Goal: Task Accomplishment & Management: Use online tool/utility

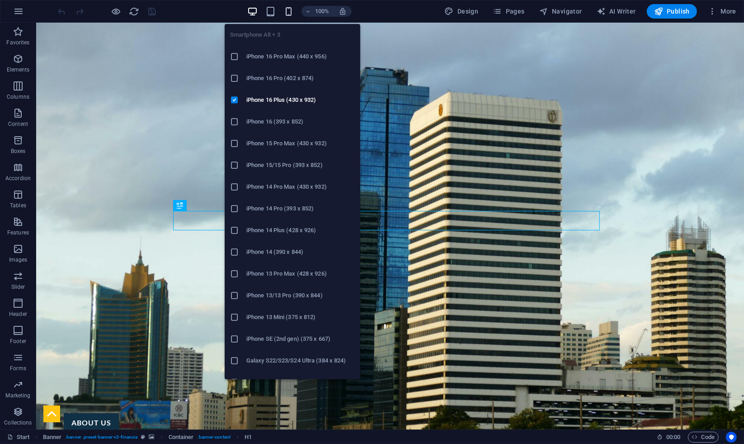
click at [292, 7] on icon "button" at bounding box center [289, 11] width 10 height 10
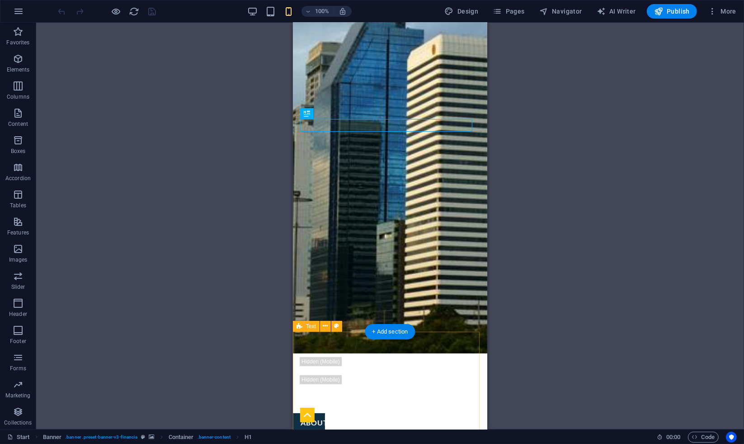
scroll to position [100, 0]
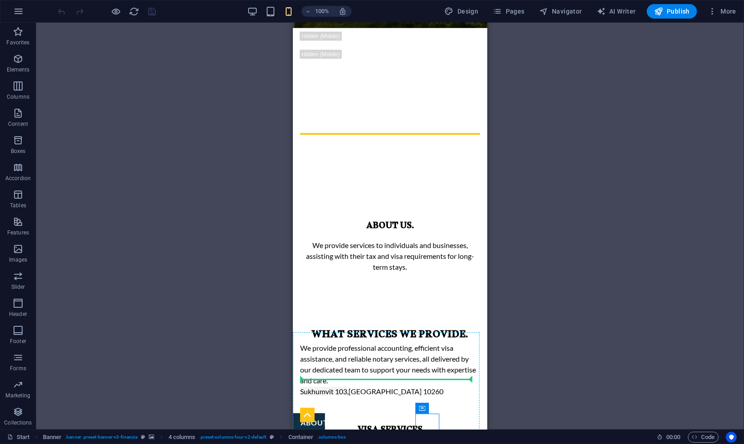
drag, startPoint x: 681, startPoint y: 429, endPoint x: 380, endPoint y: 408, distance: 301.9
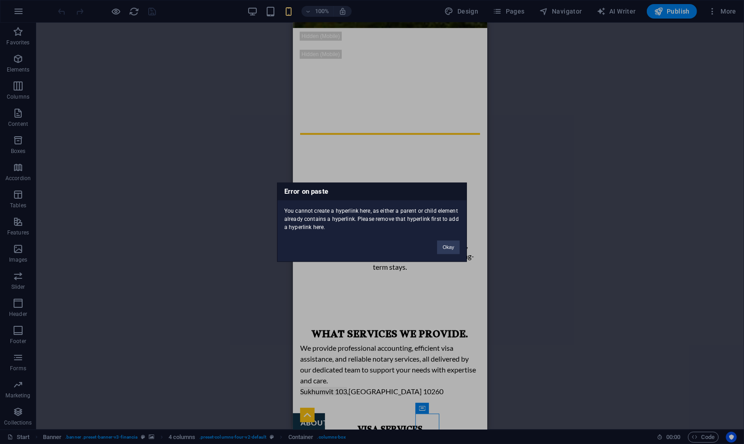
scroll to position [455, 0]
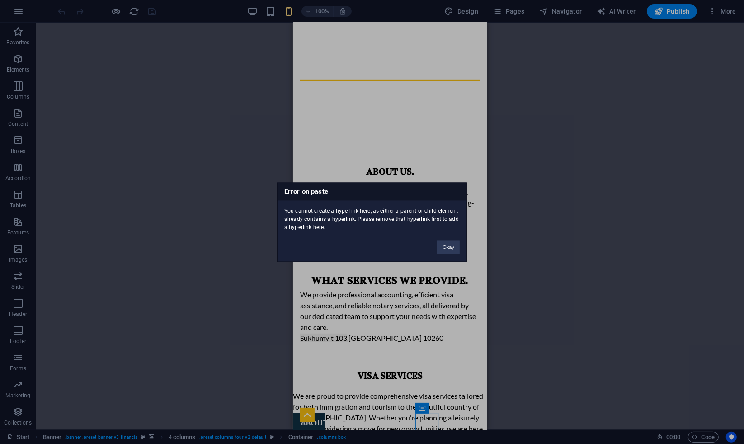
click at [238, 127] on div "Error on paste You cannot create a hyperlink here, as either a parent or child …" at bounding box center [372, 222] width 744 height 444
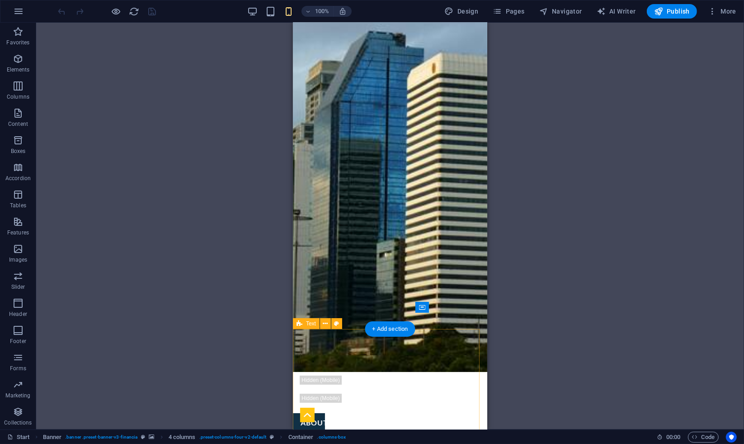
scroll to position [100, 0]
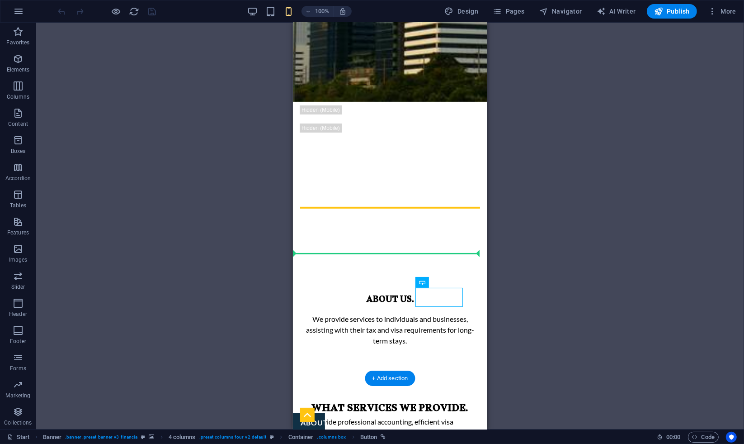
drag, startPoint x: 717, startPoint y: 430, endPoint x: 427, endPoint y: 389, distance: 292.8
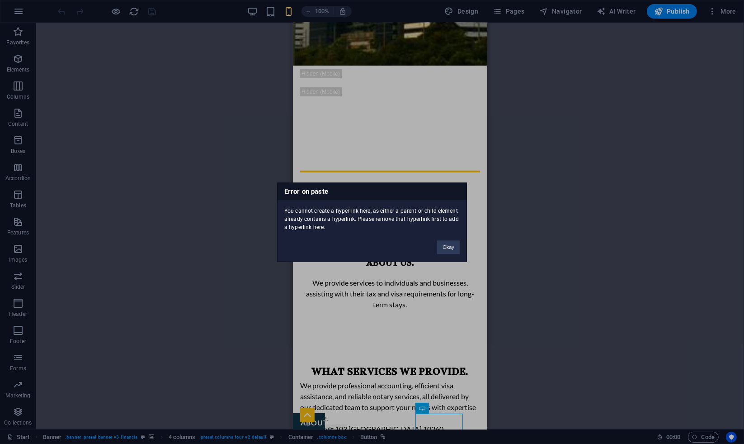
click at [567, 114] on div "Error on paste You cannot create a hyperlink here, as either a parent or child …" at bounding box center [372, 222] width 744 height 444
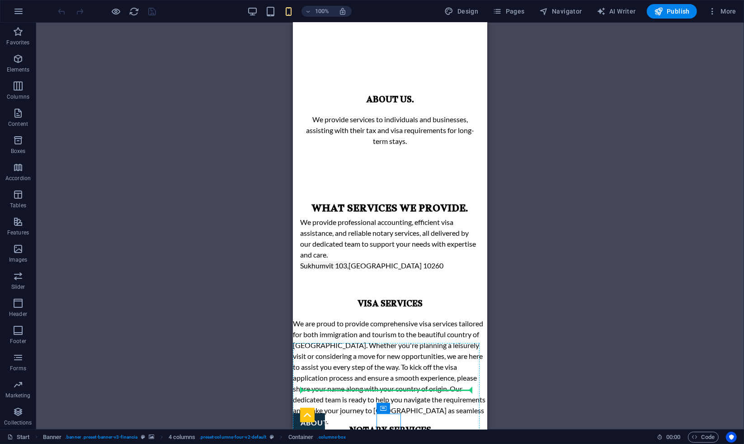
drag, startPoint x: 676, startPoint y: 430, endPoint x: 374, endPoint y: 412, distance: 301.7
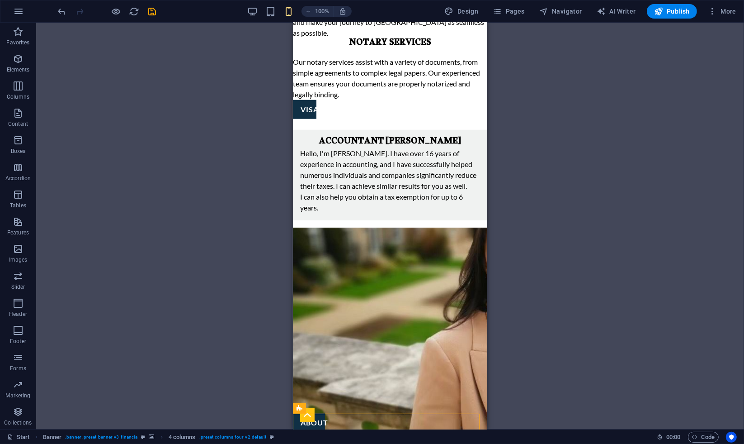
scroll to position [918, 0]
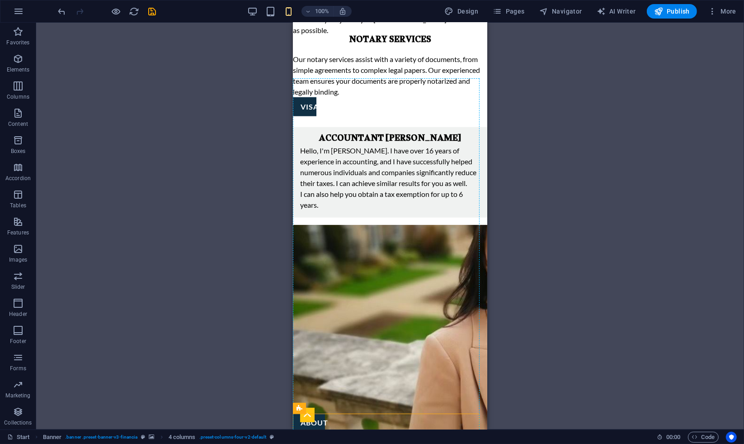
drag, startPoint x: 593, startPoint y: 429, endPoint x: 307, endPoint y: 256, distance: 334.0
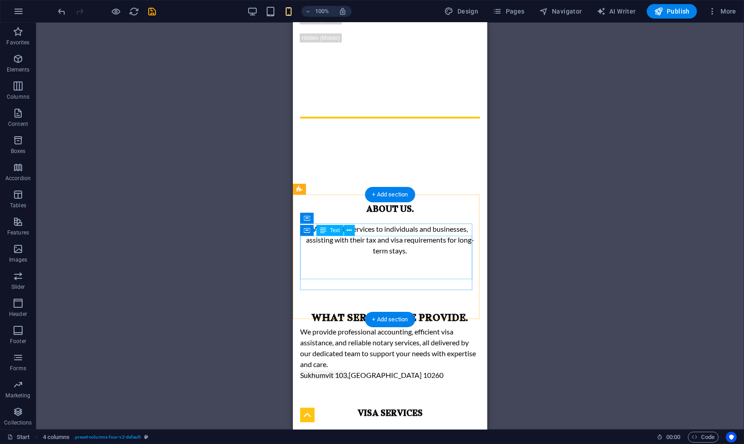
scroll to position [315, 0]
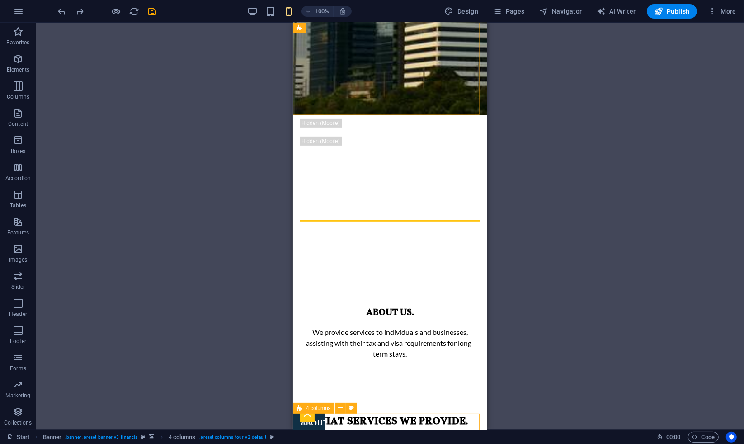
click at [302, 407] on icon at bounding box center [300, 407] width 6 height 11
select select "%"
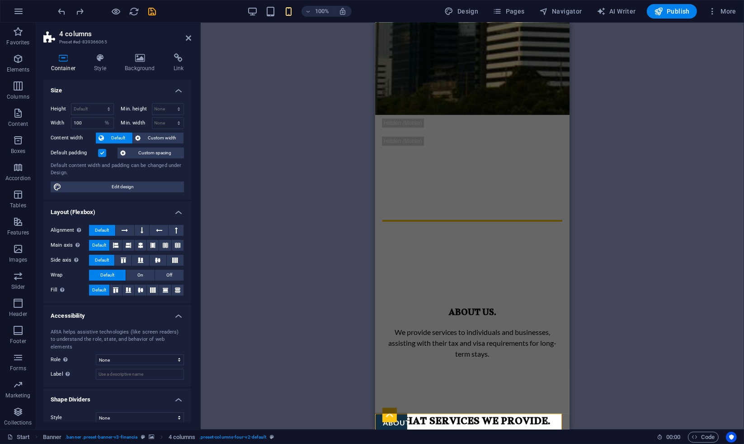
click at [268, 306] on div "Drag here to replace the existing content. Press “Ctrl” if you want to create a…" at bounding box center [473, 226] width 544 height 407
click at [137, 354] on select "None Alert Article Banner Comment Complementary Dialog Footer Header Marquee Pr…" at bounding box center [140, 359] width 88 height 11
click at [230, 298] on div "Drag here to replace the existing content. Press “Ctrl” if you want to create a…" at bounding box center [473, 226] width 544 height 407
click at [118, 181] on span "Edit design" at bounding box center [122, 186] width 117 height 11
select select "rem"
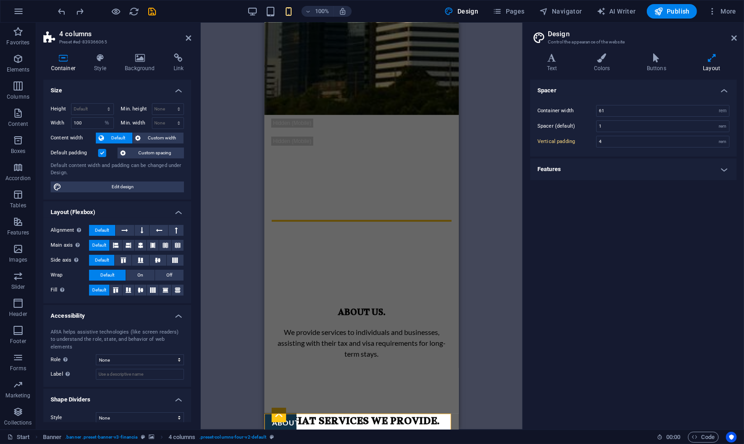
click at [737, 36] on aside "Design Control the appearance of the website Variants Text Colors Buttons Layou…" at bounding box center [634, 226] width 222 height 407
click at [735, 41] on icon at bounding box center [734, 37] width 5 height 7
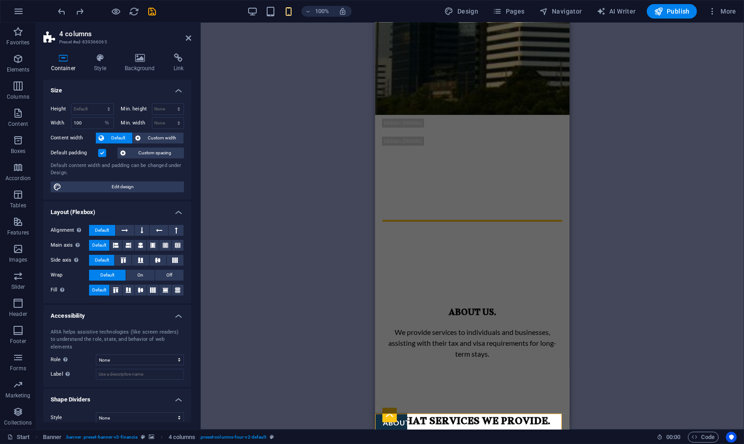
scroll to position [0, 0]
click at [107, 60] on icon at bounding box center [100, 57] width 27 height 9
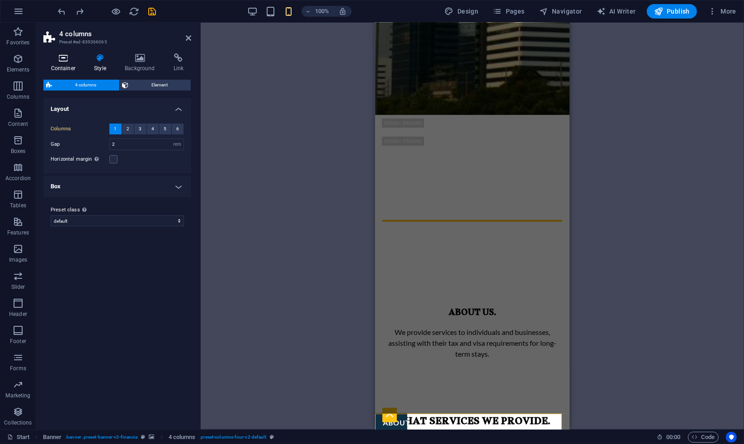
click at [53, 61] on icon at bounding box center [63, 57] width 40 height 9
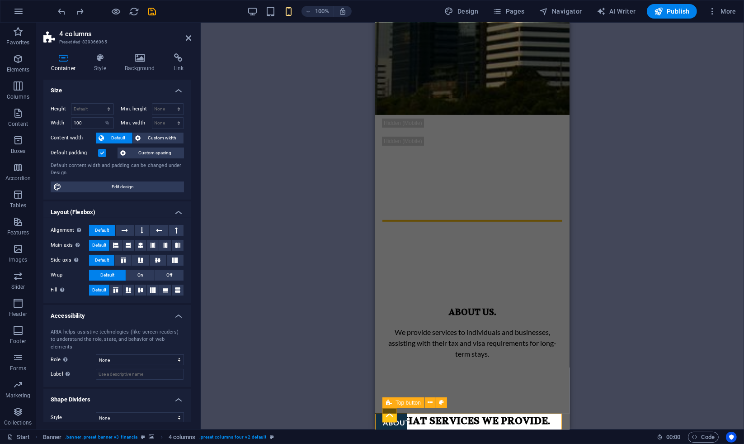
click at [393, 420] on figure at bounding box center [389, 414] width 14 height 14
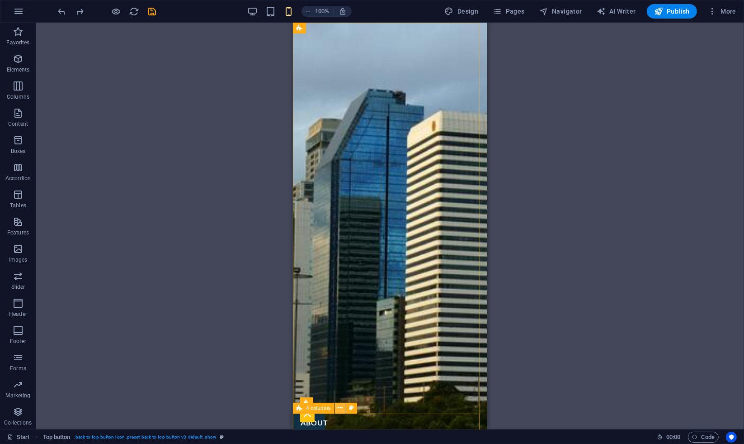
click at [339, 410] on icon at bounding box center [340, 407] width 5 height 9
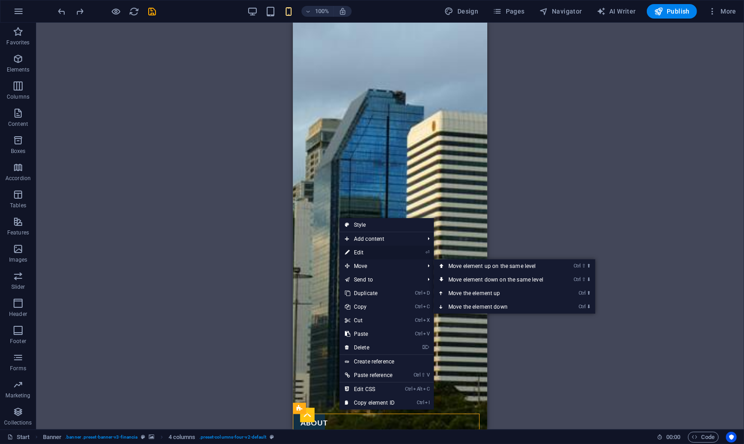
click at [364, 253] on link "⏎ Edit" at bounding box center [370, 253] width 61 height 14
select select "%"
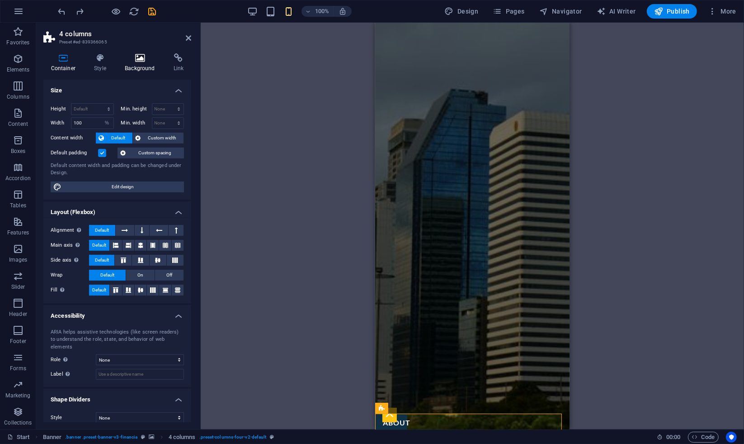
click at [144, 66] on h4 "Background" at bounding box center [142, 62] width 49 height 19
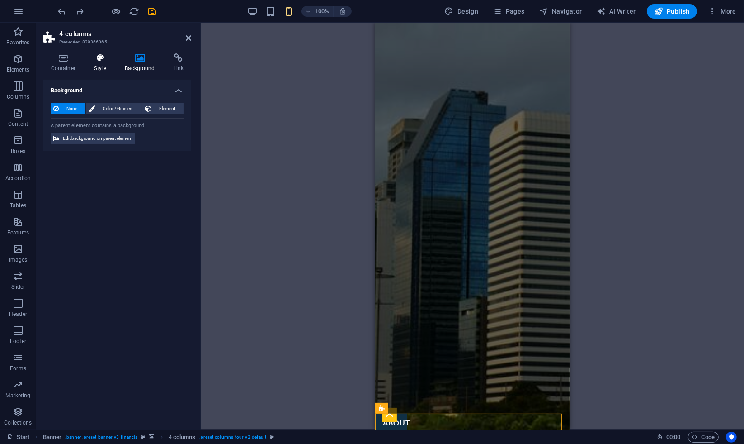
click at [94, 62] on icon at bounding box center [100, 57] width 27 height 9
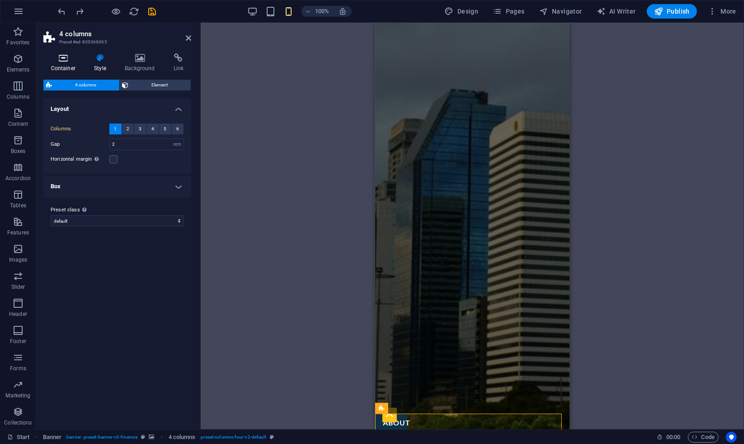
click at [64, 58] on icon at bounding box center [63, 57] width 40 height 9
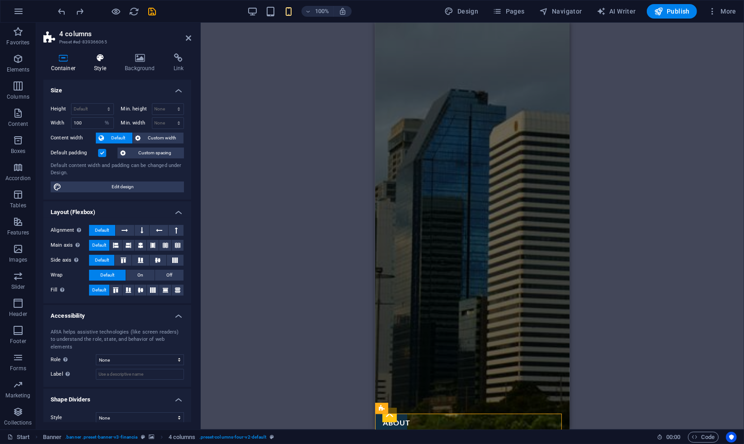
click at [96, 68] on h4 "Style" at bounding box center [102, 62] width 31 height 19
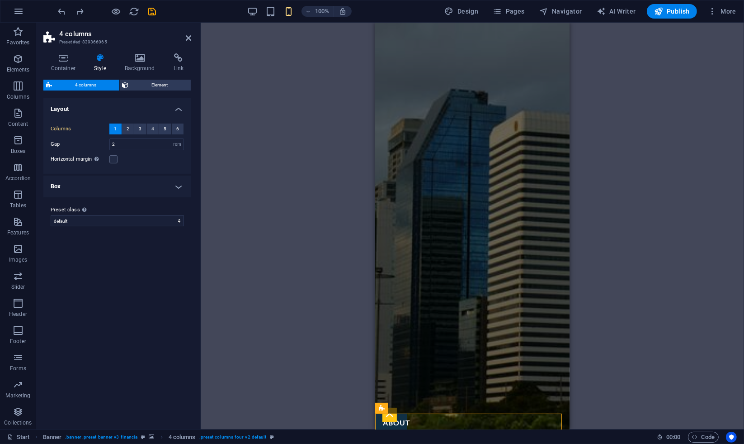
click at [113, 187] on h4 "Box" at bounding box center [117, 186] width 148 height 22
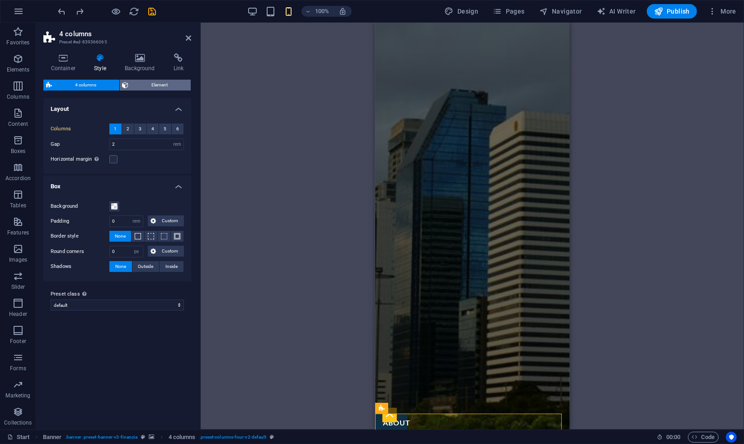
click at [153, 80] on span "Element" at bounding box center [160, 85] width 57 height 11
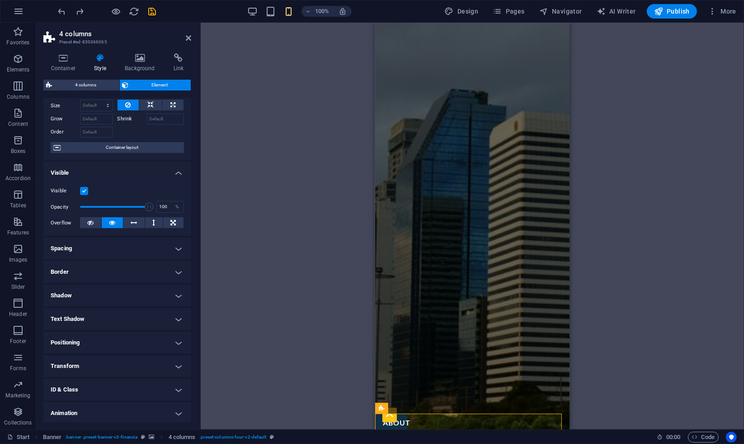
scroll to position [58, 0]
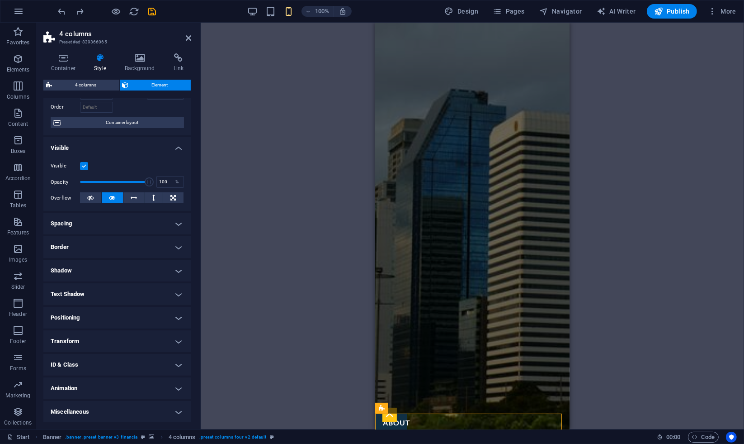
click at [94, 317] on h4 "Positioning" at bounding box center [117, 318] width 148 height 22
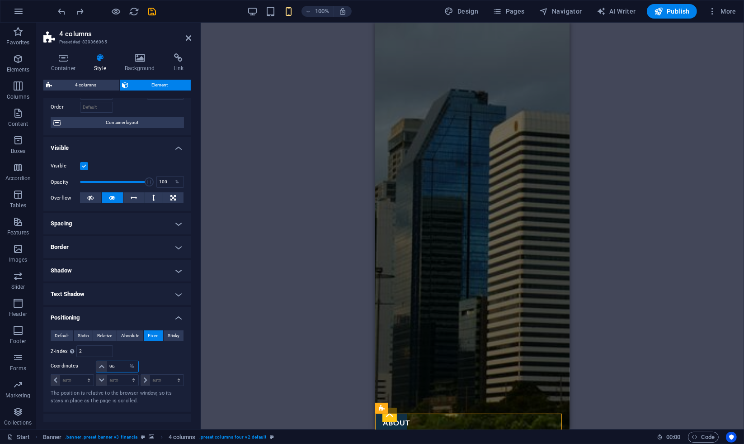
click at [118, 363] on input "96" at bounding box center [122, 366] width 31 height 11
type input "9"
type input "5"
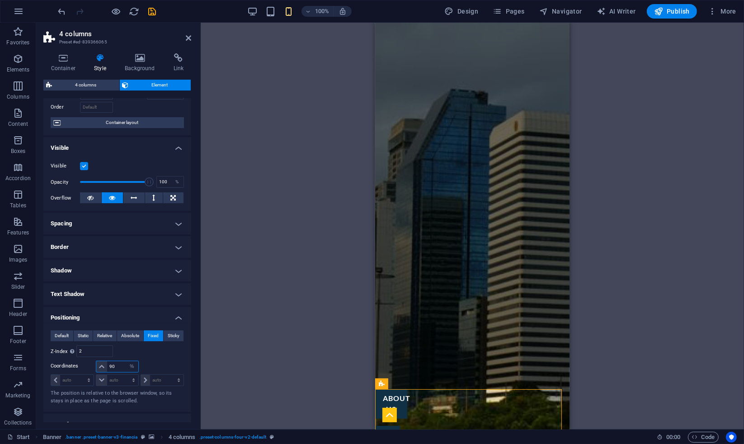
type input "9"
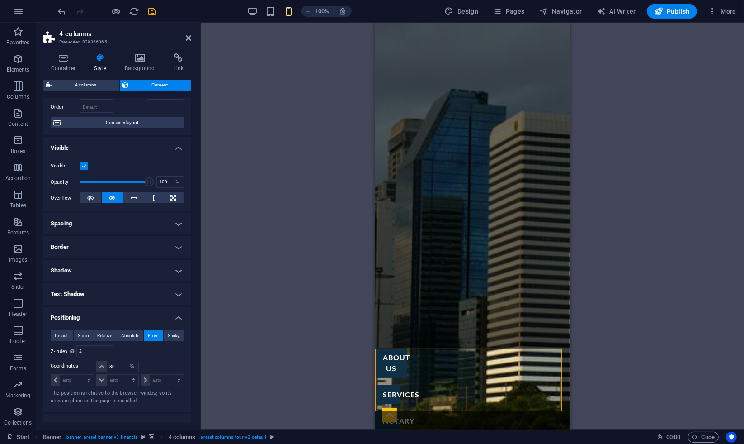
click at [734, 241] on div "Drag here to replace the existing content. Press “Ctrl” if you want to create a…" at bounding box center [473, 226] width 544 height 407
click at [666, 253] on div "Drag here to replace the existing content. Press “Ctrl” if you want to create a…" at bounding box center [473, 226] width 544 height 407
click at [298, 207] on div "Drag here to replace the existing content. Press “Ctrl” if you want to create a…" at bounding box center [473, 226] width 544 height 407
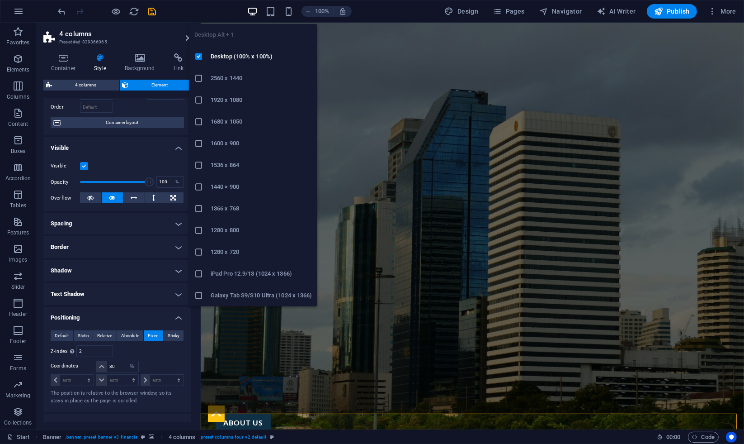
type input "96"
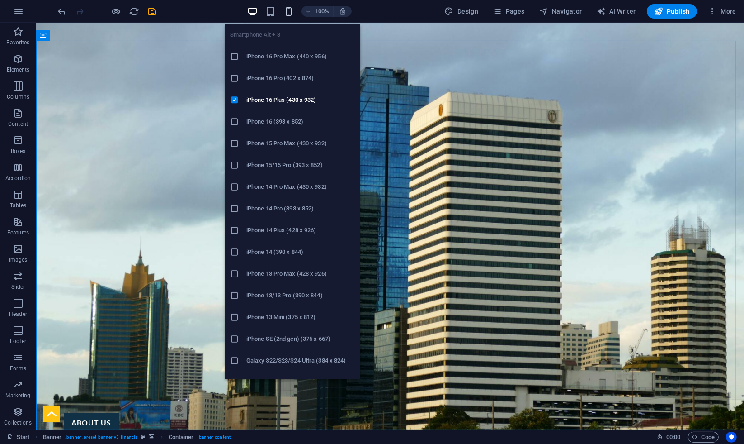
click at [287, 10] on icon "button" at bounding box center [289, 11] width 10 height 10
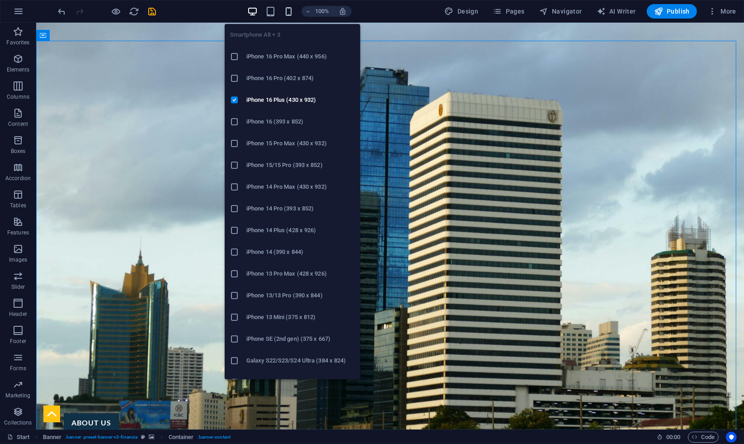
click at [289, 13] on icon "button" at bounding box center [289, 11] width 10 height 10
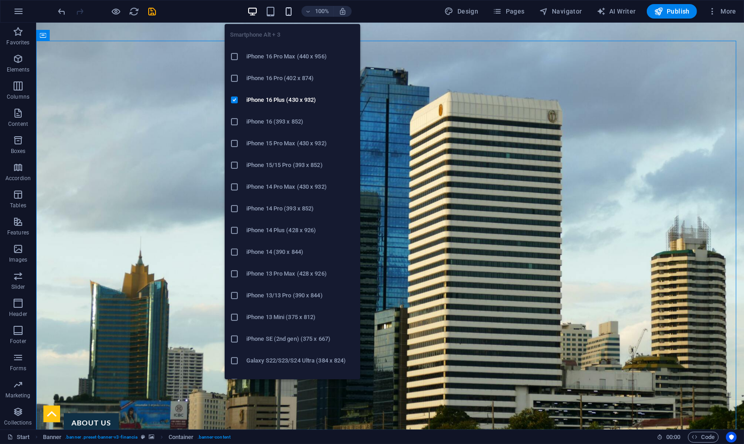
click at [290, 9] on icon "button" at bounding box center [289, 11] width 10 height 10
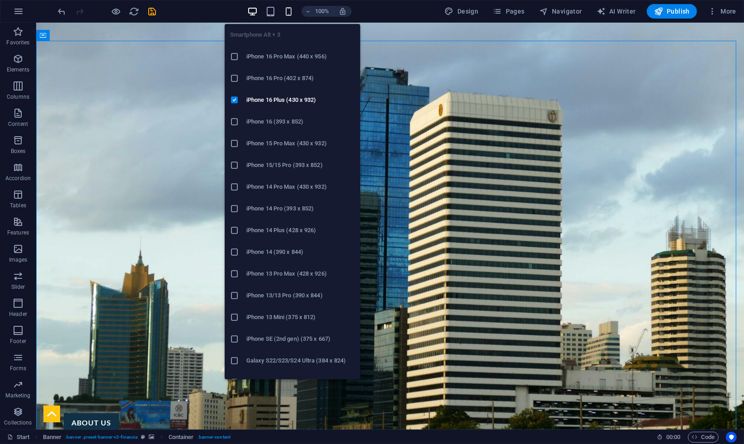
click at [291, 13] on icon "button" at bounding box center [289, 11] width 10 height 10
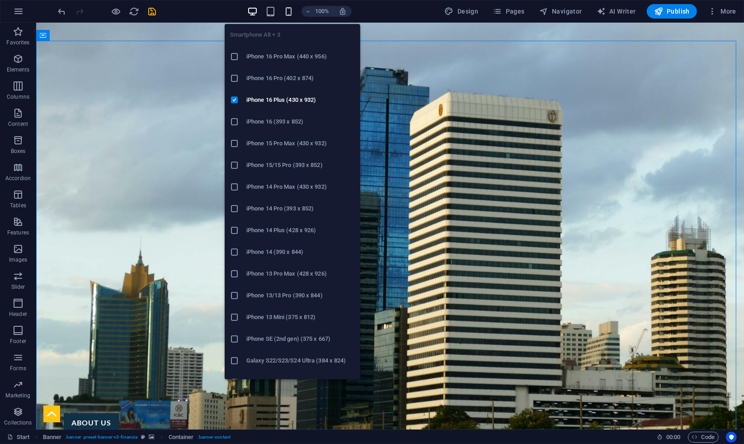
click at [289, 11] on icon "button" at bounding box center [289, 11] width 10 height 10
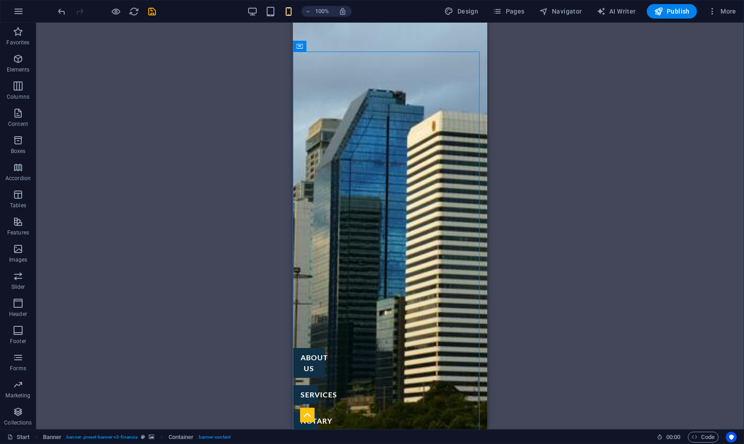
click at [243, 6] on div "100% Design Pages Navigator AI Writer Publish More" at bounding box center [399, 11] width 684 height 14
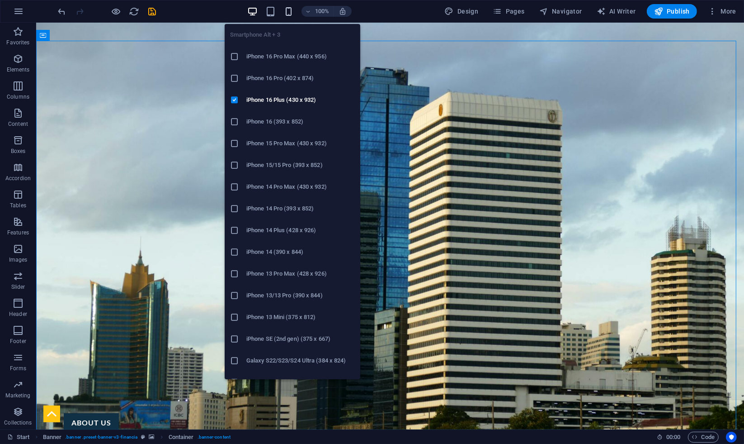
drag, startPoint x: 285, startPoint y: 12, endPoint x: 73, endPoint y: 75, distance: 221.2
click at [285, 12] on icon "button" at bounding box center [289, 11] width 10 height 10
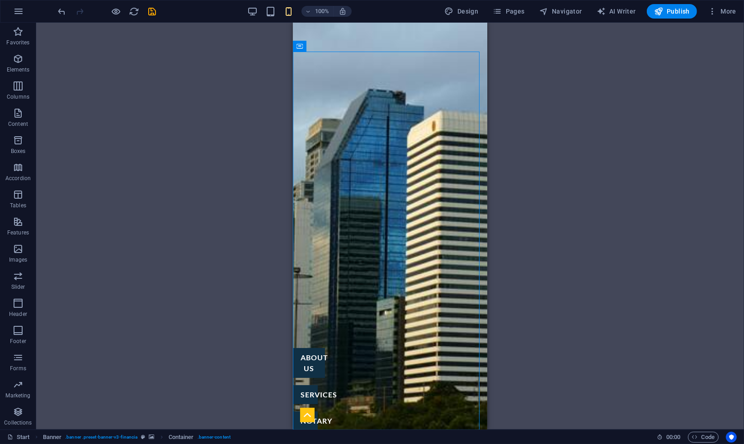
click at [242, 6] on div "100% Design Pages Navigator AI Writer Publish More" at bounding box center [399, 11] width 684 height 14
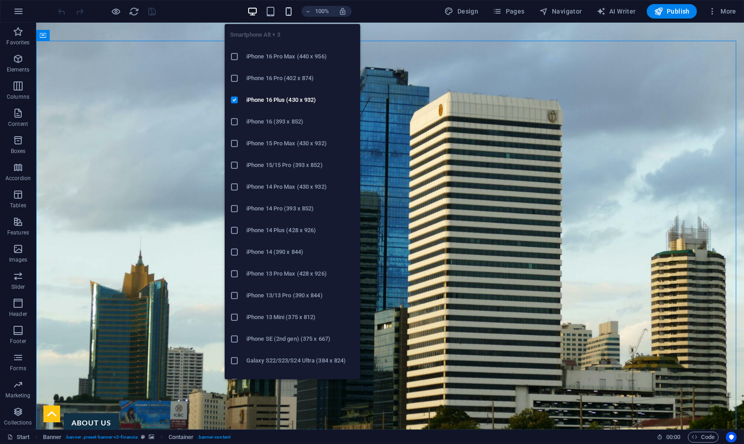
click at [294, 7] on icon "button" at bounding box center [289, 11] width 10 height 10
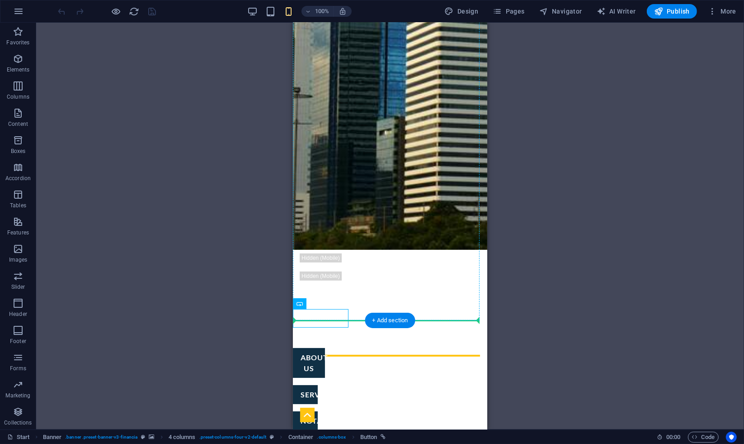
drag, startPoint x: 330, startPoint y: 400, endPoint x: 337, endPoint y: 413, distance: 15.0
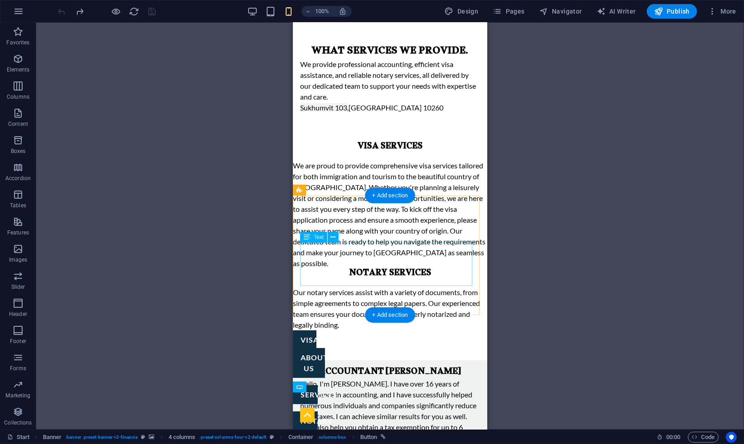
scroll to position [752, 0]
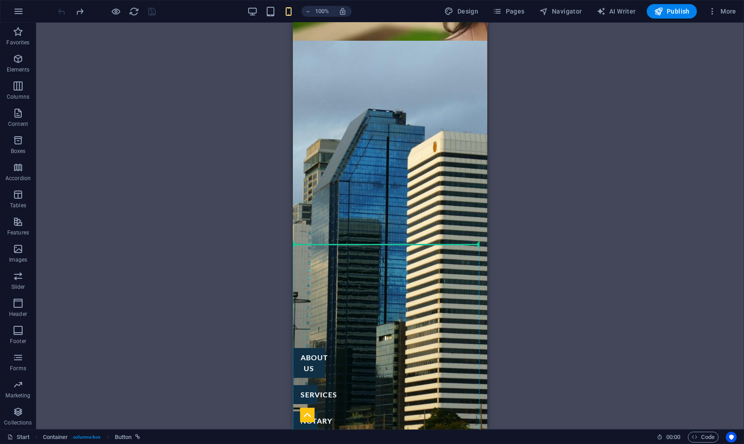
drag, startPoint x: 307, startPoint y: 222, endPoint x: 333, endPoint y: 403, distance: 182.7
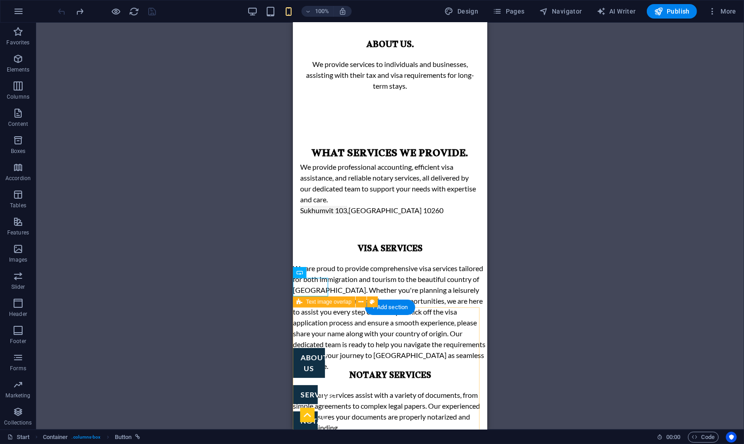
scroll to position [698, 0]
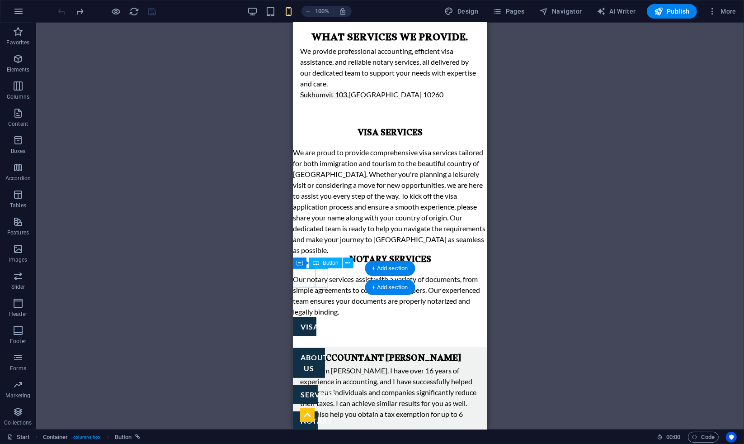
click at [304, 317] on div "visa" at bounding box center [305, 326] width 24 height 19
click at [305, 276] on div "Drag here to replace the existing content. Press “Ctrl” if you want to create a…" at bounding box center [390, 226] width 708 height 407
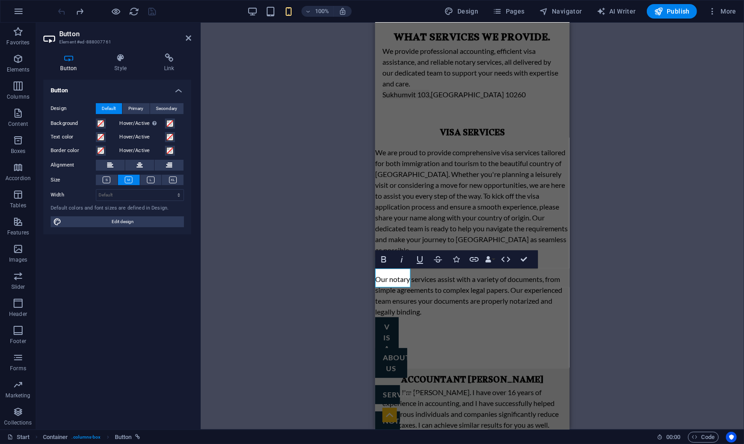
drag, startPoint x: 11, startPoint y: 253, endPoint x: 299, endPoint y: 160, distance: 302.5
click at [300, 173] on div "H1 Banner Container Text H2 Spacer Text Preset Container H1 Container H2 Spacer…" at bounding box center [473, 226] width 544 height 407
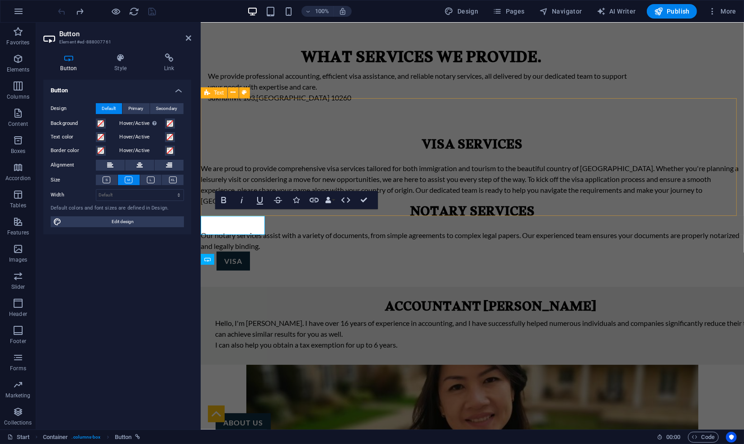
click at [462, 224] on div "[STREET_ADDRESS] [PHONE_NUMBER] [EMAIL_ADDRESS][DOMAIN_NAME] thai tax Finance a…" at bounding box center [472, 390] width 544 height 2139
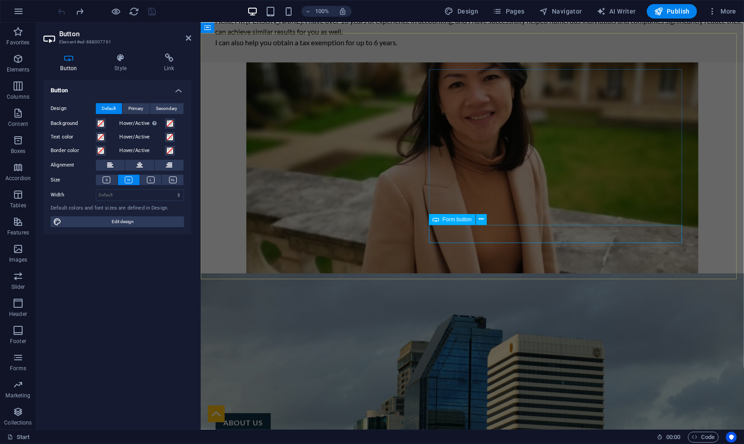
scroll to position [1220, 0]
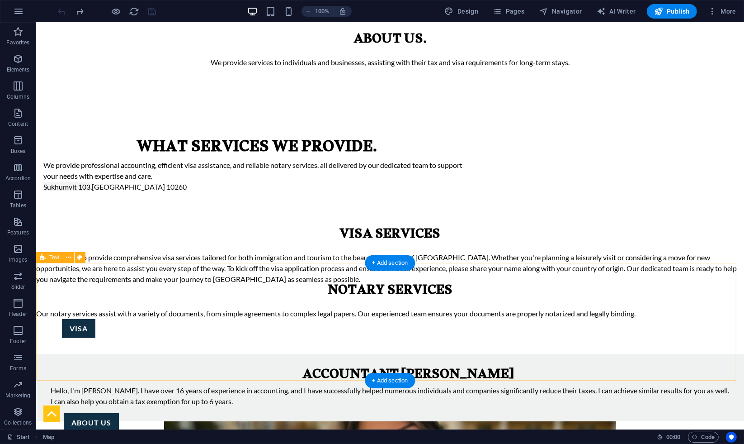
scroll to position [667, 0]
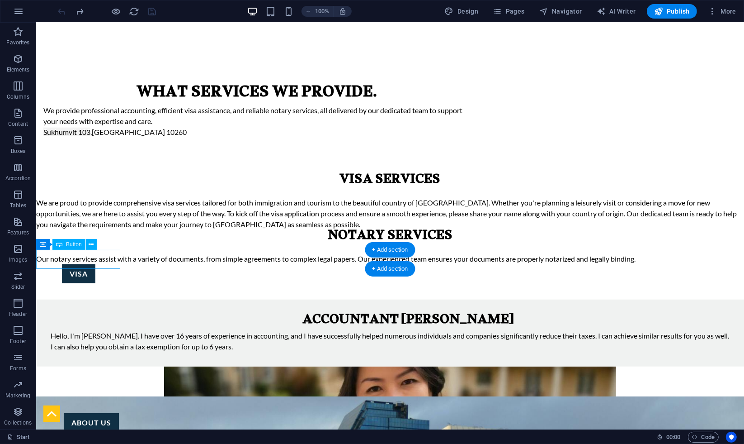
click at [79, 264] on div "visa" at bounding box center [78, 273] width 85 height 19
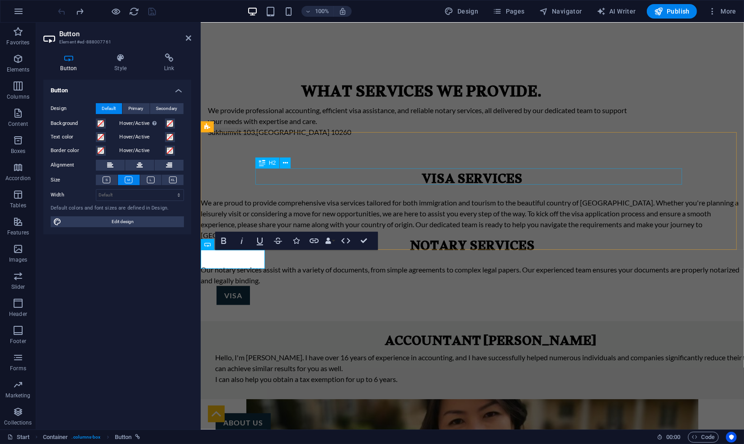
click at [348, 241] on div "Notary services" at bounding box center [472, 249] width 544 height 16
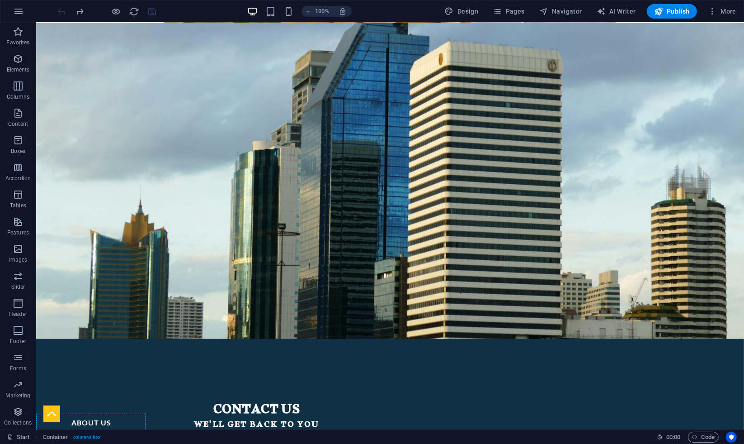
scroll to position [1220, 0]
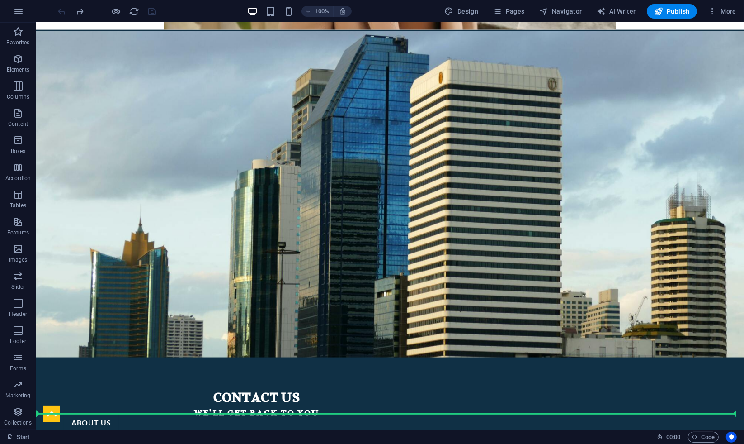
drag, startPoint x: 76, startPoint y: 265, endPoint x: 157, endPoint y: 421, distance: 176.0
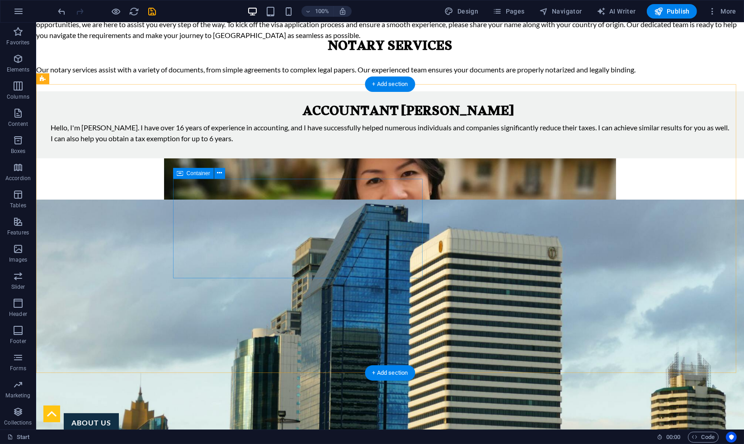
scroll to position [850, 0]
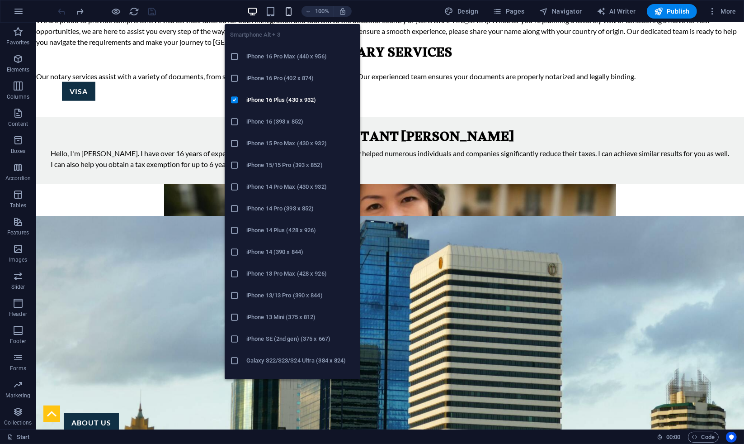
click at [288, 11] on icon "button" at bounding box center [289, 11] width 10 height 10
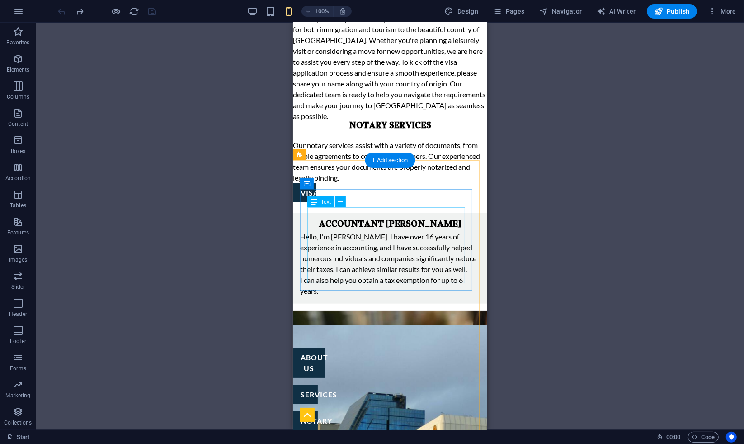
scroll to position [836, 0]
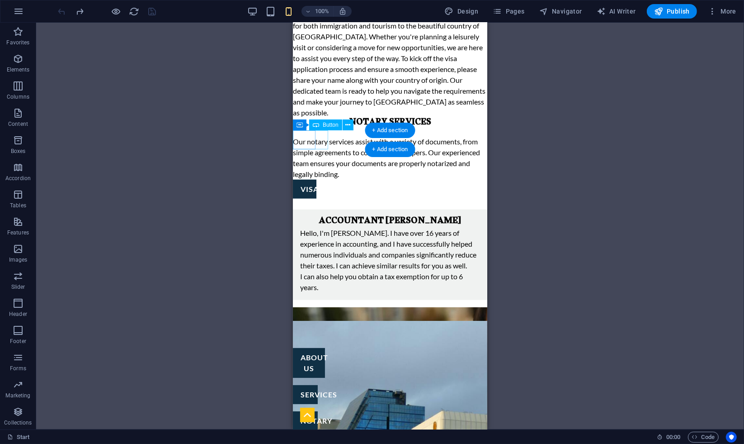
click at [316, 180] on div "visa" at bounding box center [305, 189] width 24 height 19
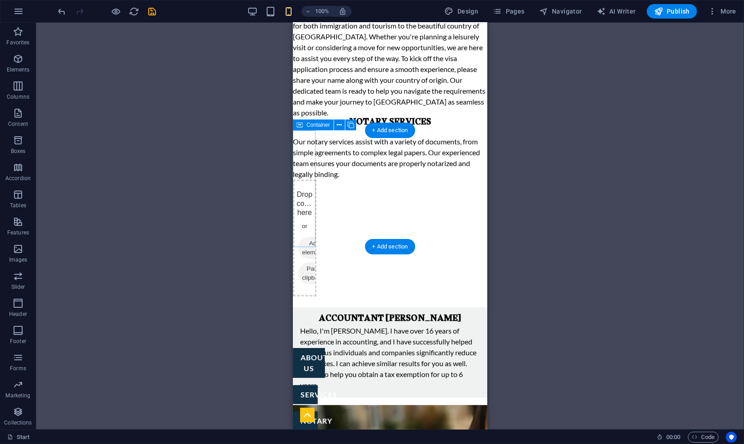
click at [311, 180] on div "Drop content here or Add elements Paste clipboard" at bounding box center [305, 238] width 24 height 117
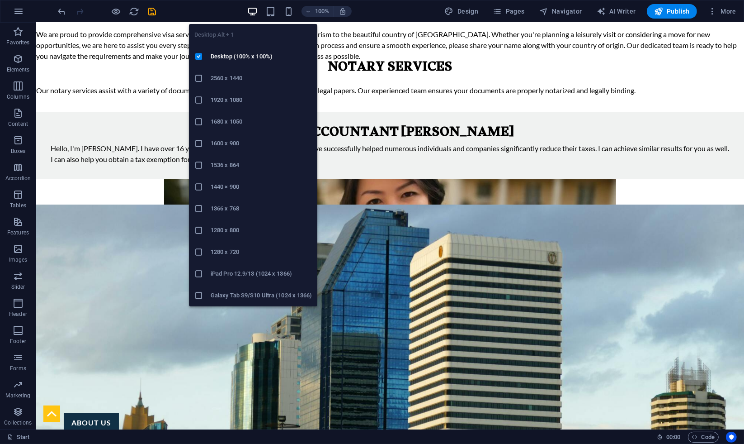
scroll to position [774, 0]
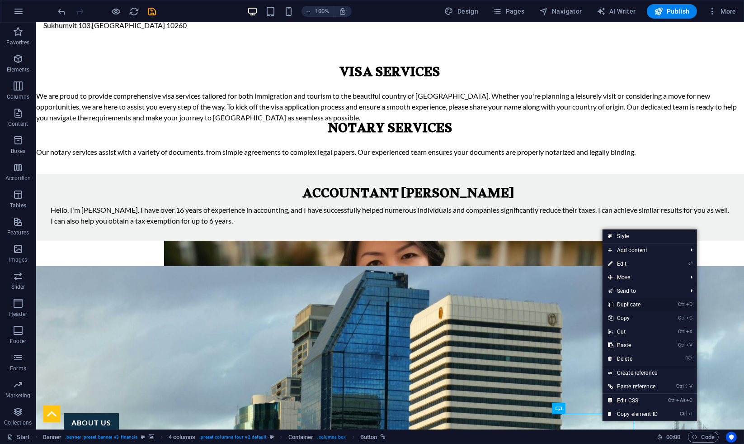
click at [625, 304] on link "Ctrl D Duplicate" at bounding box center [633, 305] width 61 height 14
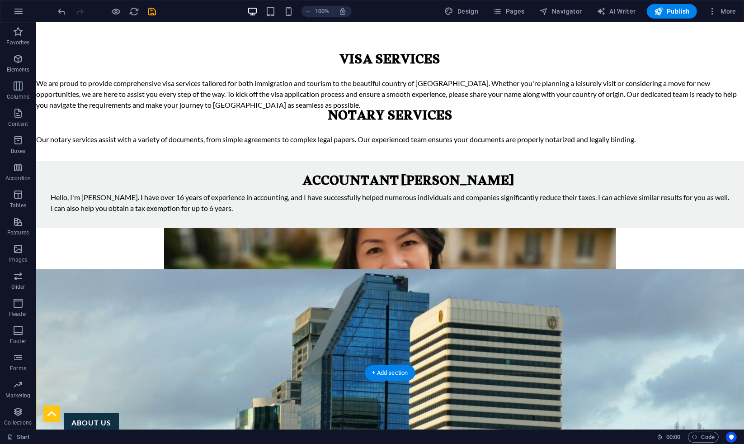
scroll to position [648, 0]
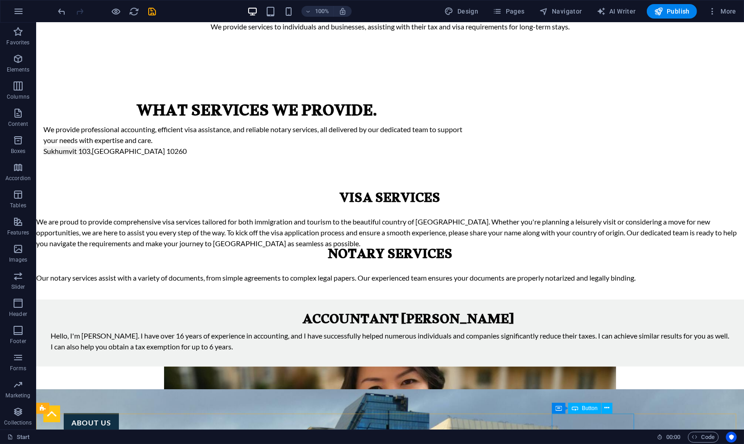
click at [608, 407] on icon at bounding box center [607, 407] width 5 height 9
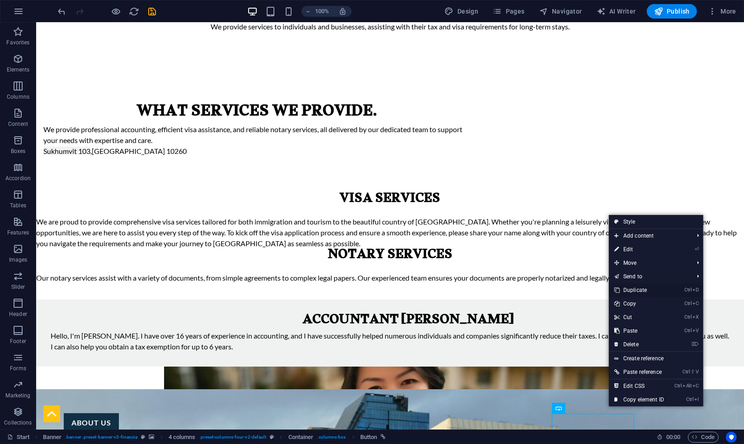
click at [660, 291] on link "Ctrl D Duplicate" at bounding box center [639, 290] width 61 height 14
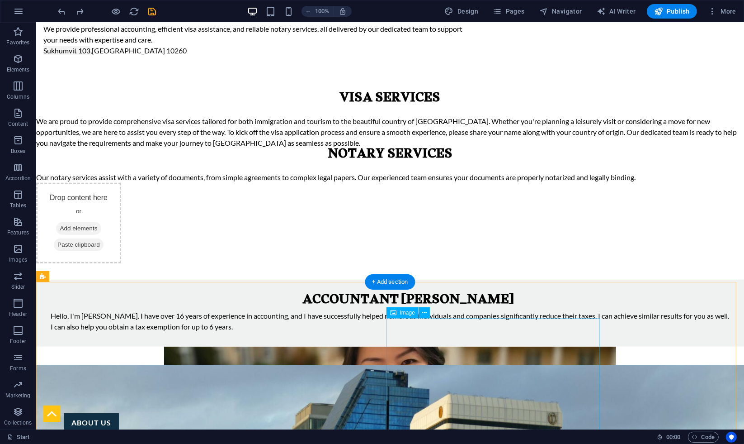
scroll to position [731, 0]
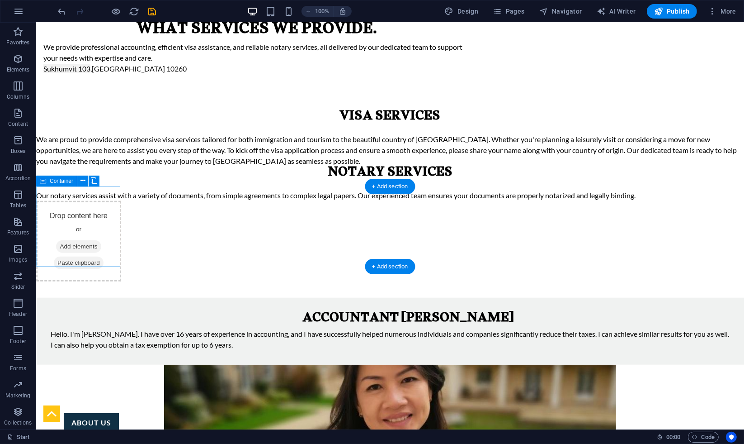
click at [104, 203] on div "Drop content here or Add elements Paste clipboard" at bounding box center [78, 241] width 85 height 80
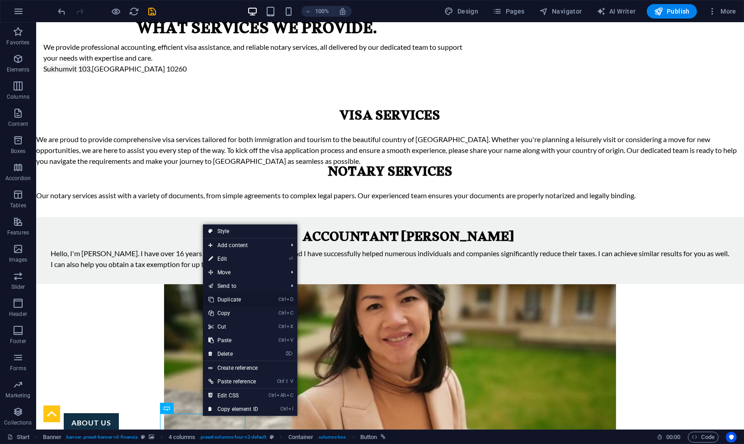
click at [245, 298] on link "Ctrl D Duplicate" at bounding box center [233, 300] width 61 height 14
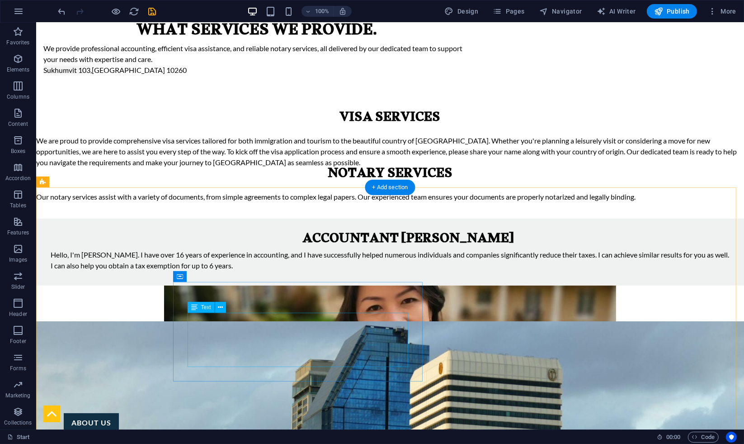
scroll to position [598, 0]
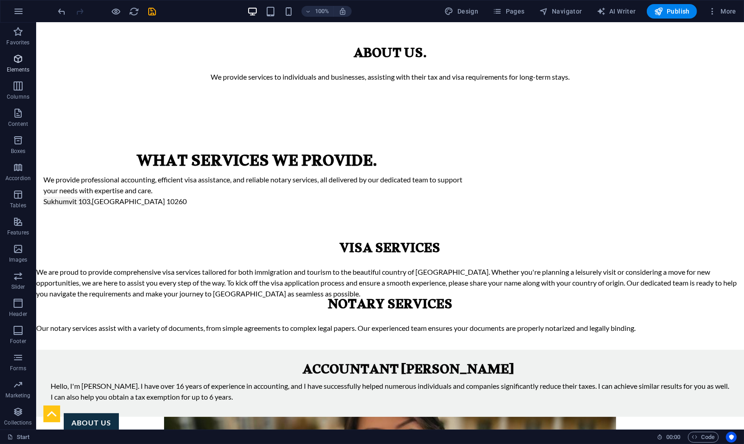
click at [27, 63] on span "Elements" at bounding box center [18, 64] width 36 height 22
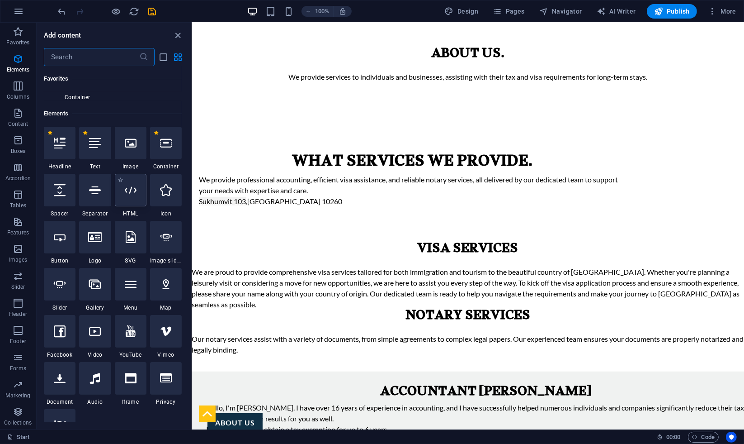
scroll to position [170, 0]
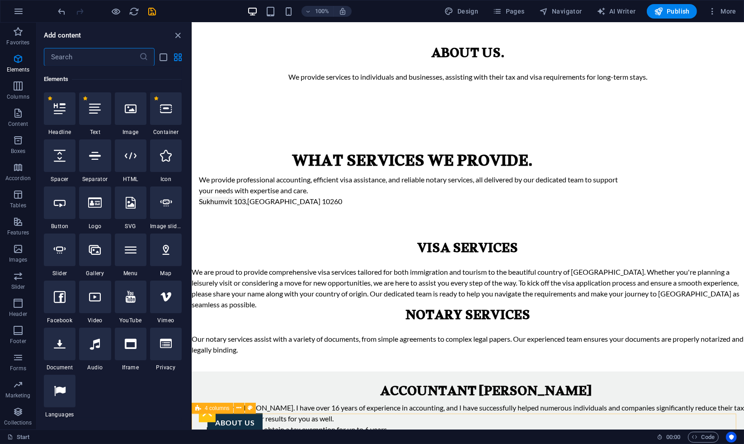
click at [200, 407] on icon at bounding box center [198, 407] width 6 height 11
click at [236, 408] on button at bounding box center [239, 407] width 11 height 11
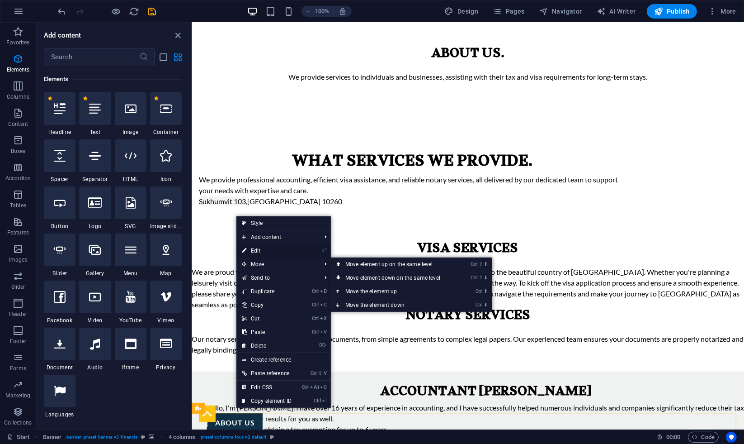
click at [264, 250] on link "⏎ Edit" at bounding box center [267, 251] width 61 height 14
select select "%"
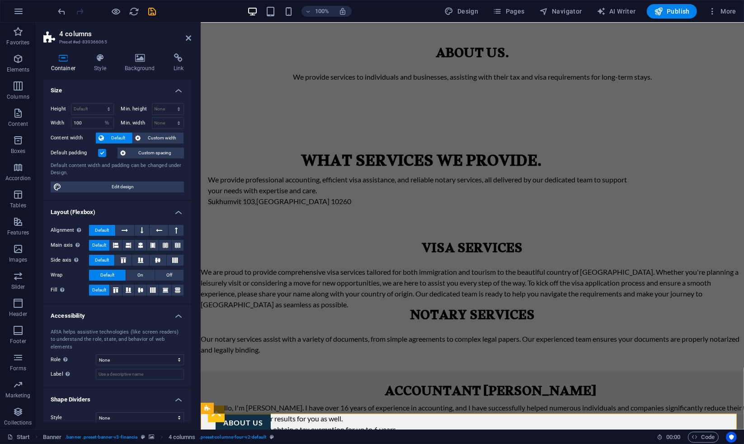
scroll to position [0, 0]
click at [110, 185] on span "Edit design" at bounding box center [122, 186] width 117 height 11
select select "rem"
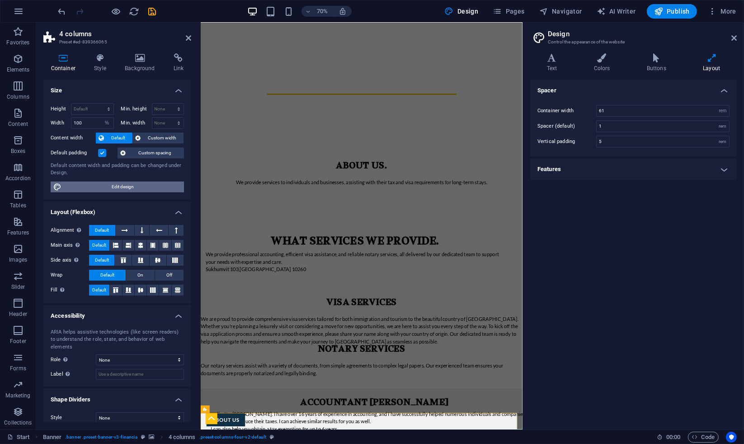
scroll to position [772, 0]
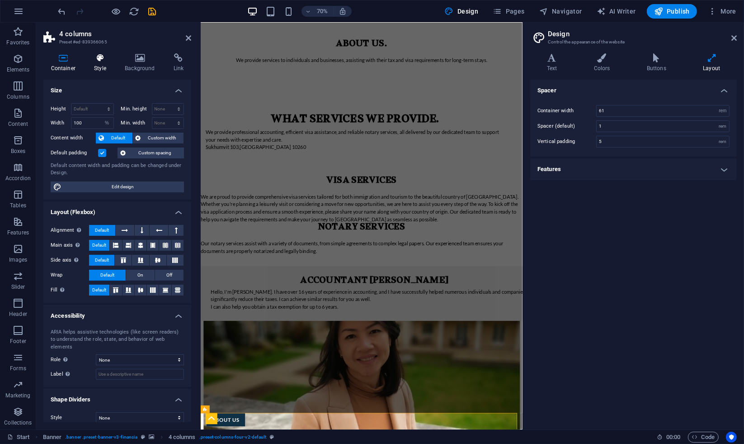
click at [101, 60] on icon at bounding box center [100, 57] width 27 height 9
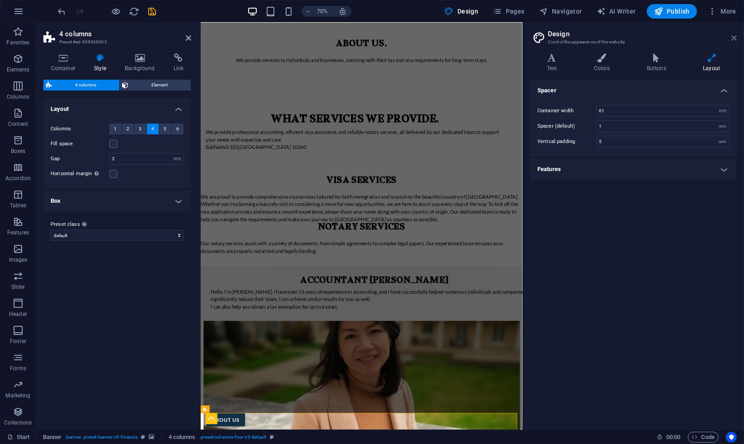
click at [735, 35] on icon at bounding box center [734, 37] width 5 height 7
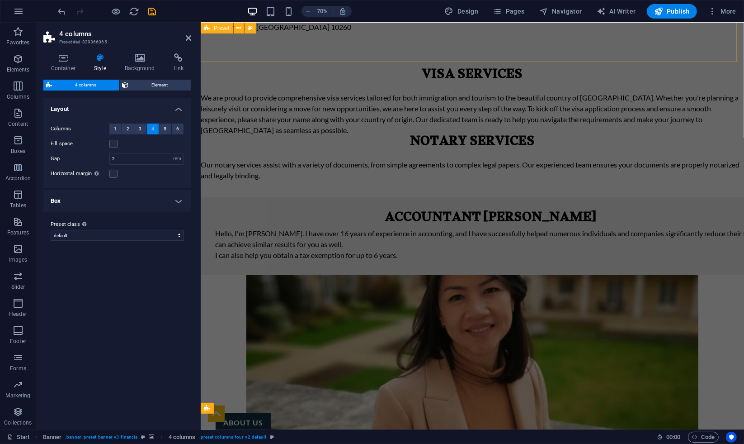
scroll to position [598, 0]
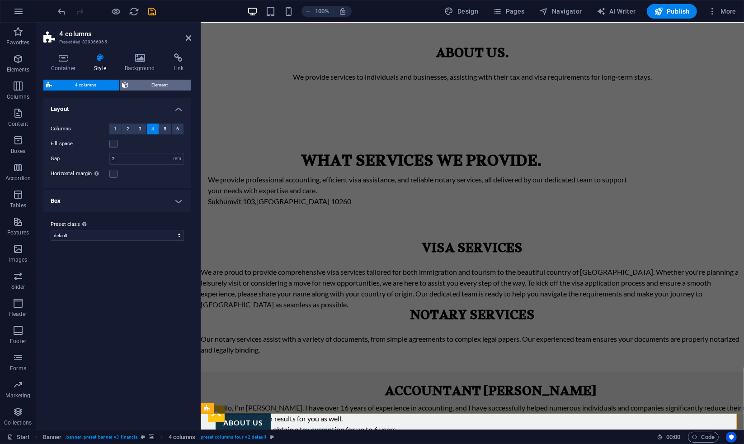
click at [162, 80] on span "Element" at bounding box center [160, 85] width 57 height 11
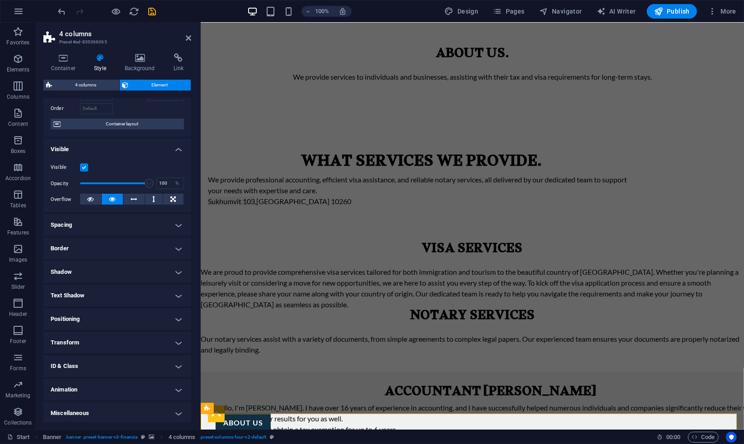
scroll to position [58, 0]
click at [86, 318] on h4 "Positioning" at bounding box center [117, 318] width 148 height 22
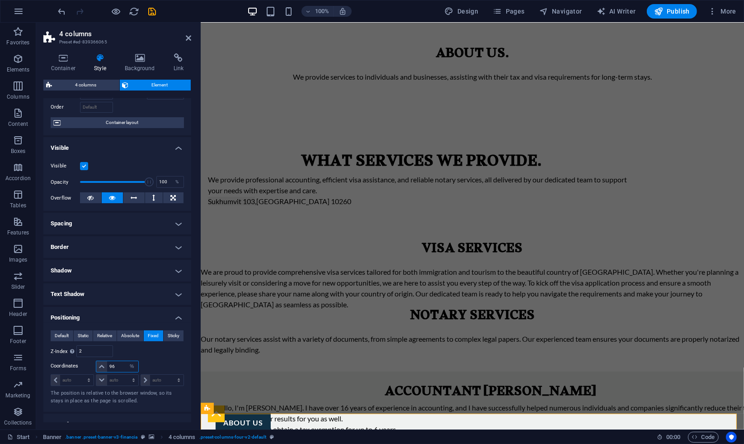
click at [117, 369] on input "96" at bounding box center [122, 366] width 31 height 11
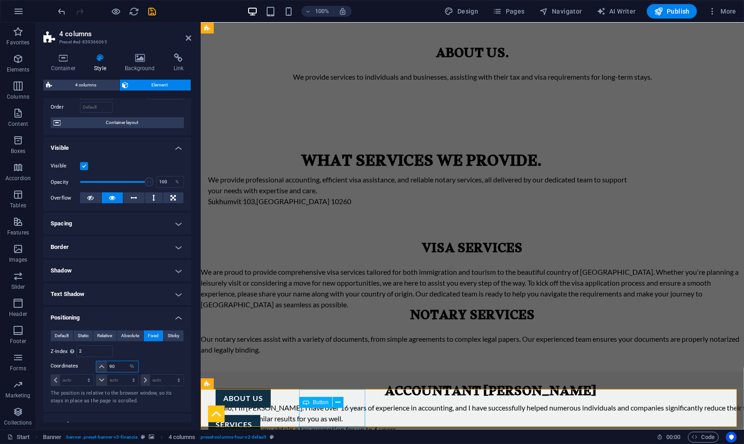
type input "90"
click at [267, 434] on div "services" at bounding box center [233, 443] width 67 height 19
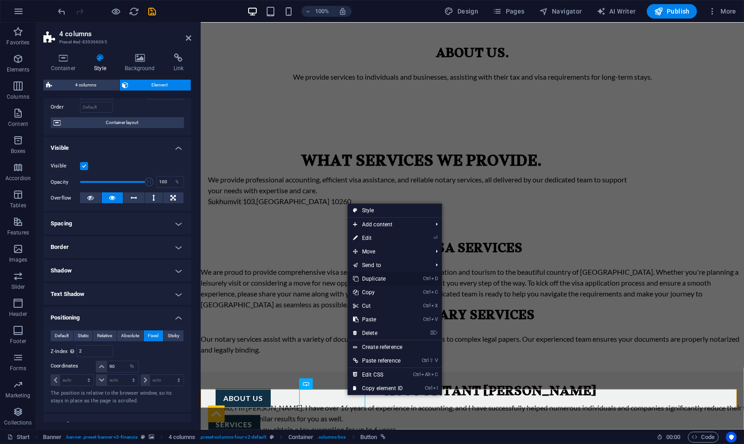
click at [370, 273] on link "Ctrl D Duplicate" at bounding box center [378, 279] width 61 height 14
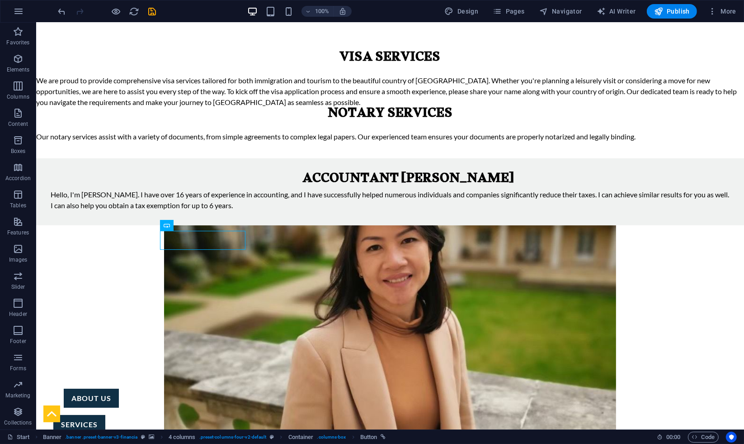
drag, startPoint x: 156, startPoint y: 416, endPoint x: 354, endPoint y: 409, distance: 197.3
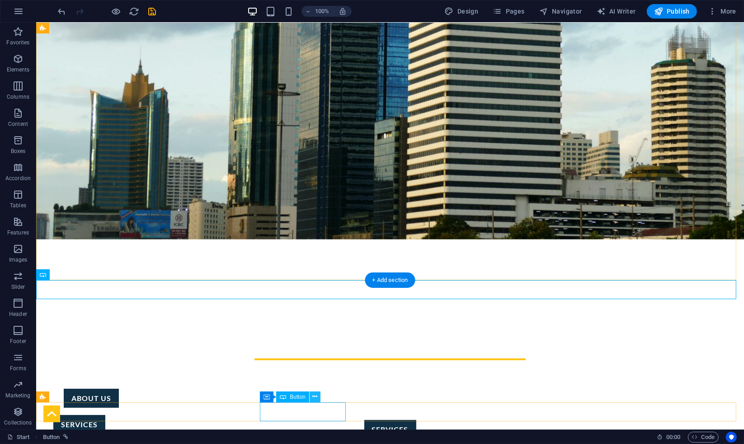
scroll to position [112, 0]
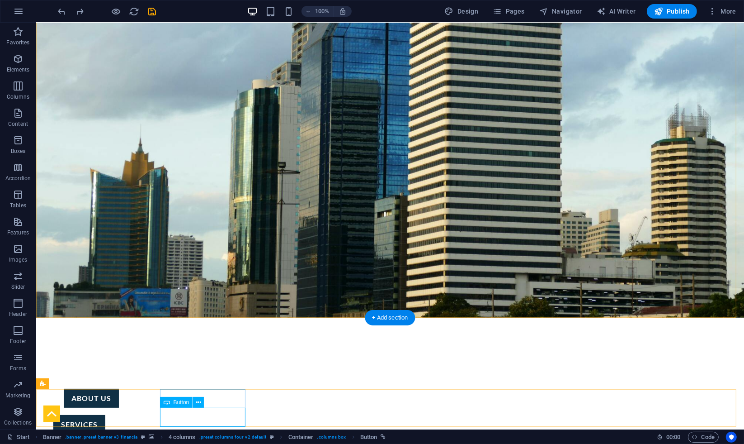
click at [123, 434] on div "services" at bounding box center [79, 443] width 87 height 19
click at [184, 402] on span "Button" at bounding box center [182, 401] width 16 height 5
click at [123, 434] on div "services" at bounding box center [79, 443] width 87 height 19
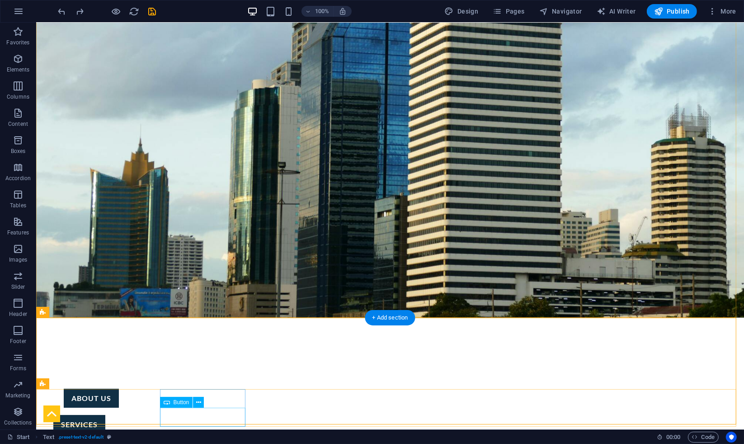
click at [123, 434] on div "services" at bounding box center [79, 443] width 87 height 19
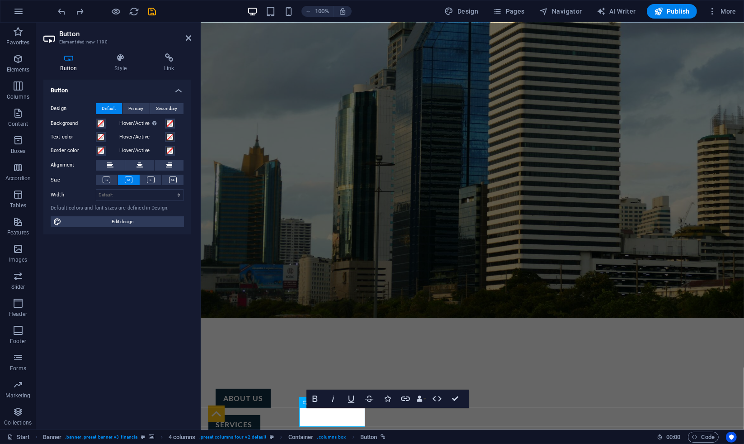
click at [147, 312] on div "Button Design Default Primary Secondary Background Hover/Active Switch to previ…" at bounding box center [117, 251] width 148 height 342
click at [260, 434] on link "services" at bounding box center [234, 443] width 52 height 19
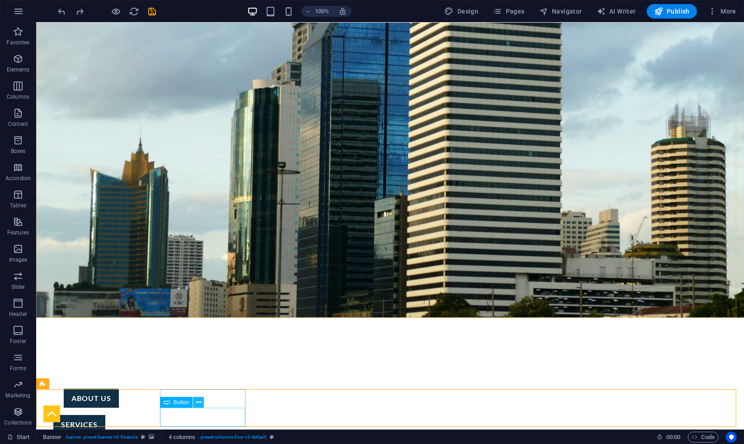
click at [196, 404] on icon at bounding box center [198, 402] width 5 height 9
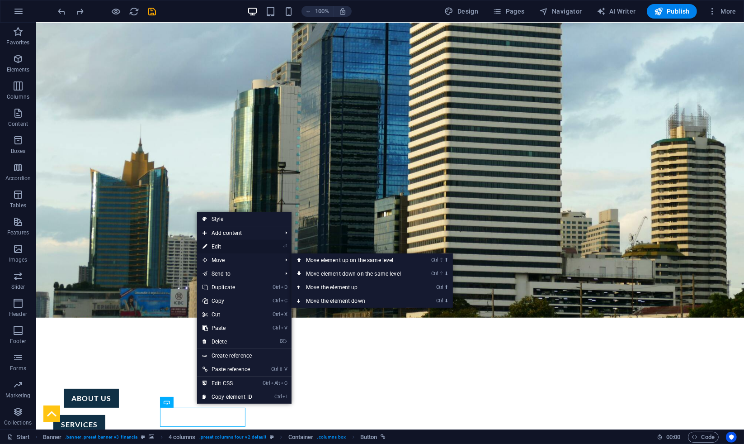
click at [228, 245] on link "⏎ Edit" at bounding box center [227, 247] width 61 height 14
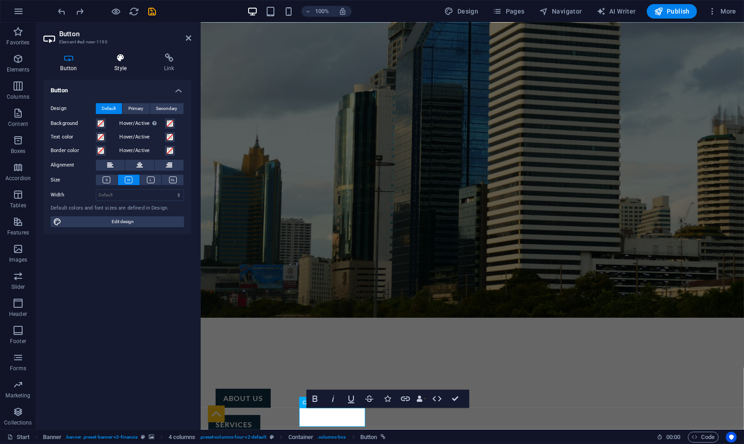
click at [126, 65] on h4 "Style" at bounding box center [123, 62] width 50 height 19
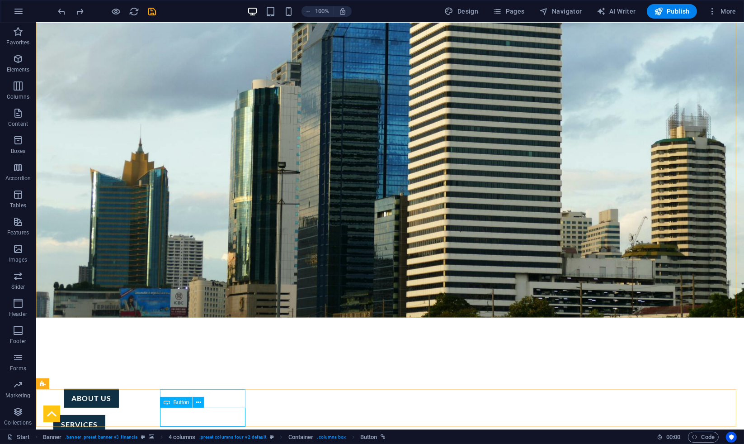
click at [175, 404] on span "Button" at bounding box center [182, 401] width 16 height 5
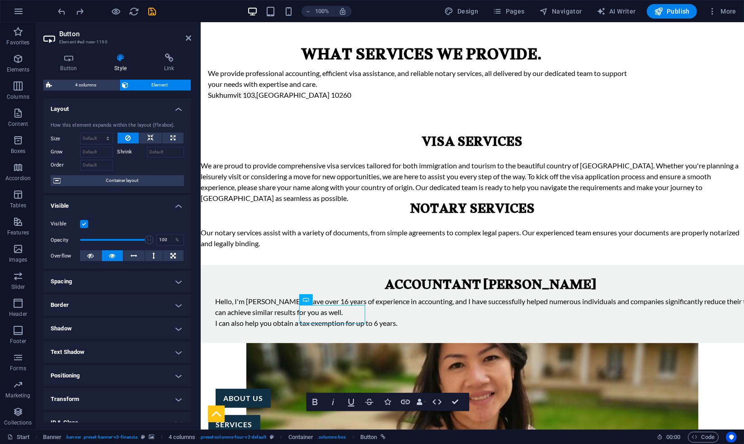
drag, startPoint x: 500, startPoint y: 426, endPoint x: 690, endPoint y: 399, distance: 191.9
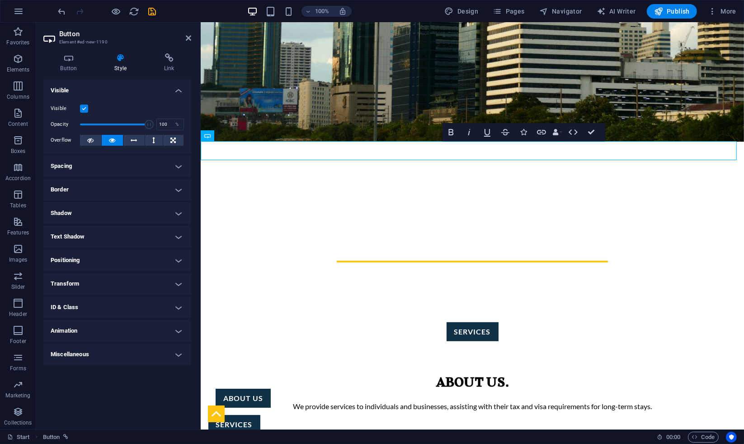
scroll to position [213, 0]
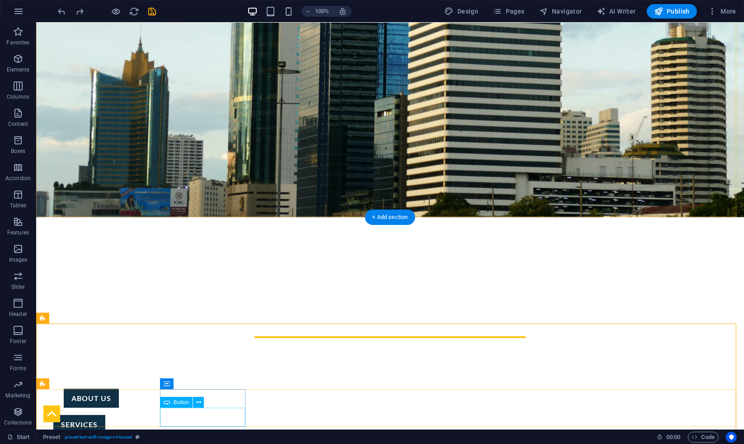
click at [123, 434] on div "services" at bounding box center [79, 443] width 87 height 19
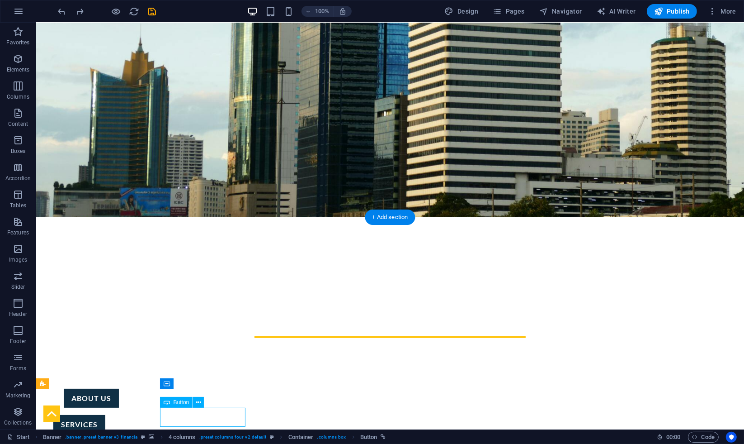
click at [123, 434] on div "services" at bounding box center [79, 443] width 87 height 19
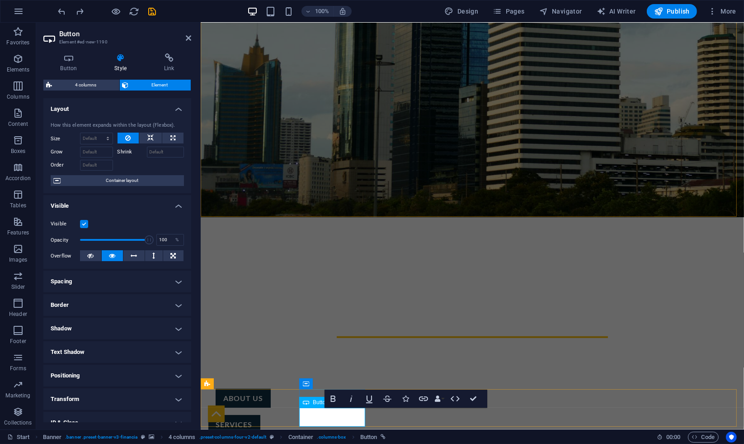
click at [306, 406] on icon at bounding box center [306, 402] width 6 height 11
click at [306, 405] on icon at bounding box center [306, 402] width 6 height 11
click at [307, 405] on icon at bounding box center [306, 402] width 6 height 11
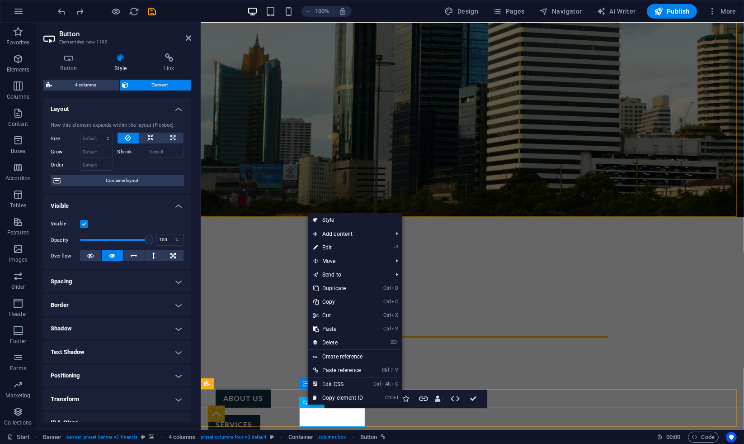
click at [307, 405] on icon at bounding box center [306, 402] width 6 height 11
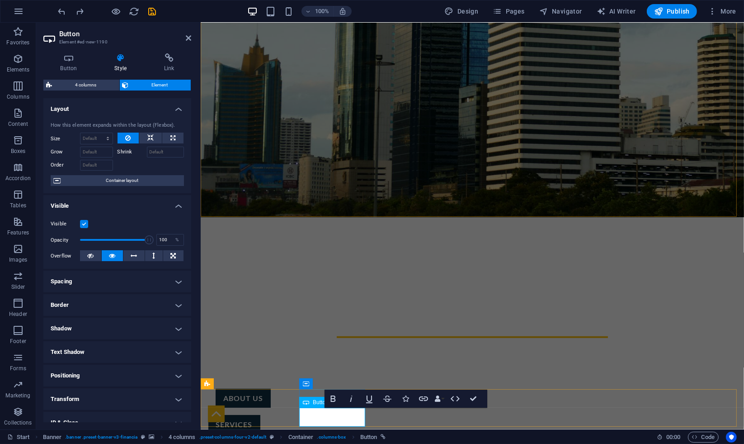
click at [307, 405] on icon at bounding box center [306, 402] width 6 height 11
click at [313, 404] on span "Button" at bounding box center [321, 401] width 16 height 5
click at [309, 402] on div "Button" at bounding box center [315, 402] width 33 height 11
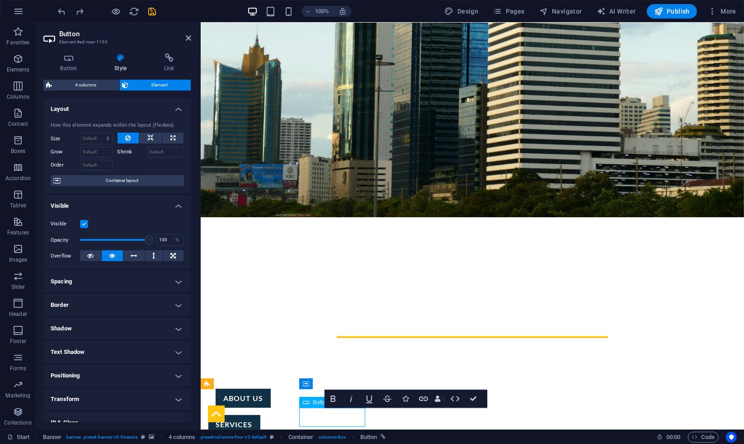
click at [307, 402] on icon at bounding box center [306, 402] width 6 height 11
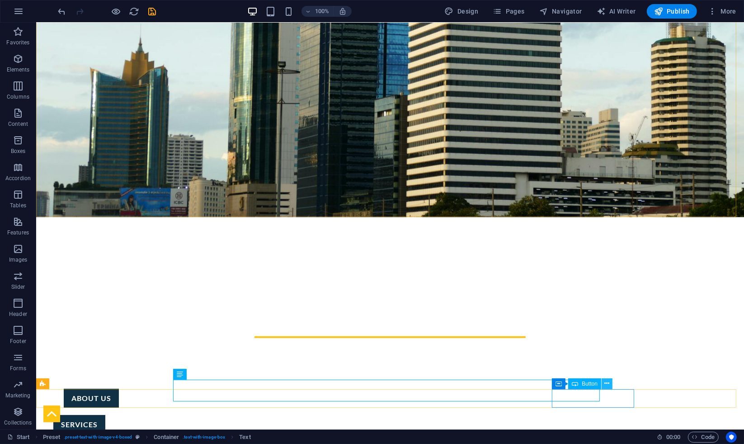
click at [606, 383] on icon at bounding box center [607, 383] width 5 height 9
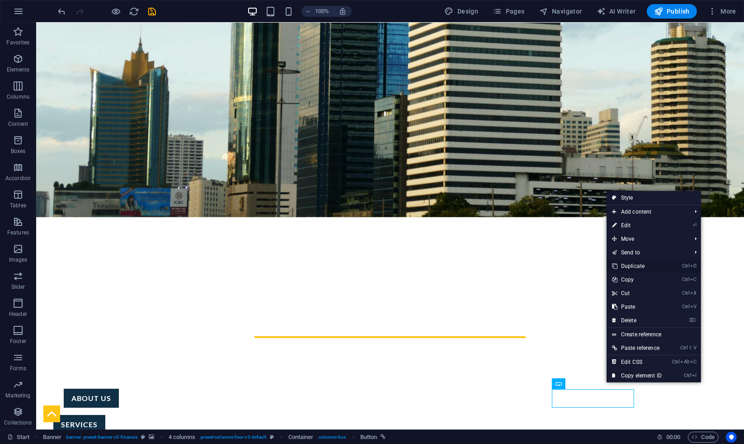
click at [615, 265] on icon at bounding box center [614, 266] width 5 height 14
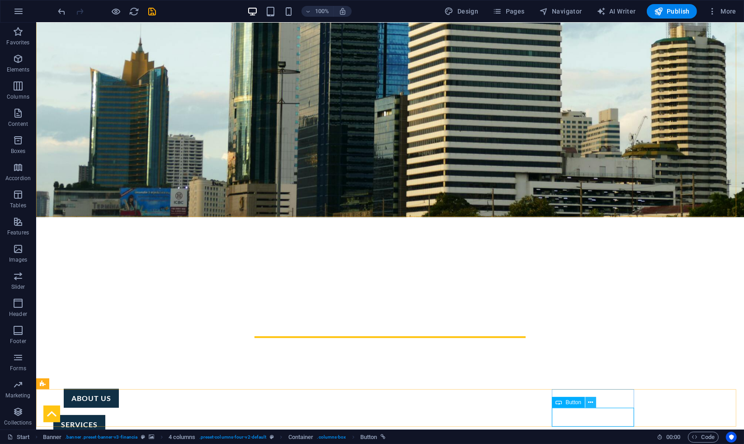
click at [587, 406] on button at bounding box center [591, 402] width 11 height 11
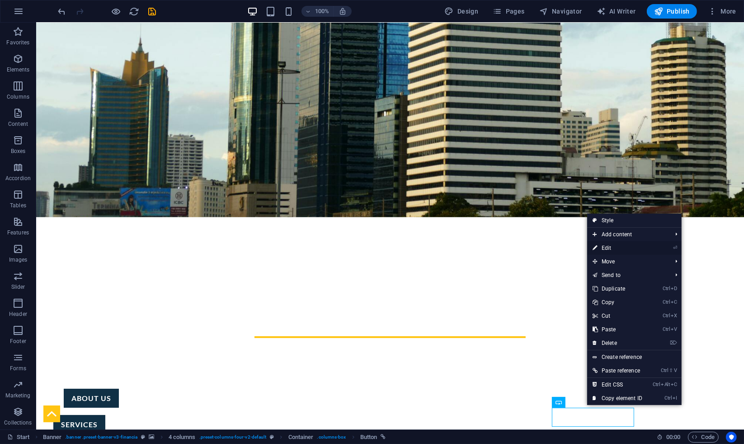
drag, startPoint x: 610, startPoint y: 243, endPoint x: 413, endPoint y: 270, distance: 198.6
click at [610, 243] on link "⏎ Edit" at bounding box center [617, 248] width 61 height 14
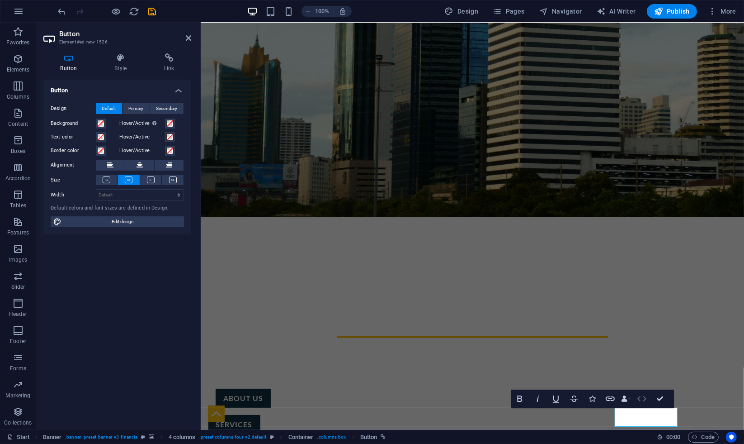
click at [648, 402] on button "HTML" at bounding box center [642, 398] width 17 height 18
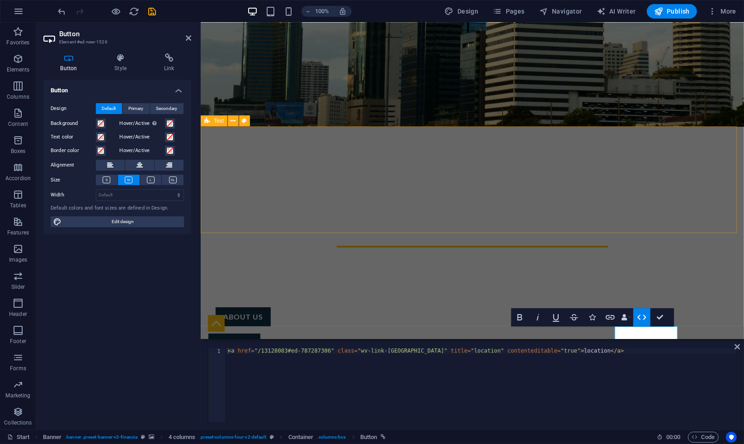
click at [528, 307] on div "About us. We provide services to individuals and businesses, assisting with the…" at bounding box center [472, 360] width 544 height 107
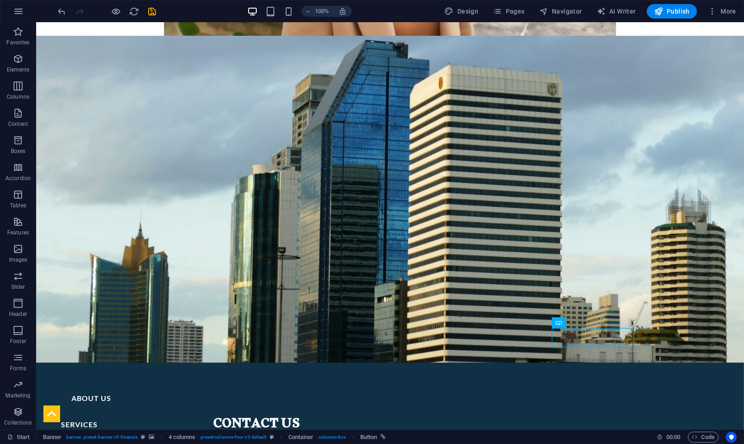
scroll to position [1201, 0]
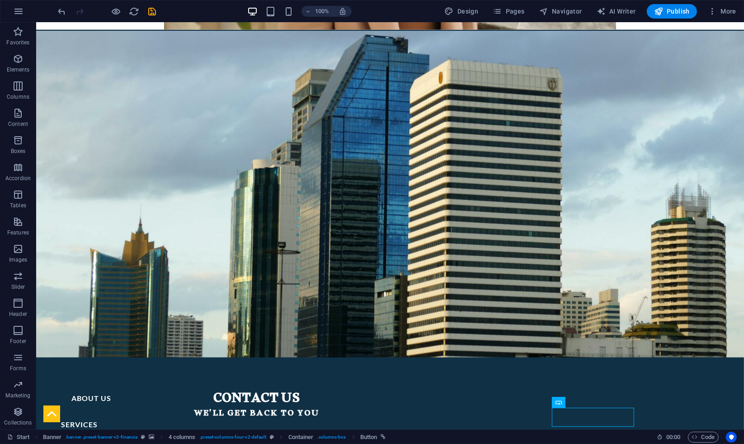
drag, startPoint x: 594, startPoint y: 426, endPoint x: 654, endPoint y: 393, distance: 68.2
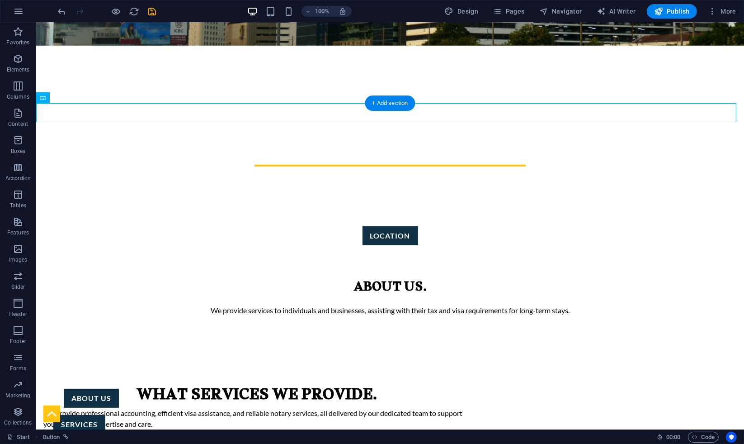
scroll to position [213, 0]
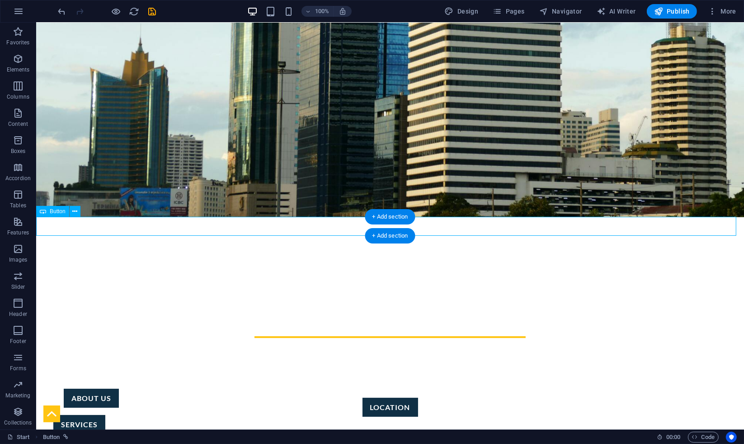
click at [360, 398] on div "location" at bounding box center [390, 407] width 708 height 19
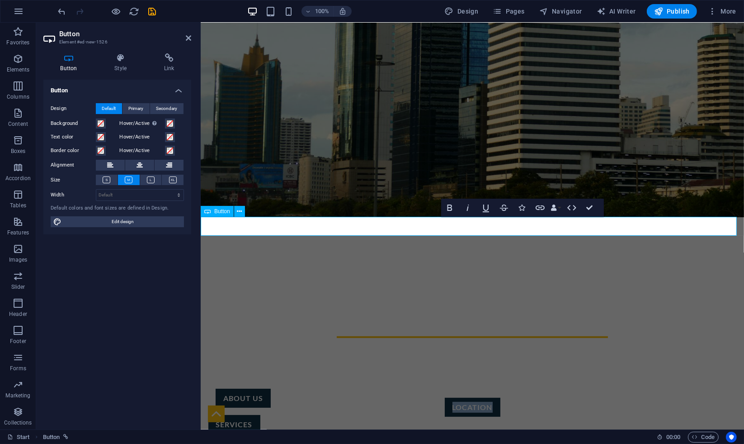
click at [326, 277] on div "thai tax Finance and visa Service in [GEOGRAPHIC_DATA]" at bounding box center [472, 337] width 544 height 121
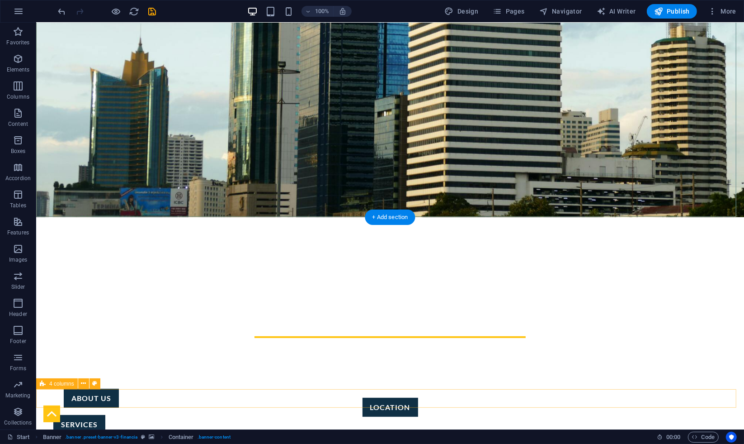
drag, startPoint x: 81, startPoint y: 236, endPoint x: 676, endPoint y: 397, distance: 616.4
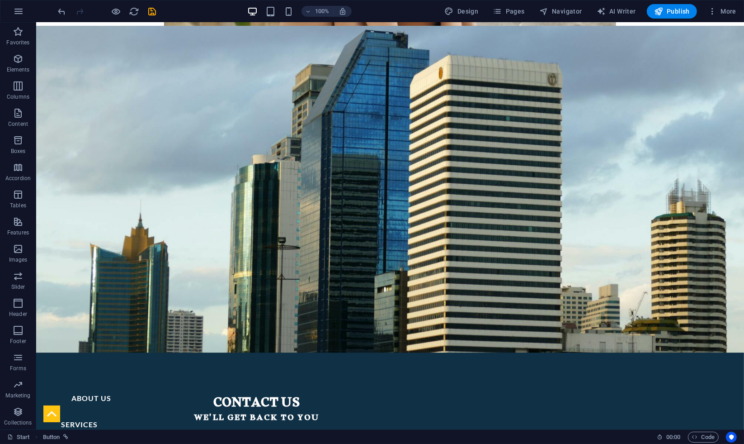
scroll to position [1220, 0]
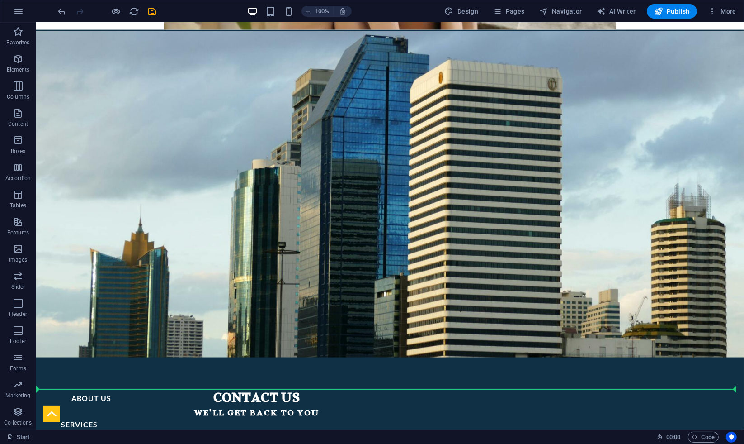
drag, startPoint x: 93, startPoint y: 235, endPoint x: 674, endPoint y: 397, distance: 603.1
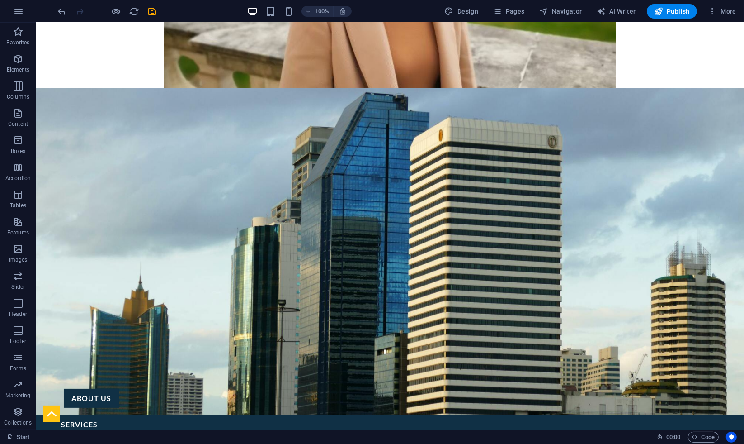
scroll to position [1201, 0]
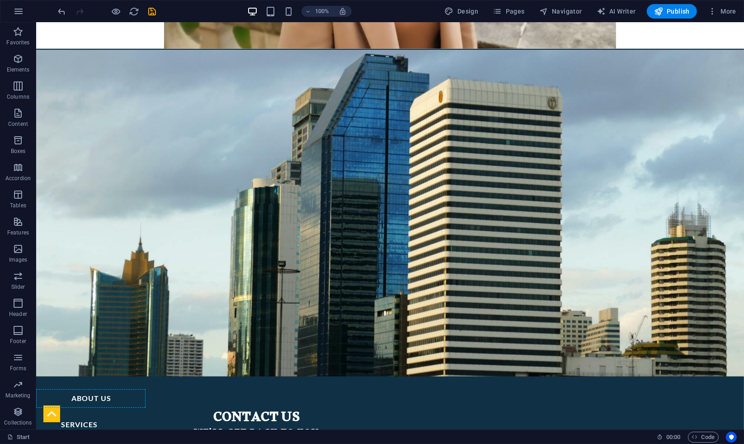
drag, startPoint x: 76, startPoint y: 427, endPoint x: 156, endPoint y: 396, distance: 85.1
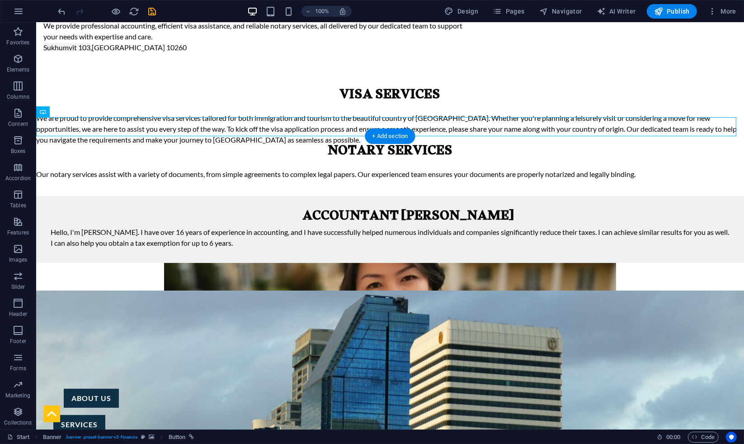
scroll to position [194, 0]
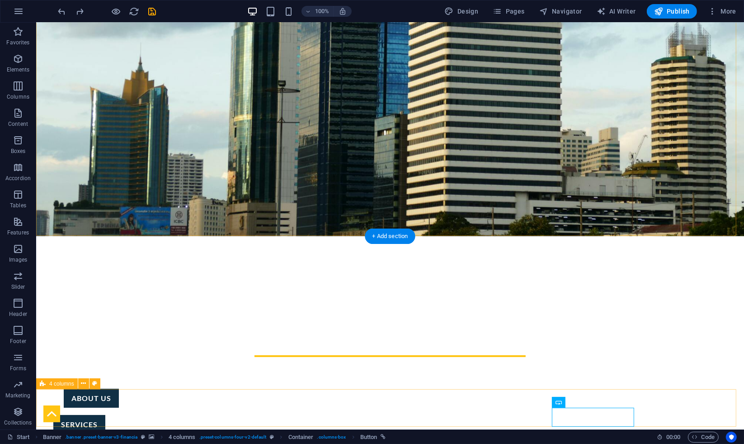
drag, startPoint x: 562, startPoint y: 416, endPoint x: 683, endPoint y: 399, distance: 122.3
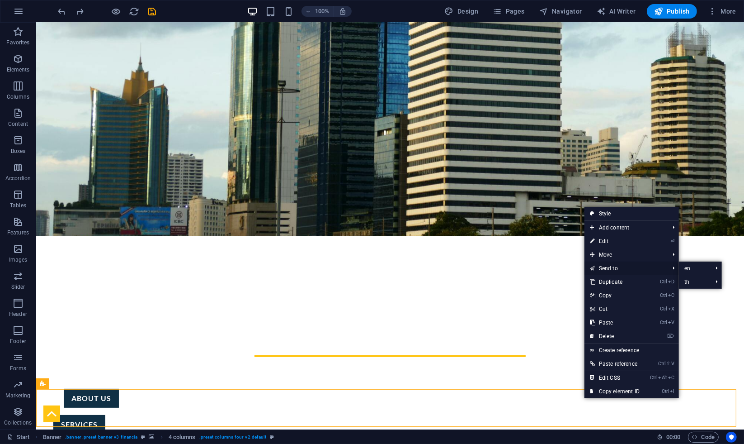
click at [603, 267] on link "Send to" at bounding box center [625, 268] width 81 height 14
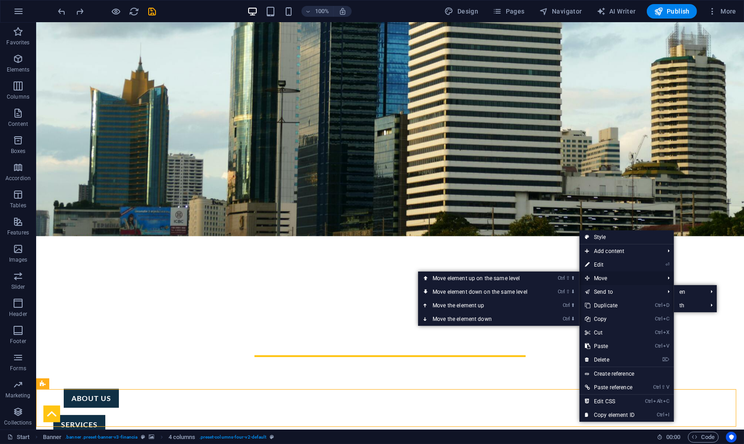
click at [612, 275] on span "Move" at bounding box center [620, 278] width 81 height 14
click at [670, 278] on li "Move Ctrl ⇧ ⬆ Move element up on the same level Ctrl ⇧ ⬇ Move element down on t…" at bounding box center [627, 278] width 95 height 14
click at [663, 278] on li "Move Ctrl ⇧ ⬆ Move element up on the same level Ctrl ⇧ ⬇ Move element down on t…" at bounding box center [627, 278] width 95 height 14
click at [523, 275] on link "Ctrl ⇧ ⬆ Move element up on the same level" at bounding box center [482, 278] width 128 height 14
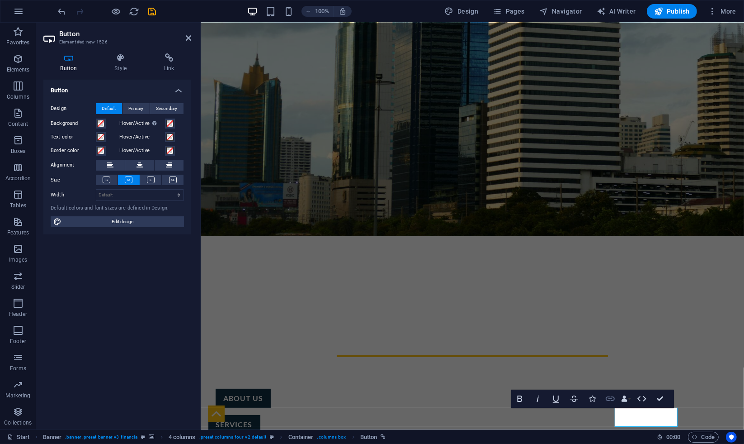
click at [612, 401] on icon "button" at bounding box center [610, 398] width 9 height 5
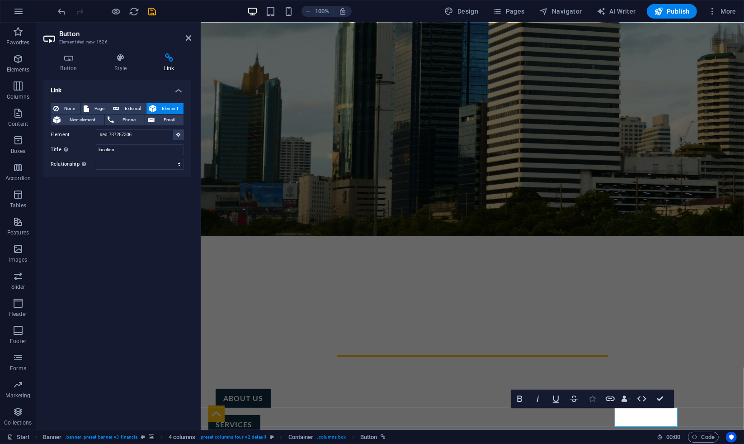
click at [593, 398] on icon "button" at bounding box center [592, 398] width 6 height 6
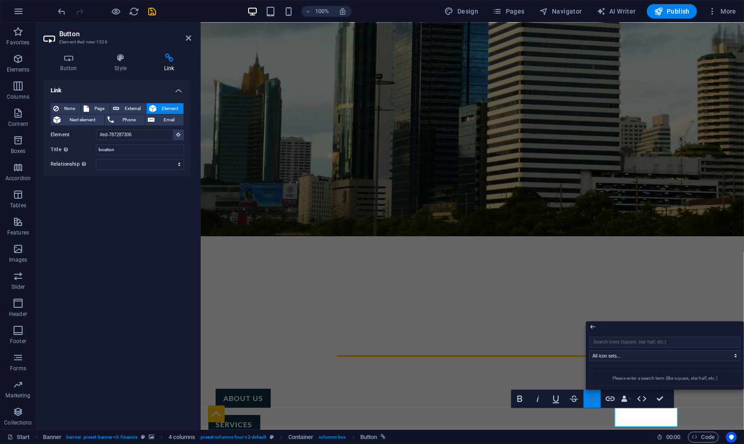
click at [592, 398] on icon "button" at bounding box center [592, 398] width 6 height 6
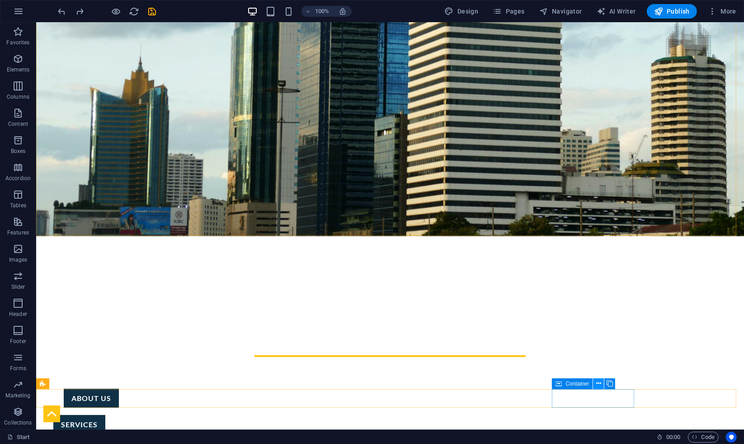
click at [598, 380] on icon at bounding box center [598, 383] width 5 height 9
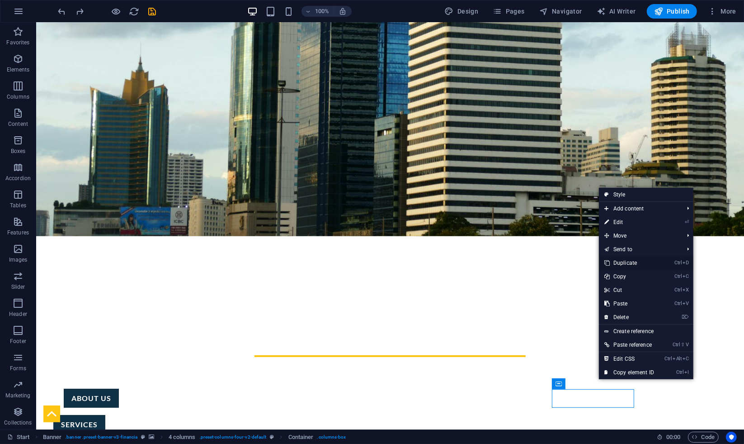
click at [626, 260] on link "Ctrl D Duplicate" at bounding box center [629, 263] width 61 height 14
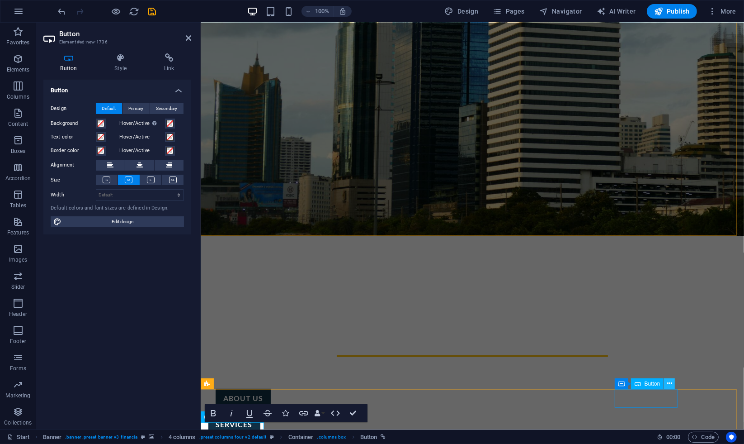
click at [671, 388] on button at bounding box center [669, 383] width 11 height 11
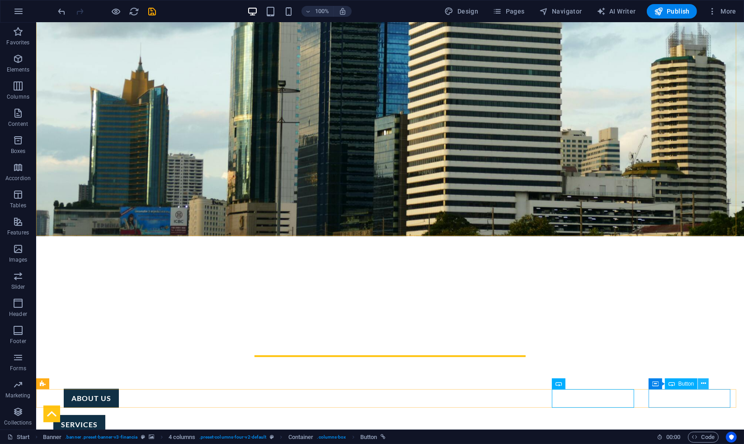
click at [705, 386] on icon at bounding box center [703, 383] width 5 height 9
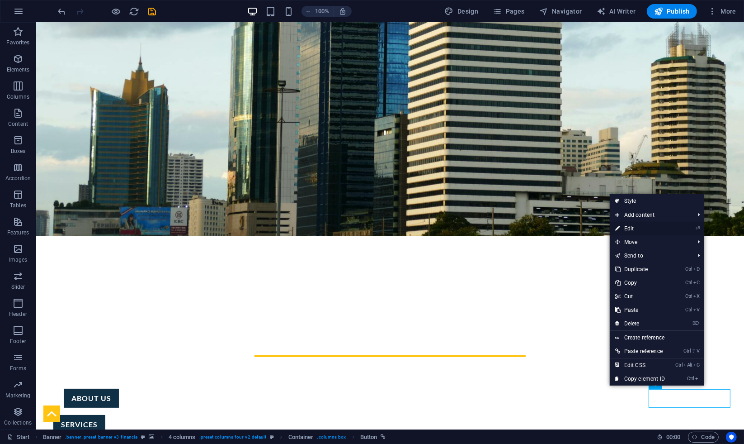
click at [639, 227] on link "⏎ Edit" at bounding box center [640, 229] width 61 height 14
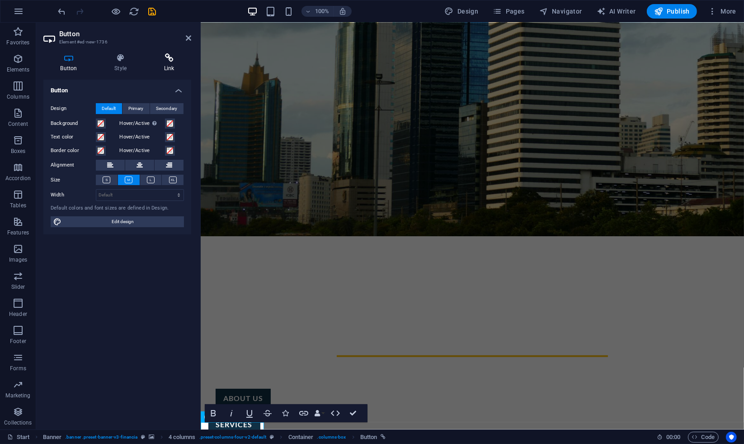
click at [166, 56] on icon at bounding box center [169, 57] width 44 height 9
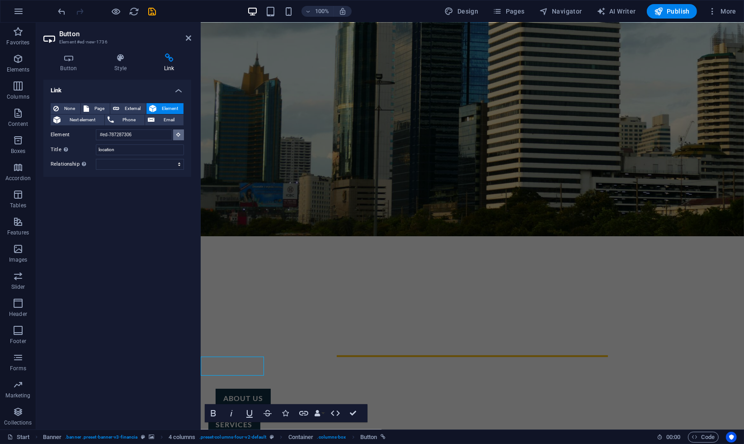
click at [178, 137] on button at bounding box center [178, 134] width 11 height 11
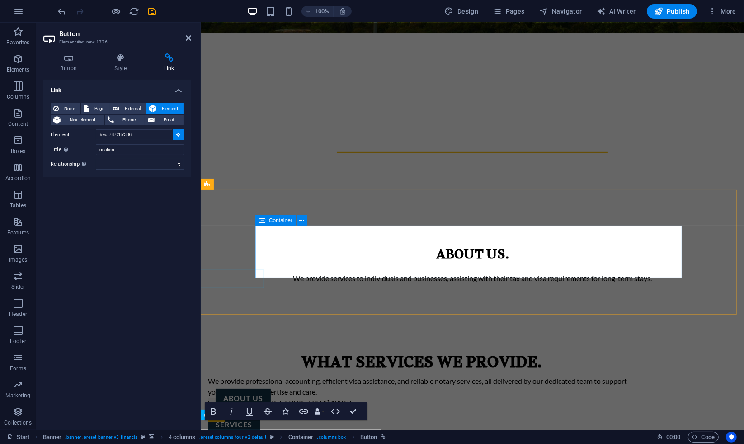
scroll to position [545, 0]
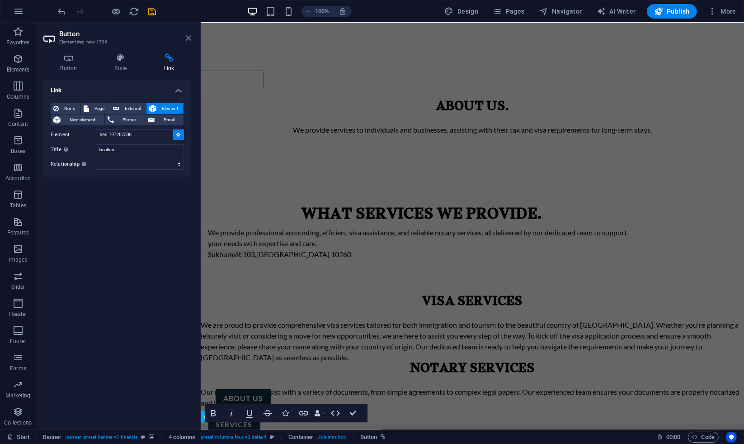
drag, startPoint x: 188, startPoint y: 35, endPoint x: 153, endPoint y: 14, distance: 40.6
click at [188, 35] on icon at bounding box center [188, 37] width 5 height 7
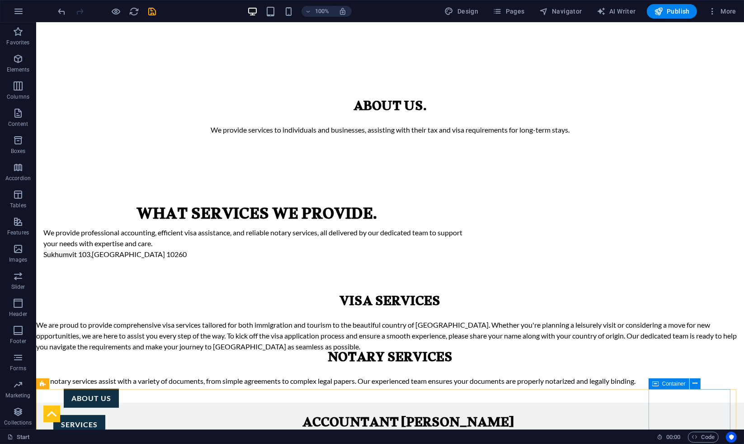
click at [123, 415] on div "services" at bounding box center [79, 424] width 87 height 19
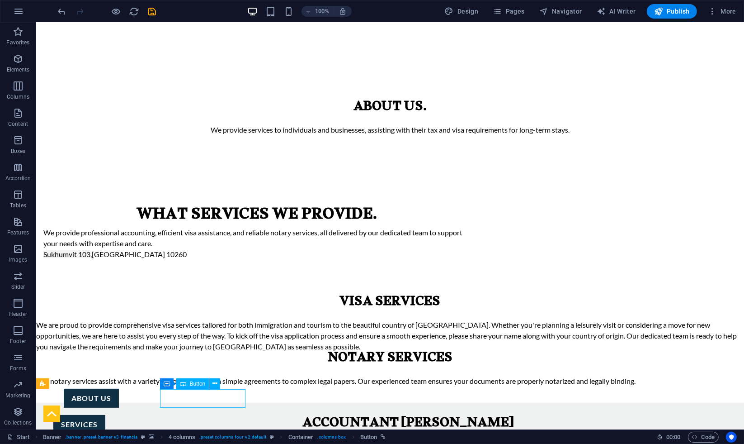
click at [123, 415] on div "services" at bounding box center [79, 424] width 87 height 19
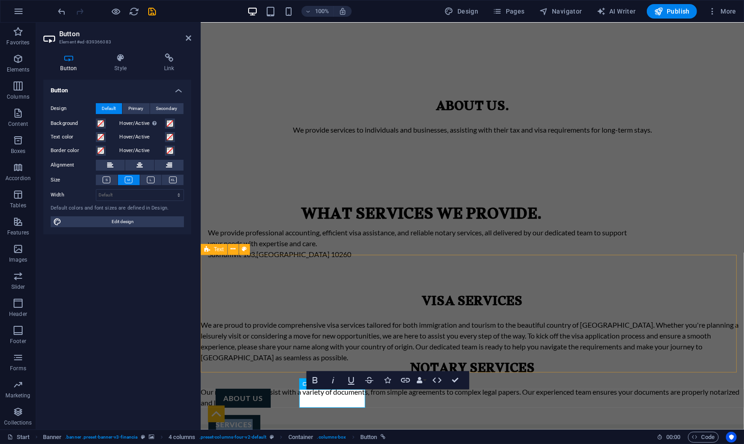
click at [307, 363] on div "Notary services Our notary services assist with a variety of documents, from si…" at bounding box center [472, 385] width 544 height 45
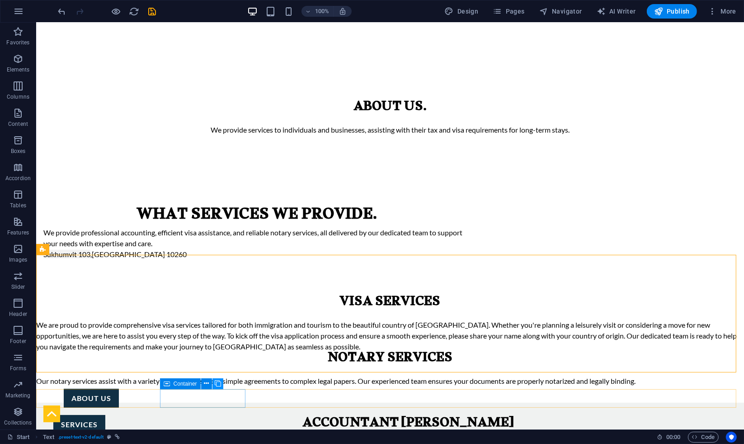
click at [217, 383] on icon at bounding box center [218, 383] width 6 height 9
click at [123, 441] on div "services" at bounding box center [79, 450] width 87 height 19
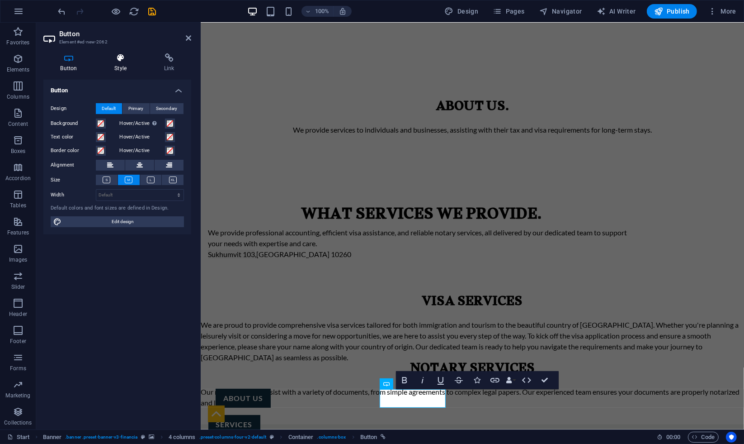
click at [115, 66] on h4 "Style" at bounding box center [123, 62] width 50 height 19
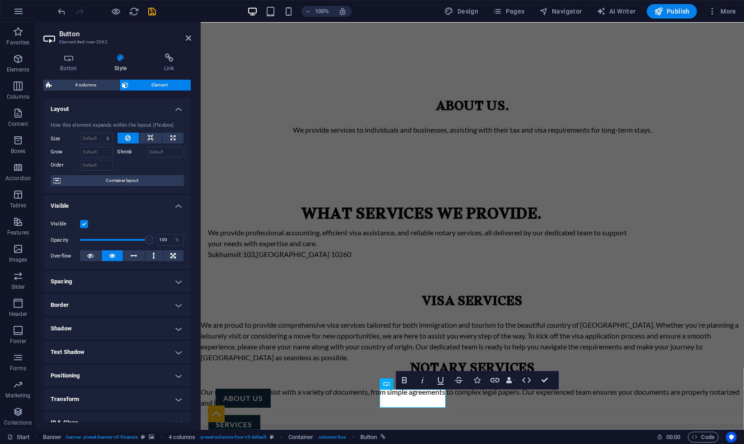
click at [117, 379] on h4 "Positioning" at bounding box center [117, 375] width 148 height 22
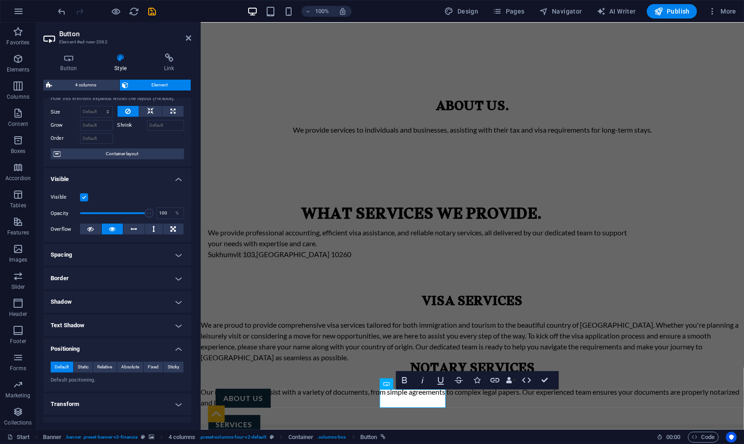
scroll to position [50, 0]
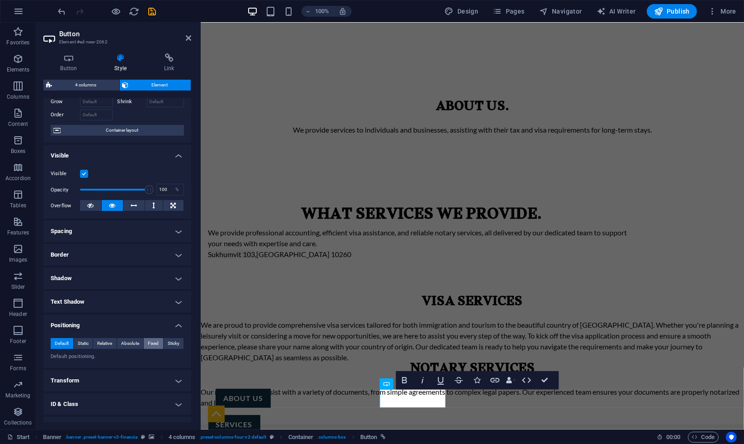
click at [150, 341] on span "Fixed" at bounding box center [153, 343] width 11 height 11
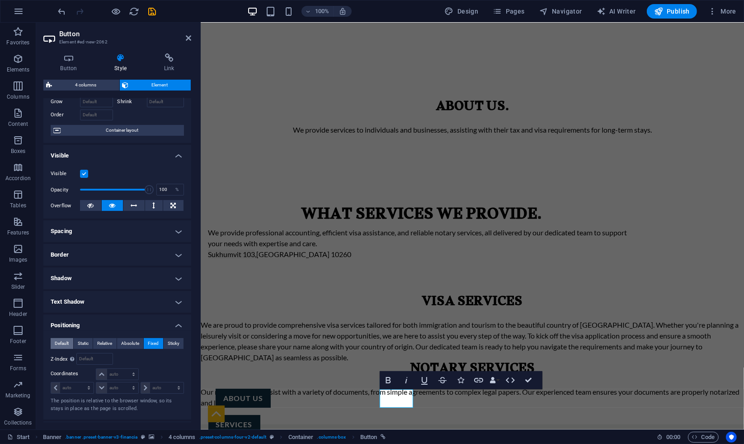
click at [63, 340] on span "Default" at bounding box center [62, 343] width 14 height 11
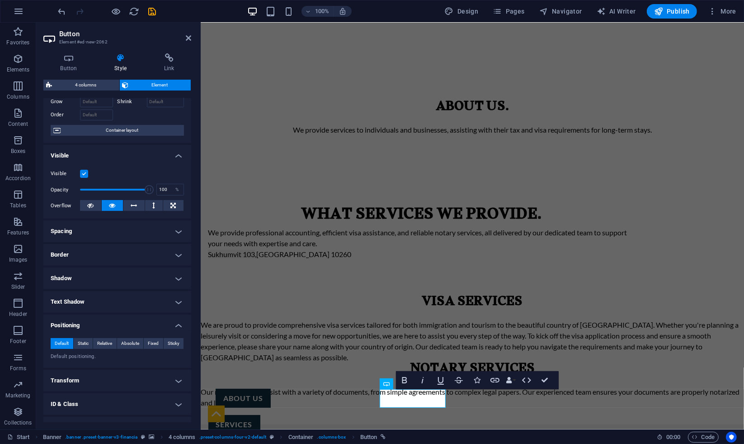
click at [146, 321] on h4 "Positioning" at bounding box center [117, 322] width 148 height 16
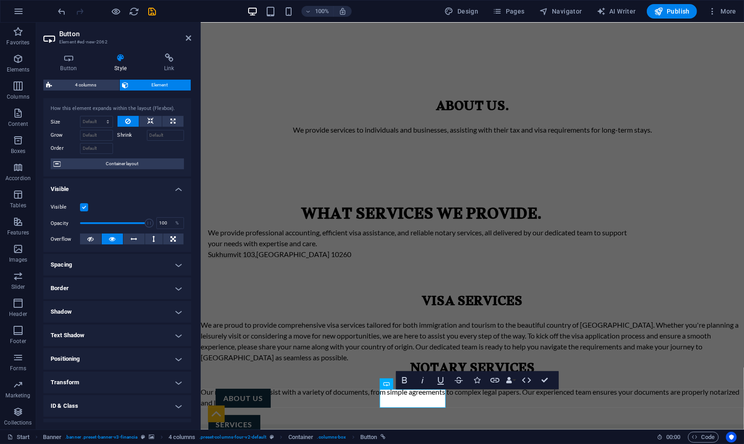
scroll to position [0, 0]
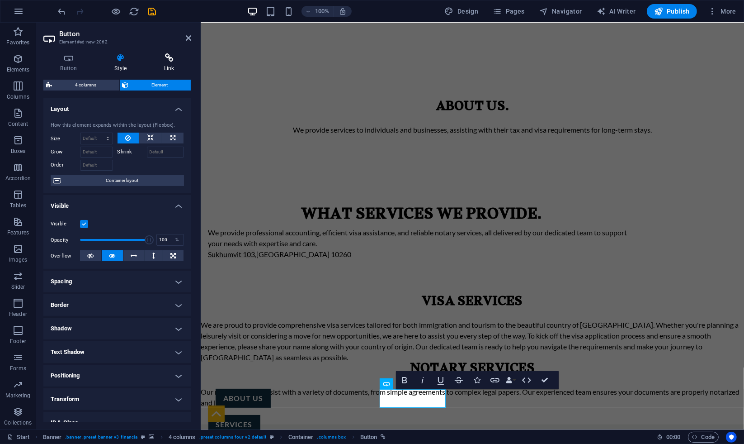
click at [165, 61] on icon at bounding box center [169, 57] width 44 height 9
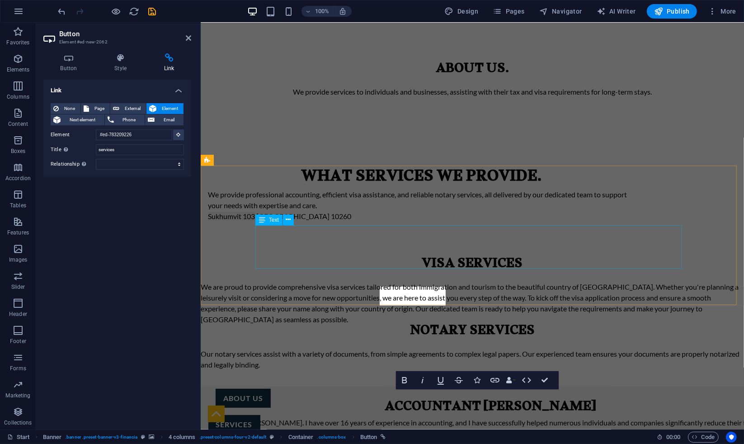
scroll to position [495, 0]
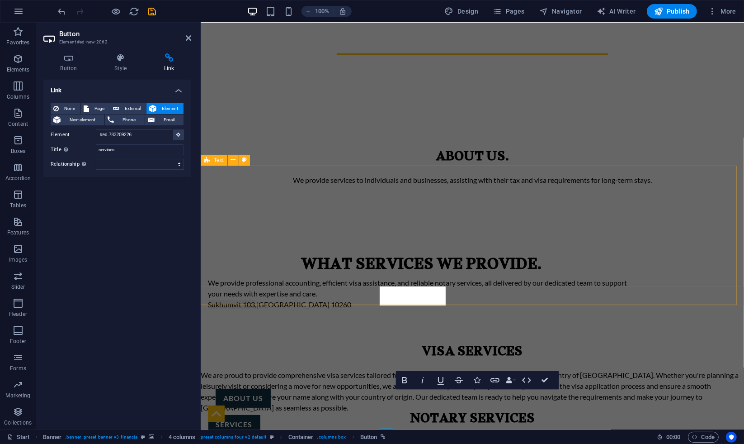
click at [329, 346] on div "Visa services We are proud to provide comprehensive visa services tailored for …" at bounding box center [472, 379] width 544 height 67
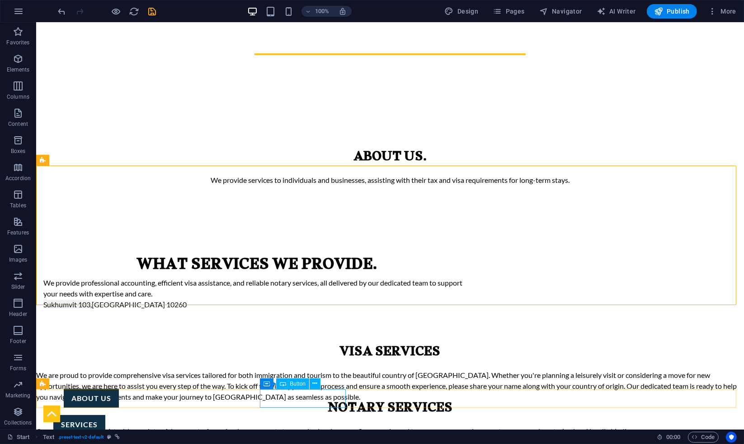
click at [123, 441] on div "visa" at bounding box center [79, 450] width 87 height 19
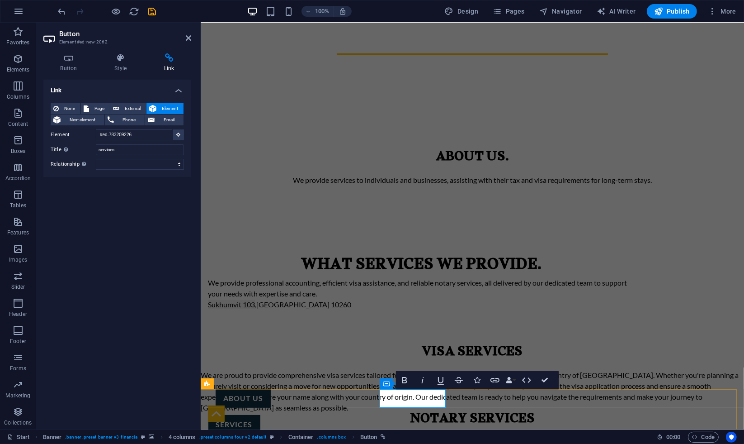
click at [251, 441] on link "visa" at bounding box center [233, 450] width 33 height 19
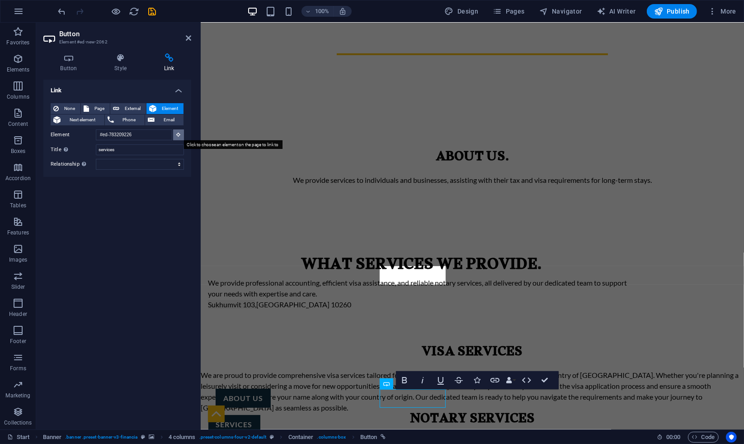
click at [181, 134] on button at bounding box center [178, 134] width 11 height 11
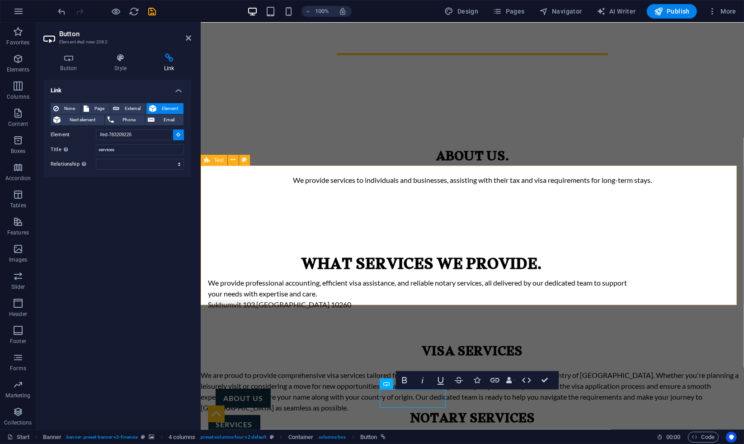
click at [294, 346] on div "Visa services We are proud to provide comprehensive visa services tailored for …" at bounding box center [472, 379] width 544 height 67
type input "#ed-836416548"
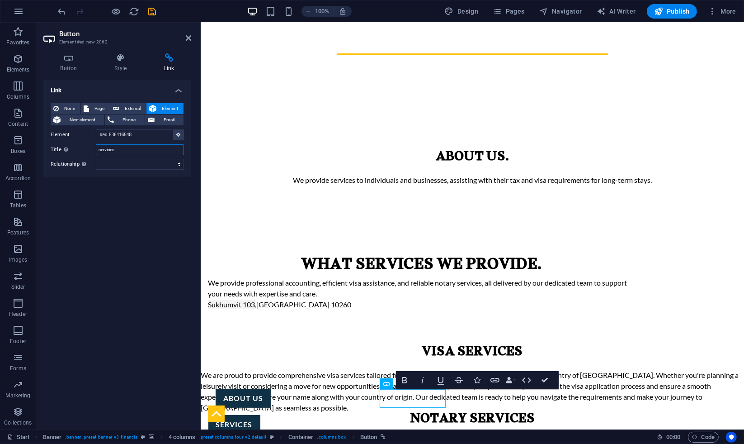
drag, startPoint x: 138, startPoint y: 152, endPoint x: 114, endPoint y: 155, distance: 24.6
click at [138, 152] on input "services" at bounding box center [140, 149] width 88 height 11
drag, startPoint x: 114, startPoint y: 155, endPoint x: 85, endPoint y: 156, distance: 29.0
click at [85, 156] on div "None Page External Element Next element Phone Email Page Start Subpage Legal No…" at bounding box center [117, 136] width 133 height 66
click at [99, 146] on input "visa" at bounding box center [140, 149] width 88 height 11
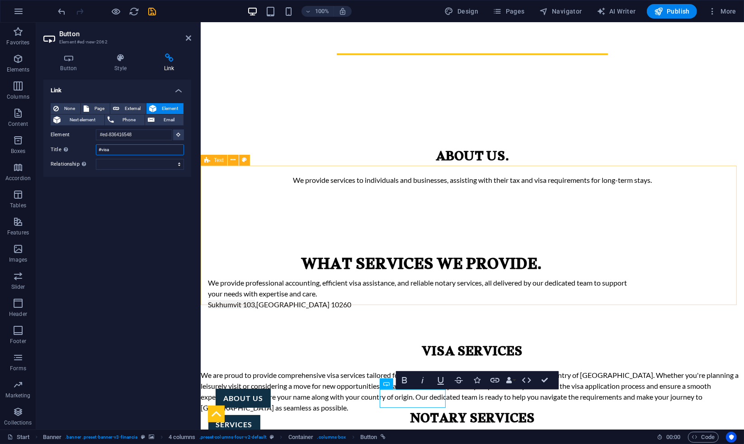
type input "#visa"
click at [231, 346] on div "Visa services We are proud to provide comprehensive visa services tailored for …" at bounding box center [472, 379] width 544 height 67
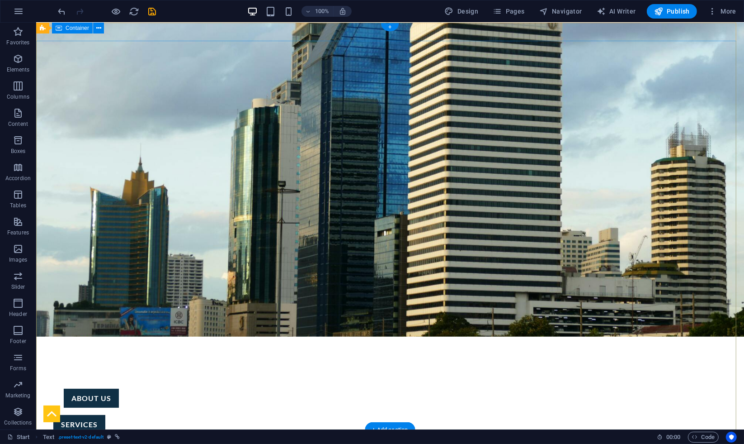
scroll to position [0, 0]
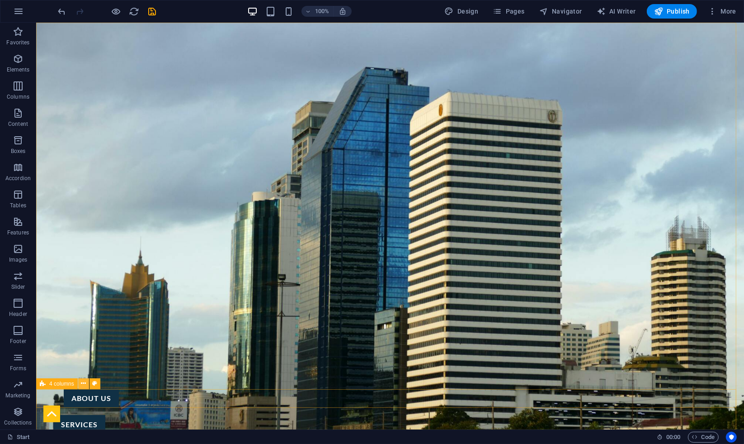
click at [80, 384] on button at bounding box center [83, 383] width 11 height 11
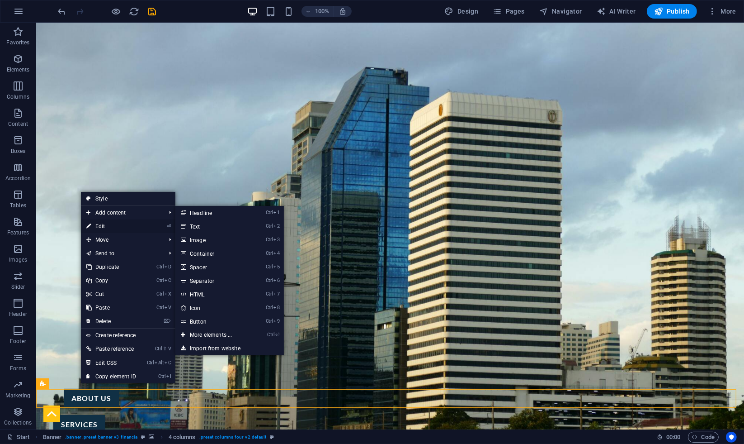
click at [114, 224] on link "⏎ Edit" at bounding box center [111, 226] width 61 height 14
select select "%"
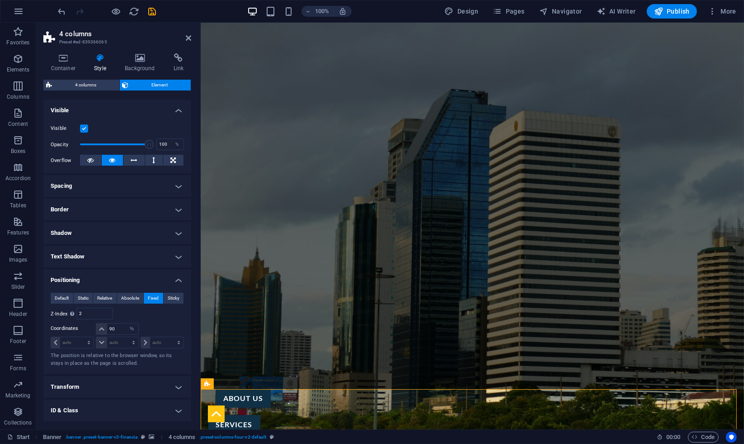
scroll to position [100, 0]
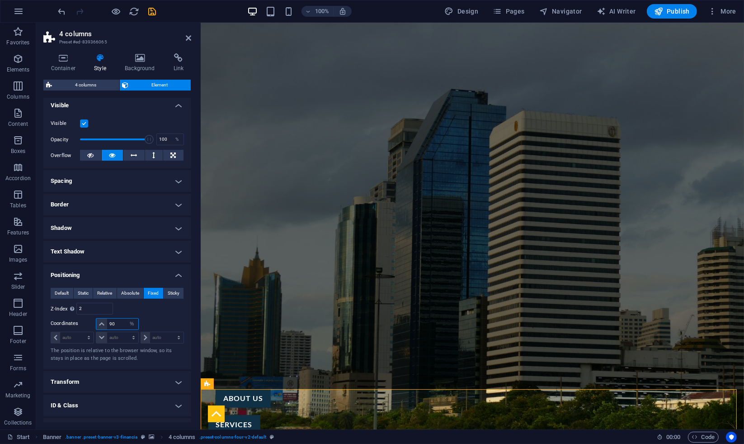
click at [122, 322] on input "90" at bounding box center [122, 323] width 31 height 11
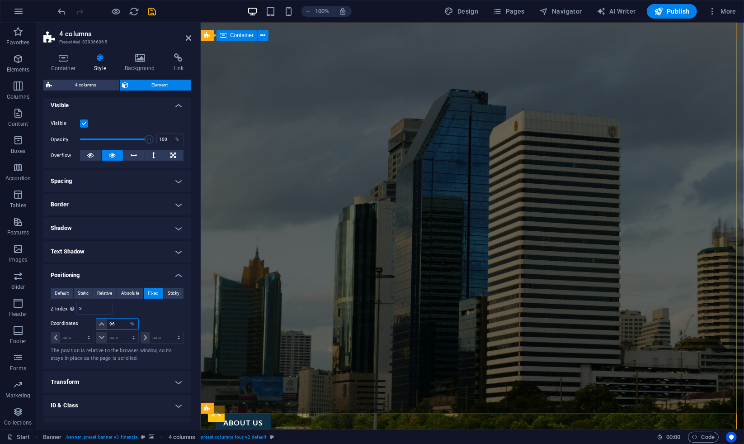
type input "96"
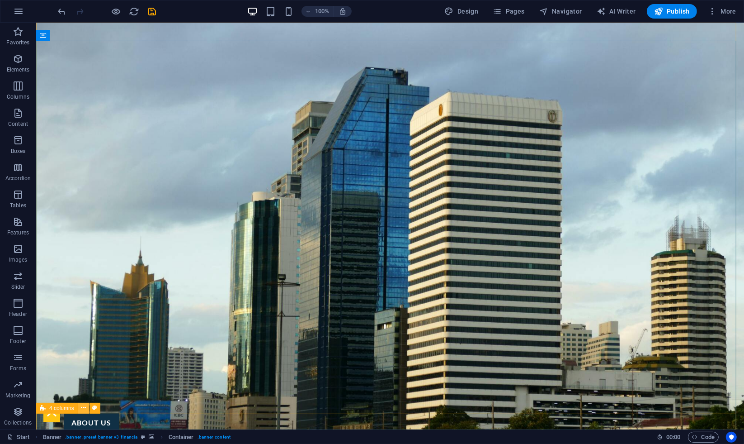
click at [80, 407] on button at bounding box center [83, 407] width 11 height 11
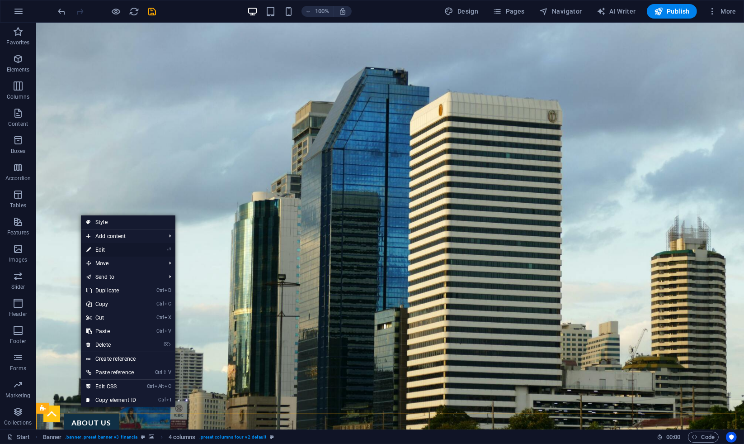
click at [111, 253] on link "⏎ Edit" at bounding box center [111, 250] width 61 height 14
select select "%"
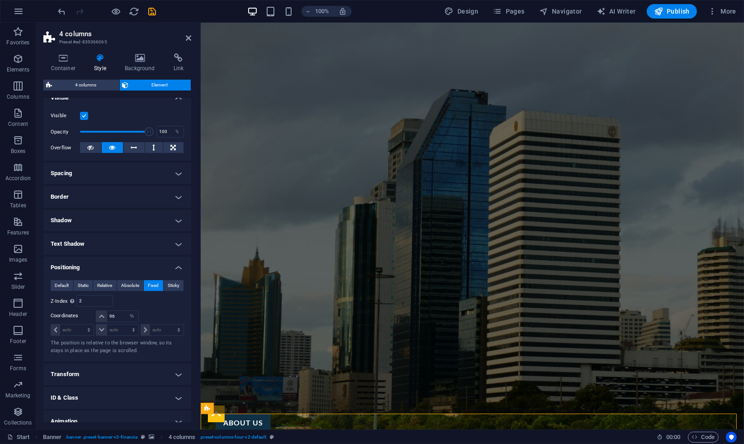
scroll to position [141, 0]
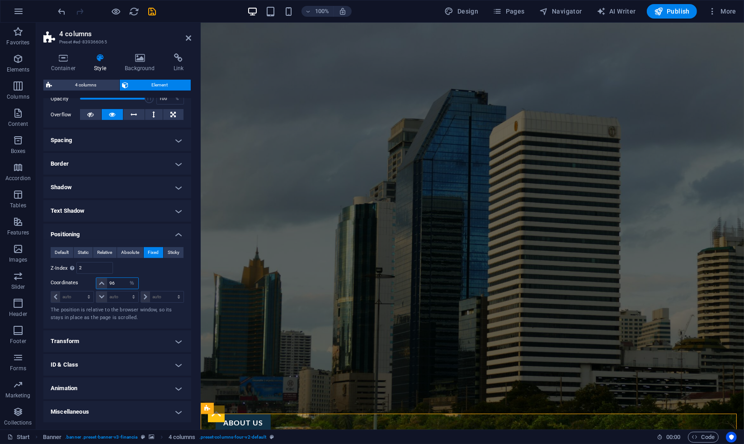
click at [122, 287] on input "96" at bounding box center [122, 283] width 31 height 11
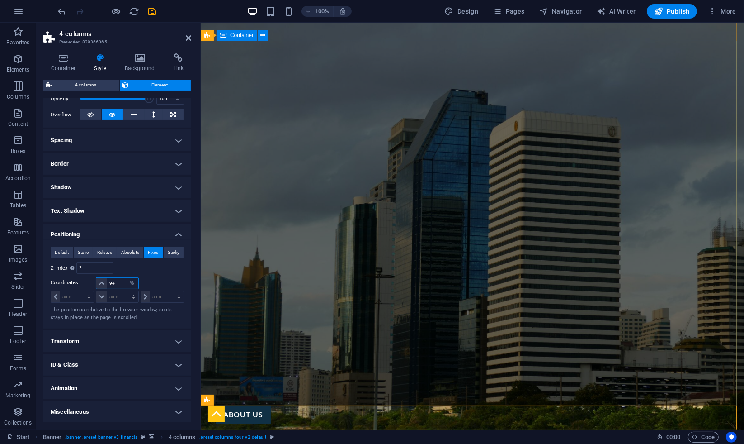
type input "94"
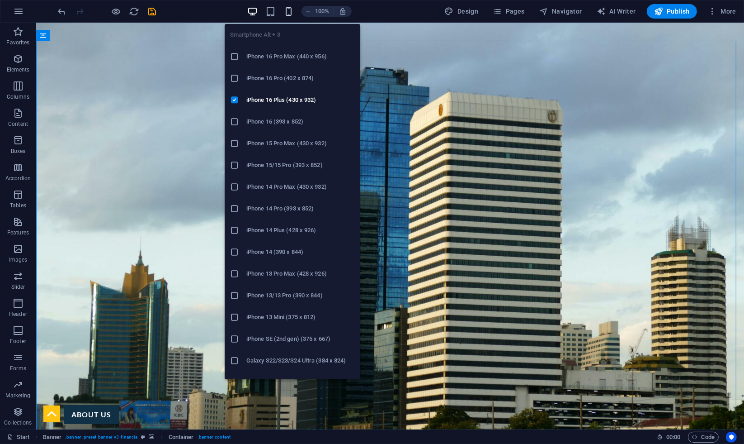
click at [288, 7] on icon "button" at bounding box center [289, 11] width 10 height 10
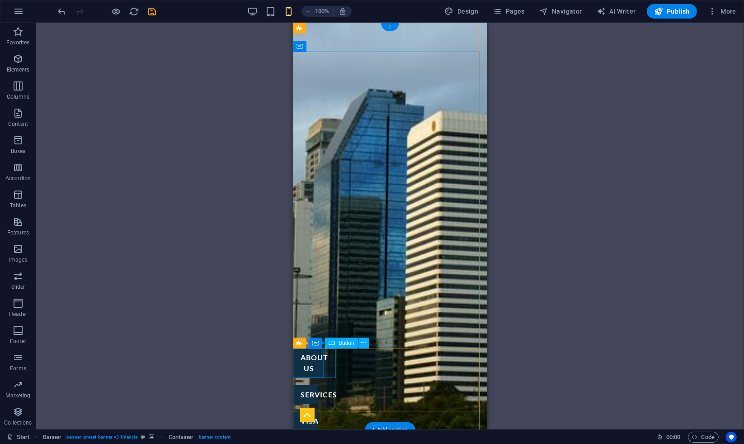
click at [315, 365] on div "about us" at bounding box center [309, 363] width 32 height 30
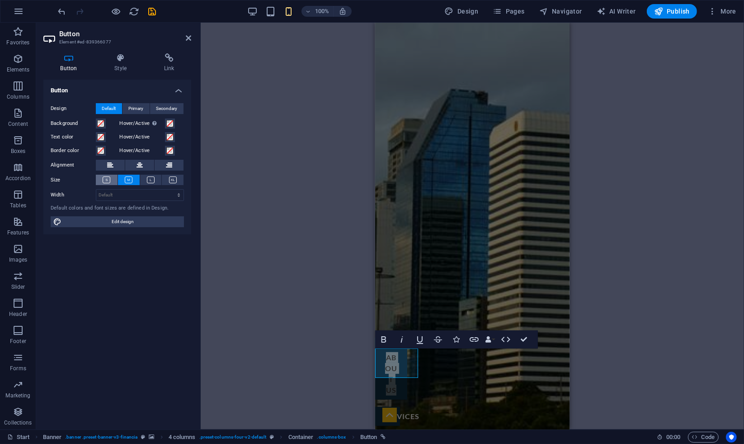
click at [104, 178] on icon at bounding box center [107, 179] width 8 height 7
click at [400, 381] on div "services" at bounding box center [387, 390] width 25 height 19
click at [104, 181] on icon at bounding box center [107, 179] width 8 height 7
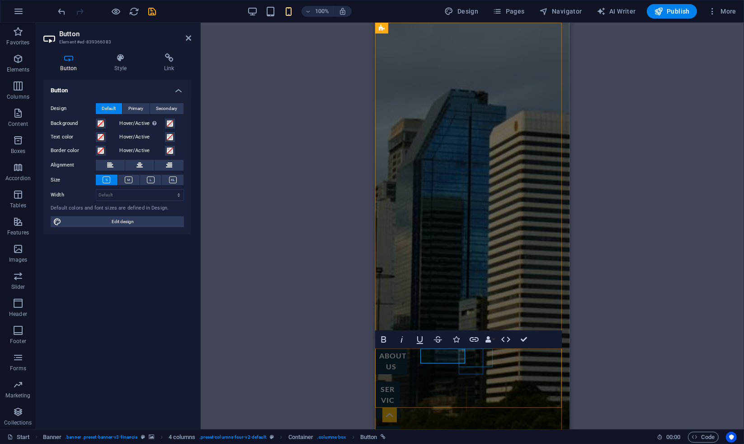
click at [400, 426] on div "visa" at bounding box center [387, 435] width 25 height 19
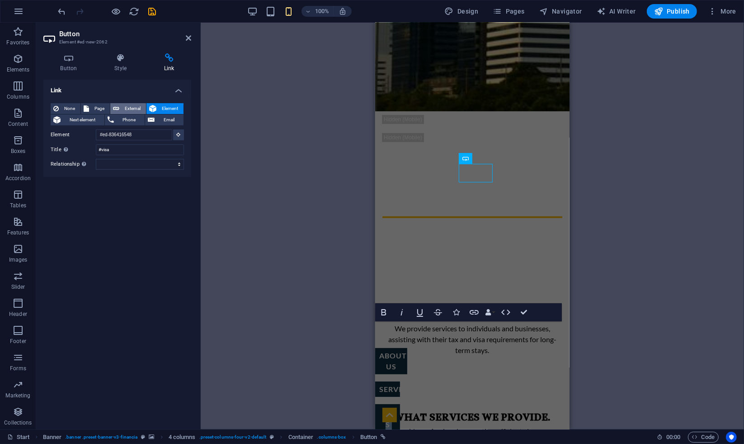
scroll to position [0, 0]
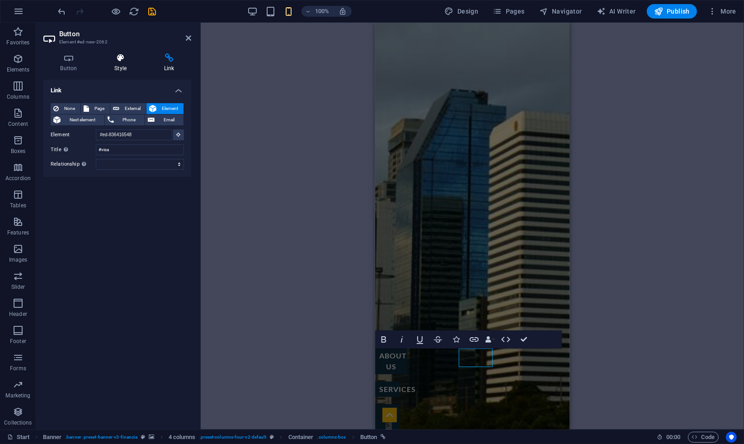
click at [125, 62] on icon at bounding box center [121, 57] width 46 height 9
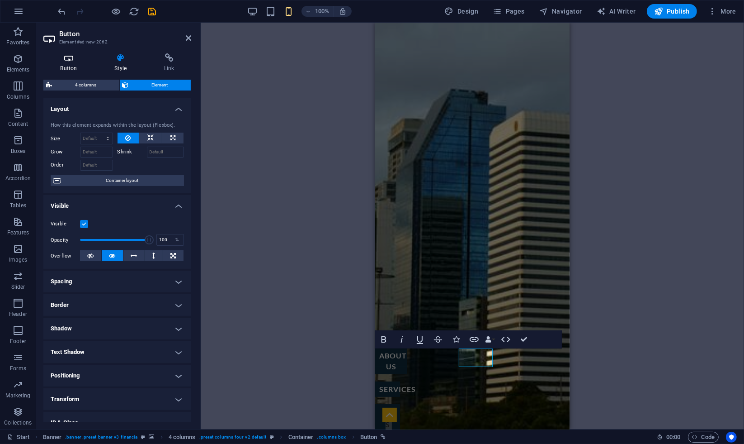
click at [72, 58] on icon at bounding box center [68, 57] width 51 height 9
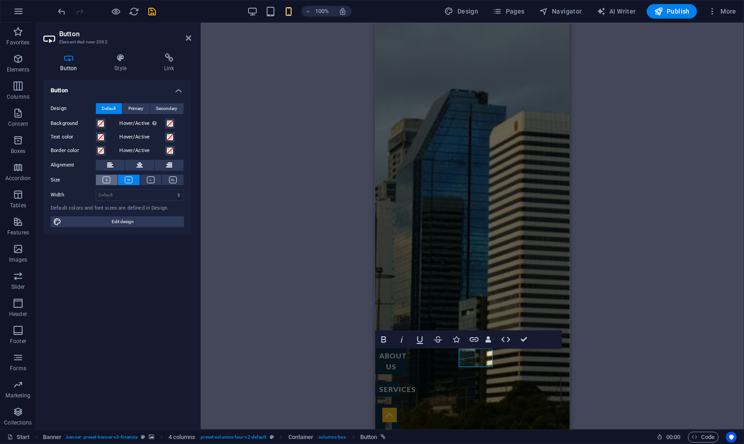
click at [107, 180] on icon at bounding box center [107, 179] width 8 height 7
click at [400, 437] on div "notary" at bounding box center [387, 446] width 25 height 19
click at [107, 177] on icon at bounding box center [107, 179] width 8 height 7
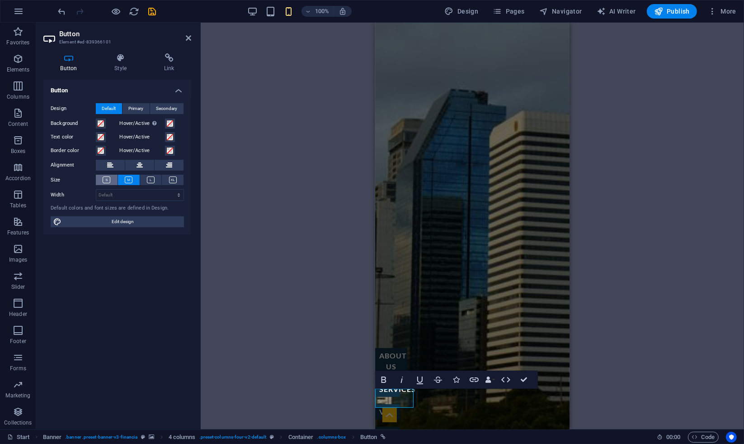
click at [104, 175] on button at bounding box center [107, 180] width 22 height 10
click at [109, 183] on icon at bounding box center [107, 179] width 8 height 7
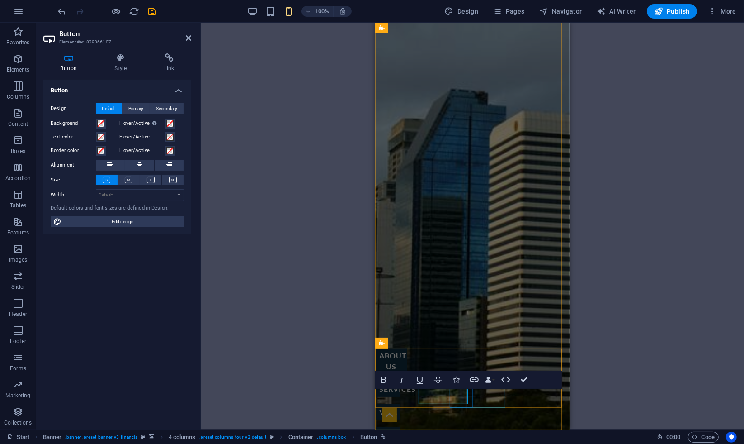
click at [111, 178] on button at bounding box center [107, 180] width 22 height 10
click at [285, 326] on div "H1 Banner Container Text H2 Spacer Text Preset Container H1 Container H2 Spacer…" at bounding box center [473, 226] width 544 height 407
click at [270, 324] on div "H1 Banner Container Text H2 Spacer Text Preset Container H1 Container H2 Spacer…" at bounding box center [473, 226] width 544 height 407
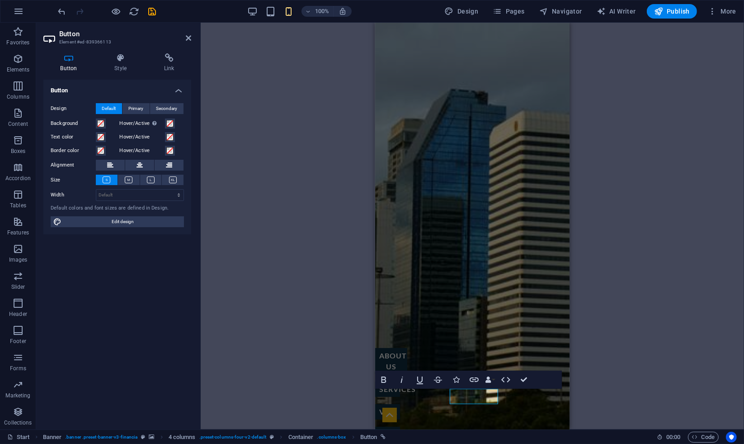
click at [270, 324] on div "H1 Banner Container Text H2 Spacer Text Preset Container H1 Container H2 Spacer…" at bounding box center [473, 226] width 544 height 407
click at [663, 271] on div "H1 Banner Container Text H2 Spacer Text Preset Container H1 Container H2 Spacer…" at bounding box center [473, 226] width 544 height 407
click at [189, 37] on icon at bounding box center [188, 37] width 5 height 7
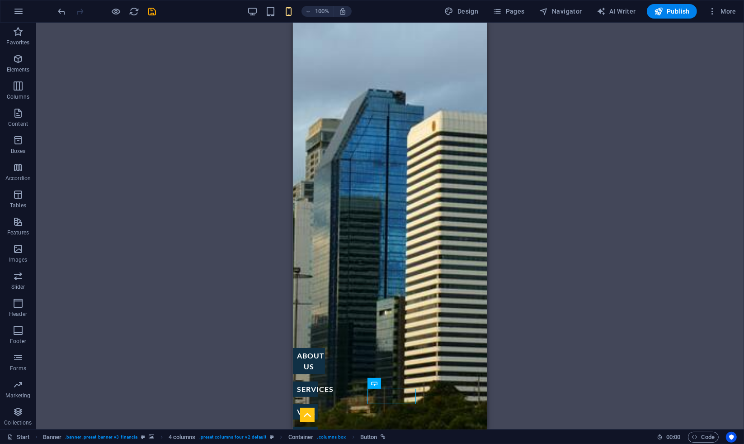
click at [579, 325] on div "H1 Banner Container Text H2 Spacer Text Preset Container H1 Container H2 Spacer…" at bounding box center [390, 226] width 708 height 407
click at [547, 361] on div "H1 Banner Container Text H2 Spacer Text Preset Container H1 Container H2 Spacer…" at bounding box center [390, 226] width 708 height 407
click at [654, 393] on div "H1 Banner Container Text H2 Spacer Text Preset Container H1 Container H2 Spacer…" at bounding box center [390, 226] width 708 height 407
click at [600, 381] on div "H1 Banner Container Text H2 Spacer Text Preset Container H1 Container H2 Spacer…" at bounding box center [390, 226] width 708 height 407
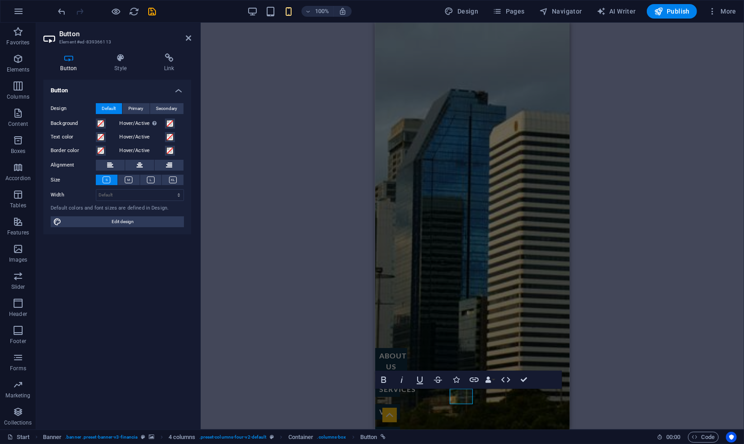
click at [681, 336] on div "H1 Banner Container Text H2 Spacer Text Preset Container H1 Container H2 Spacer…" at bounding box center [473, 226] width 544 height 407
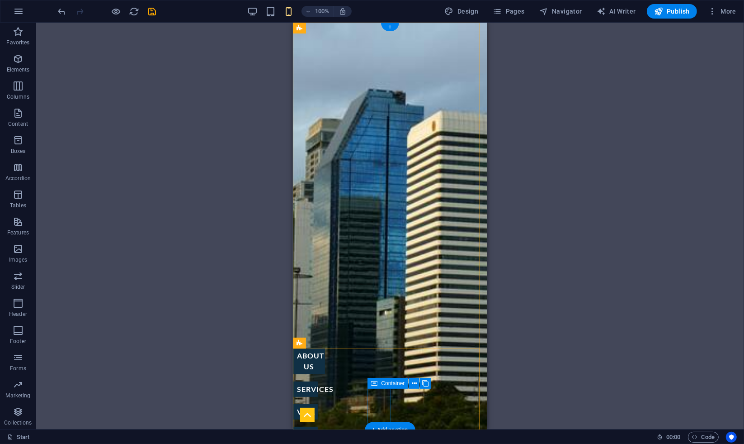
select select "%"
click at [317, 404] on div "visa" at bounding box center [305, 411] width 25 height 15
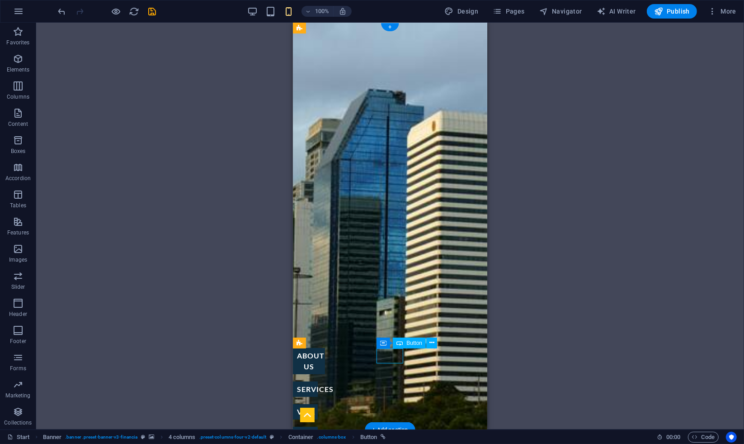
click at [317, 404] on div "visa" at bounding box center [305, 411] width 25 height 15
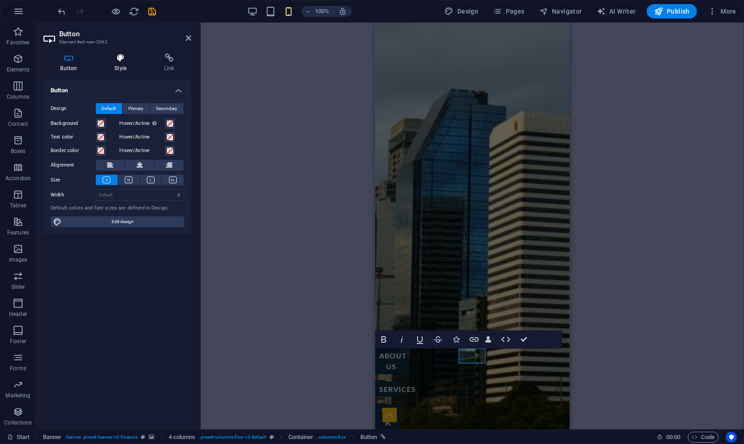
click at [125, 69] on h4 "Style" at bounding box center [123, 62] width 50 height 19
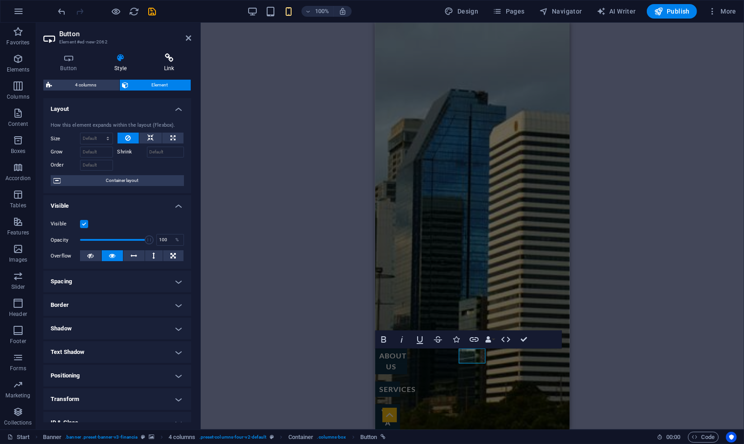
click at [163, 65] on h4 "Link" at bounding box center [169, 62] width 44 height 19
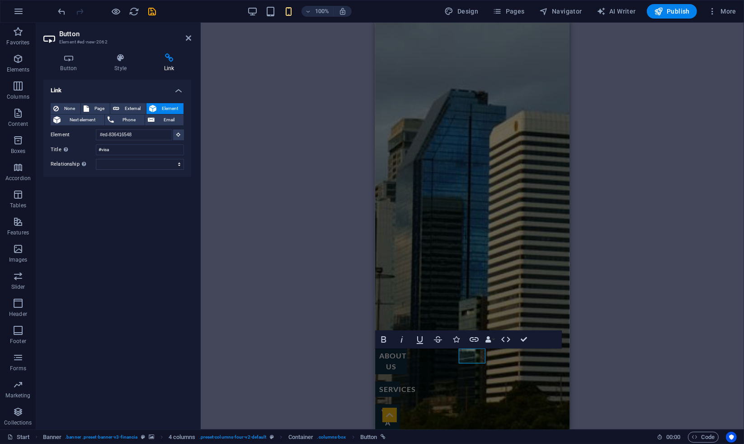
click at [66, 72] on div "Button Style Link Button Design Default Primary Secondary Background Hover/Acti…" at bounding box center [117, 237] width 148 height 369
click at [71, 60] on icon at bounding box center [68, 57] width 51 height 9
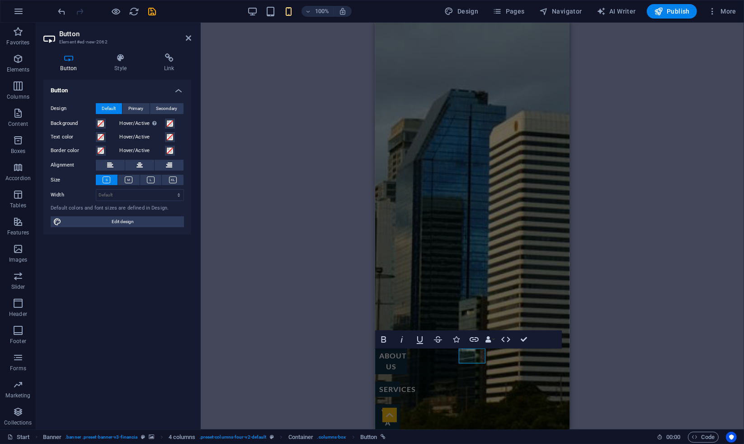
click at [248, 124] on div "H1 Banner Container Text H2 Spacer Text Preset Container H1 Container H2 Spacer…" at bounding box center [473, 226] width 544 height 407
click at [263, 293] on div "H1 Banner Container Text H2 Spacer Text Preset Container H1 Container H2 Spacer…" at bounding box center [473, 226] width 544 height 407
click at [111, 64] on h4 "Style" at bounding box center [123, 62] width 50 height 19
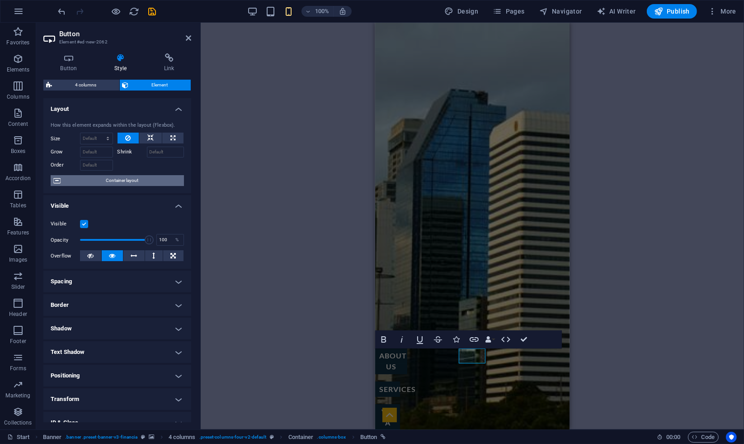
click at [110, 182] on span "Container layout" at bounding box center [122, 180] width 118 height 11
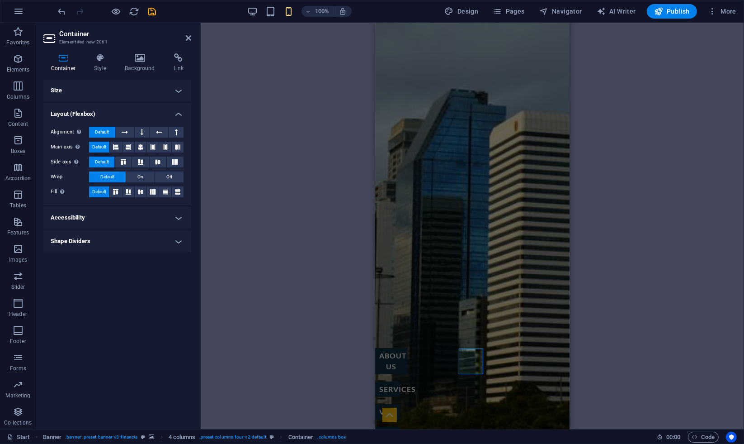
click at [110, 88] on h4 "Size" at bounding box center [117, 91] width 148 height 22
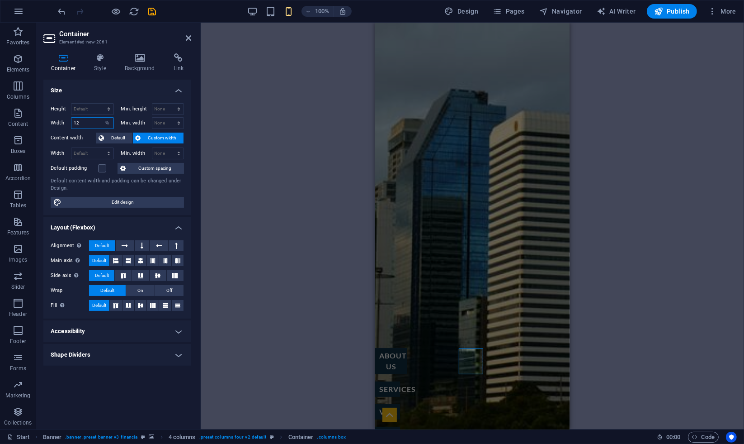
click at [86, 122] on input "12" at bounding box center [92, 123] width 42 height 11
type input "1"
click at [200, 184] on div at bounding box center [200, 226] width 2 height 407
type input "15"
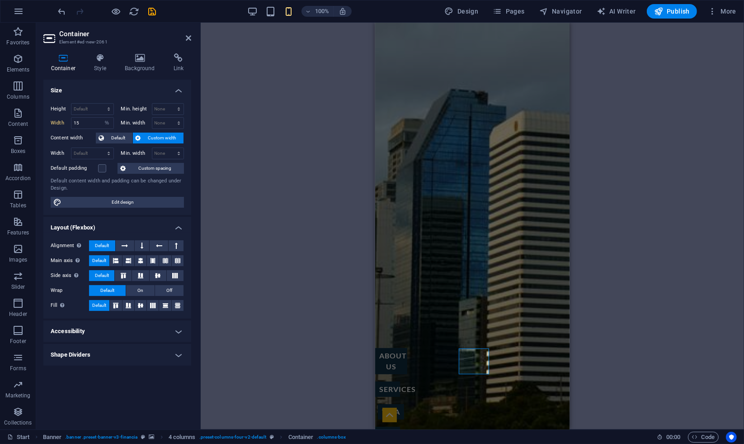
click at [265, 203] on div "H1 Banner Container Text H2 Spacer Text Preset Container H1 Container H2 Spacer…" at bounding box center [473, 226] width 544 height 407
click at [696, 265] on div "H1 Banner Container Text H2 Spacer Text Preset Container H1 Container H2 Spacer…" at bounding box center [473, 226] width 544 height 407
click at [186, 37] on icon at bounding box center [188, 37] width 5 height 7
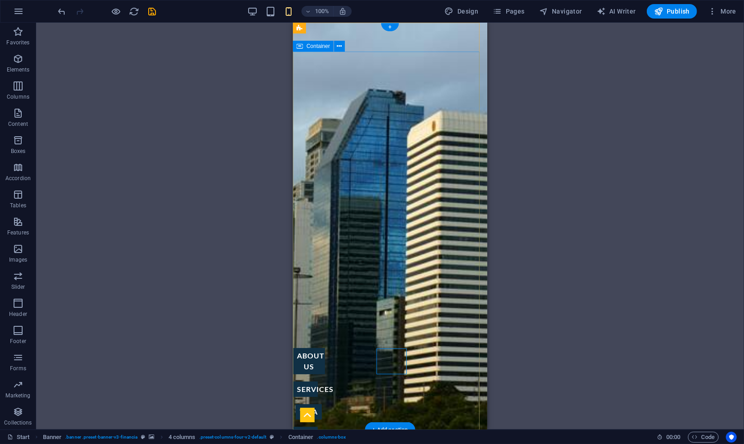
click at [317, 381] on div "services" at bounding box center [305, 388] width 25 height 15
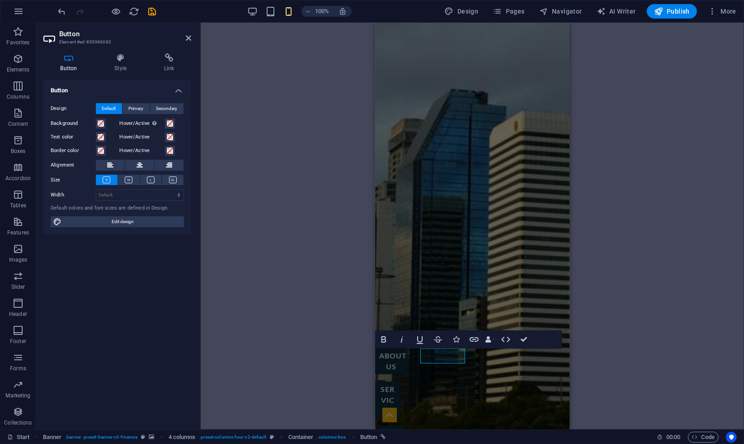
click at [260, 320] on div "H1 Banner Container Text H2 Spacer Text Preset Container H1 Container H2 Spacer…" at bounding box center [473, 226] width 544 height 407
click at [712, 335] on div "H1 Banner Container Text H2 Spacer Text Preset Container H1 Container H2 Spacer…" at bounding box center [473, 226] width 544 height 407
click at [733, 317] on div "H1 Banner Container Text H2 Spacer Text Preset Container H1 Container H2 Spacer…" at bounding box center [473, 226] width 544 height 407
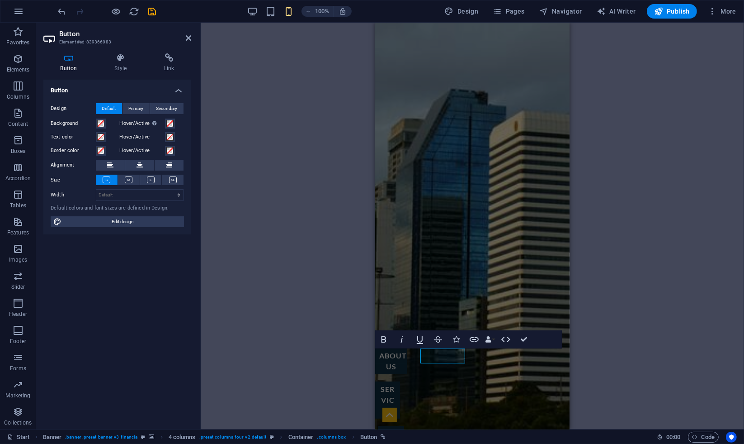
click at [733, 317] on div "H1 Banner Container Text H2 Spacer Text Preset Container H1 Container H2 Spacer…" at bounding box center [473, 226] width 544 height 407
click at [119, 62] on icon at bounding box center [121, 57] width 46 height 9
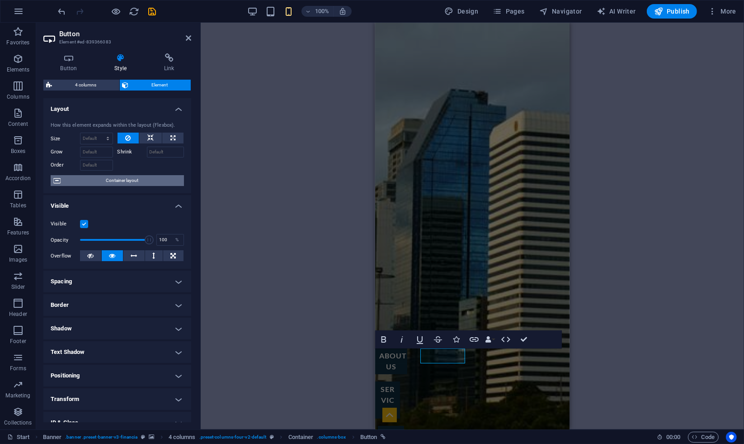
click at [128, 182] on span "Container layout" at bounding box center [122, 180] width 118 height 11
select select "%"
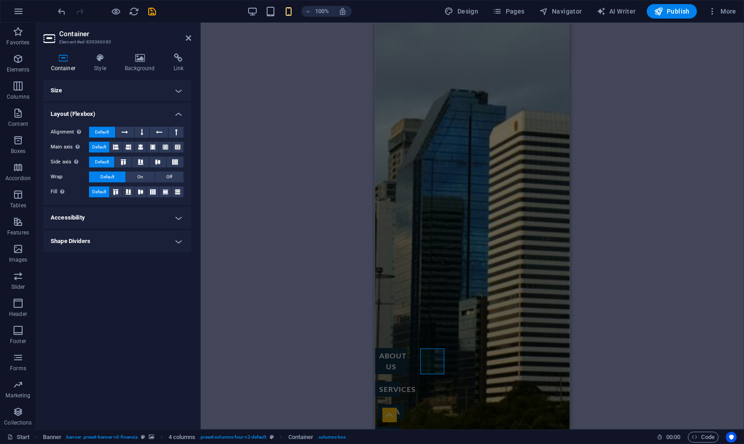
click at [98, 86] on h4 "Size" at bounding box center [117, 91] width 148 height 22
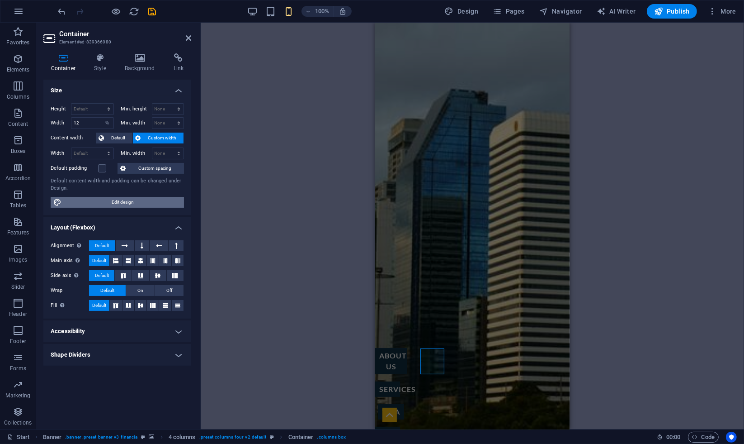
click at [116, 202] on span "Edit design" at bounding box center [122, 202] width 117 height 11
select select "rem"
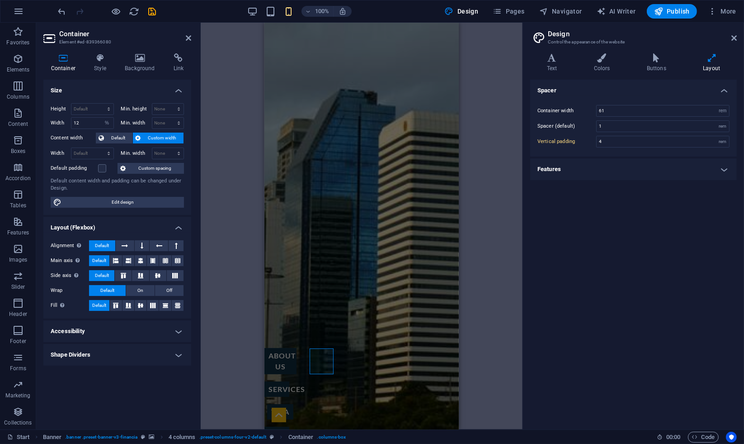
click at [734, 33] on h2 "Design" at bounding box center [642, 34] width 189 height 8
click at [733, 40] on icon at bounding box center [734, 37] width 5 height 7
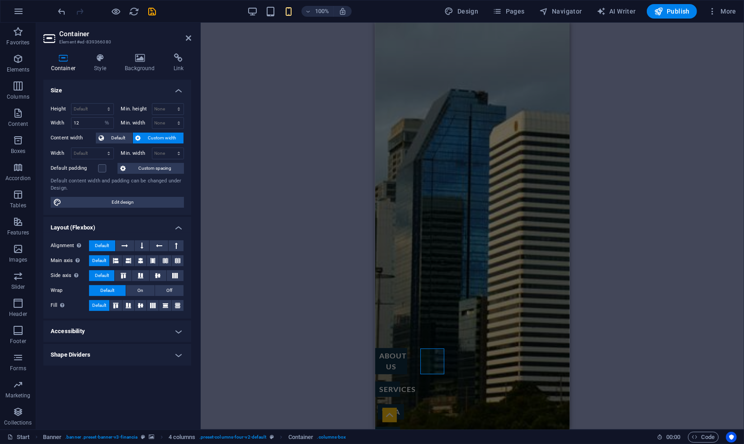
click at [106, 173] on div "Default padding" at bounding box center [83, 168] width 65 height 11
click at [102, 170] on label at bounding box center [102, 168] width 8 height 8
click at [0, 0] on input "Default padding" at bounding box center [0, 0] width 0 height 0
click at [221, 295] on div "H1 Banner Container Text H2 Spacer Text Preset Container H1 Container H2 Spacer…" at bounding box center [473, 226] width 544 height 407
click at [406, 404] on div "visa" at bounding box center [390, 411] width 31 height 15
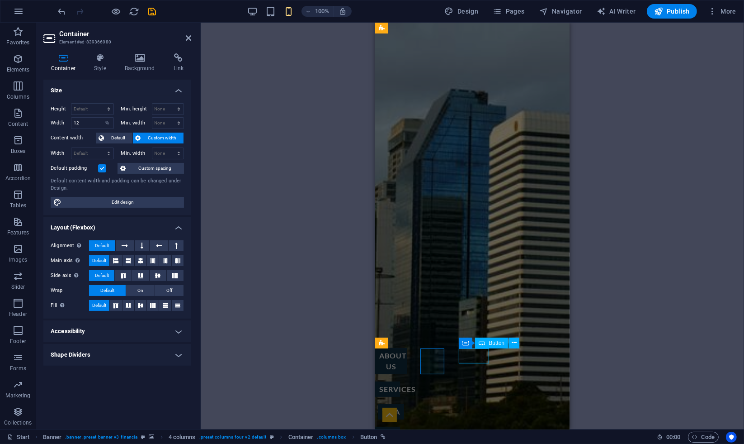
click at [406, 404] on div "visa" at bounding box center [390, 411] width 31 height 15
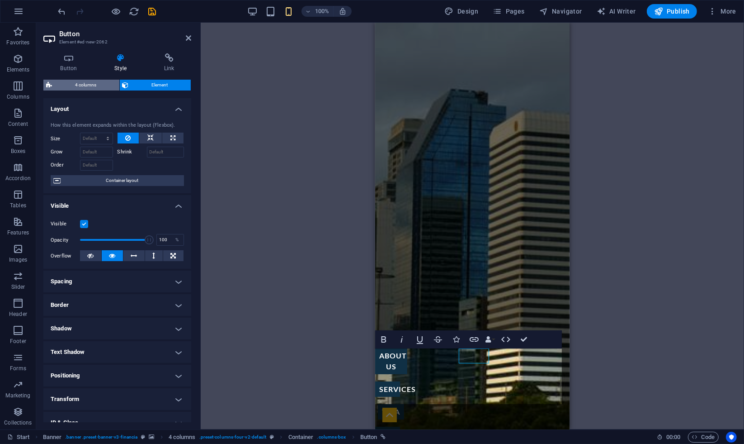
click at [99, 82] on span "4 columns" at bounding box center [86, 85] width 62 height 11
select select "%"
select select "rem"
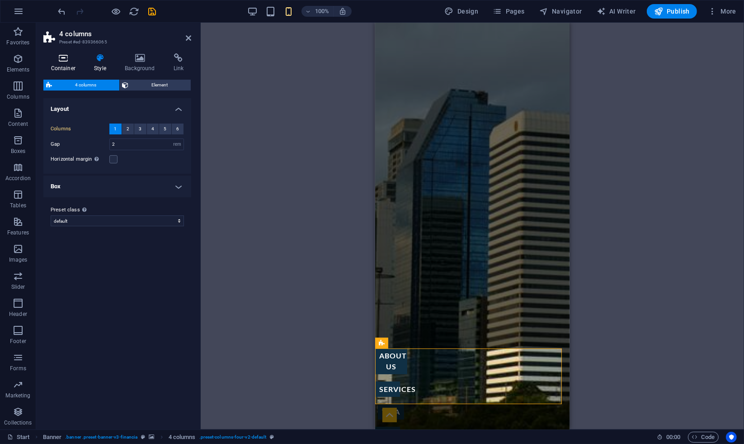
click at [75, 62] on icon at bounding box center [63, 57] width 40 height 9
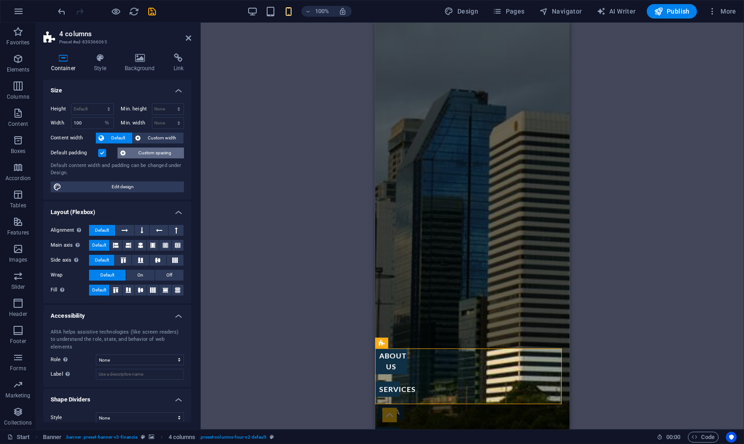
click at [132, 148] on button "Custom spacing" at bounding box center [151, 152] width 66 height 11
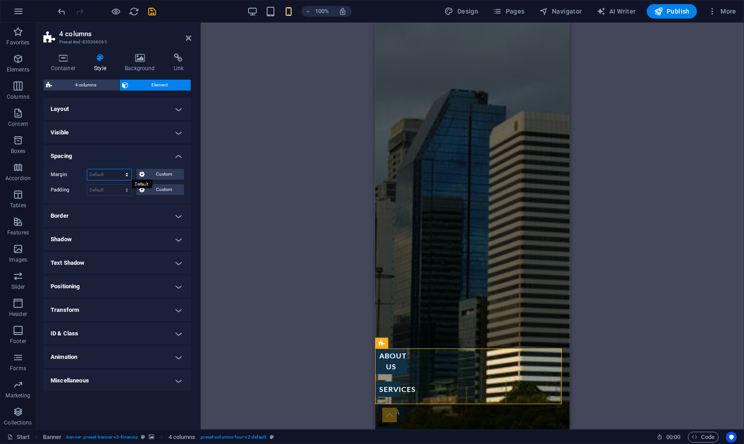
click at [114, 171] on select "Default auto px % rem vw vh Custom" at bounding box center [109, 174] width 44 height 11
click at [66, 193] on label "Padding" at bounding box center [69, 190] width 36 height 11
click at [102, 189] on select "Default px rem % vh vw Custom" at bounding box center [109, 190] width 44 height 11
select select "%"
click at [119, 185] on select "Default px rem % vh vw Custom" at bounding box center [109, 190] width 44 height 11
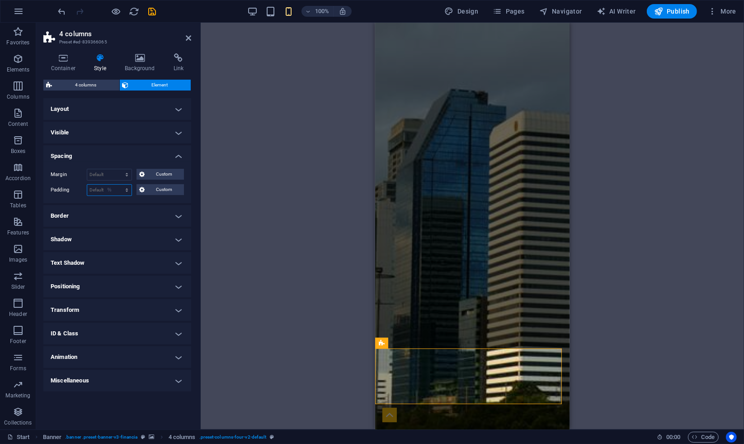
type input "100"
type input "0"
type input "4"
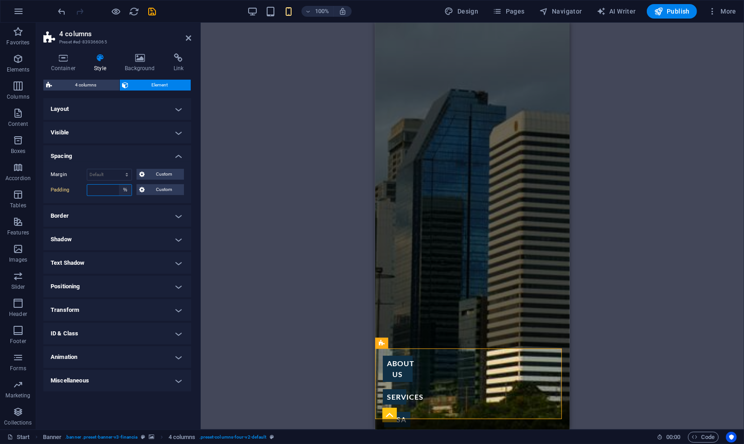
click at [127, 192] on select "Default px rem % vh vw Custom" at bounding box center [125, 190] width 13 height 11
click at [119, 185] on select "Default px rem % vh vw Custom" at bounding box center [125, 190] width 13 height 11
select select "DISABLED_OPTION_VALUE"
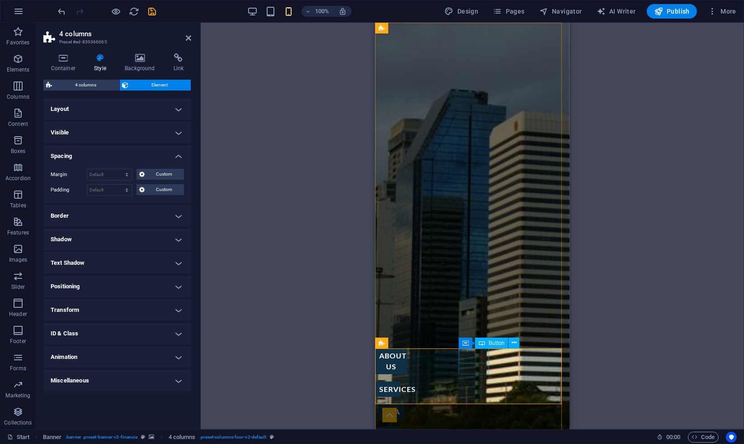
click at [406, 404] on div "visa" at bounding box center [390, 411] width 31 height 15
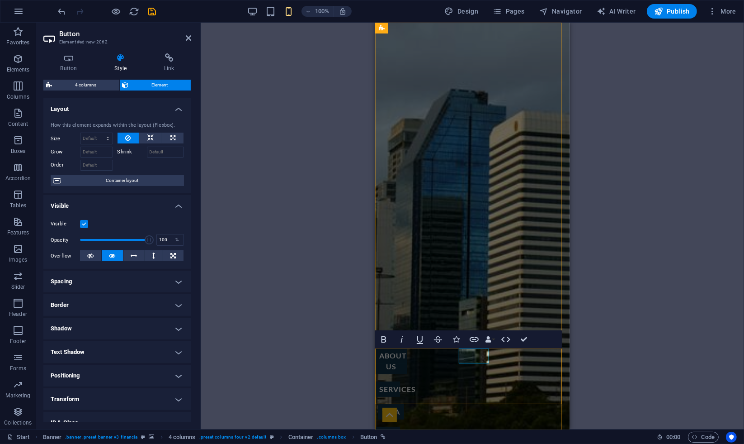
click at [400, 426] on div "notary" at bounding box center [387, 433] width 25 height 15
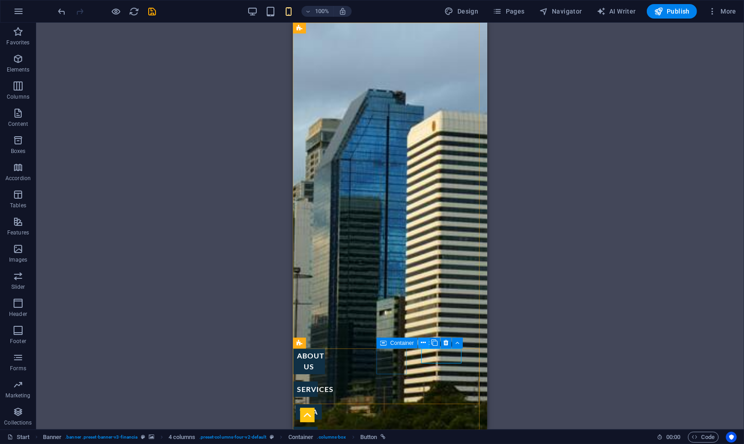
click at [424, 346] on icon at bounding box center [423, 342] width 5 height 9
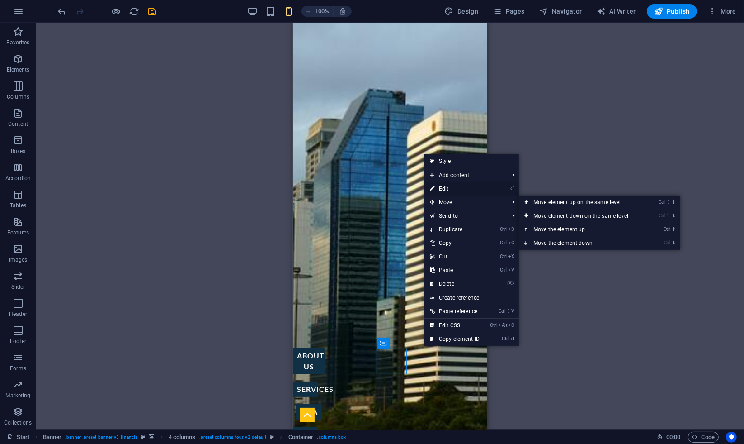
click at [447, 189] on link "⏎ Edit" at bounding box center [455, 189] width 61 height 14
select select "%"
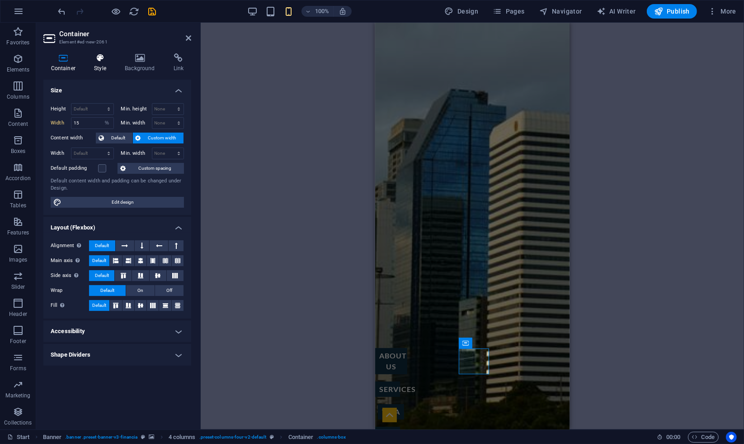
click at [104, 62] on icon at bounding box center [100, 57] width 27 height 9
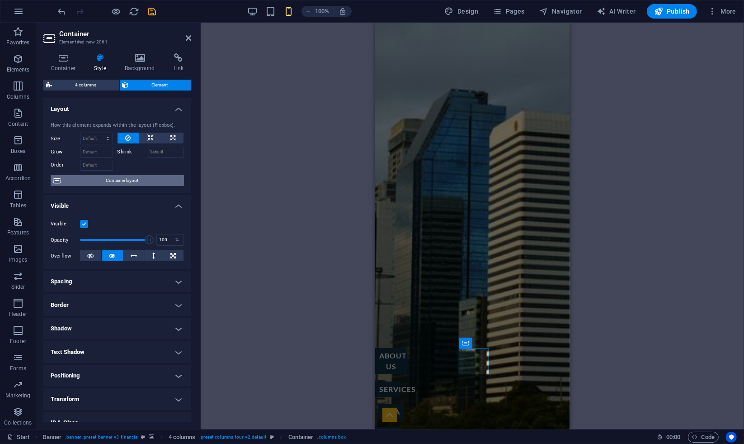
click at [101, 180] on span "Container layout" at bounding box center [122, 180] width 118 height 11
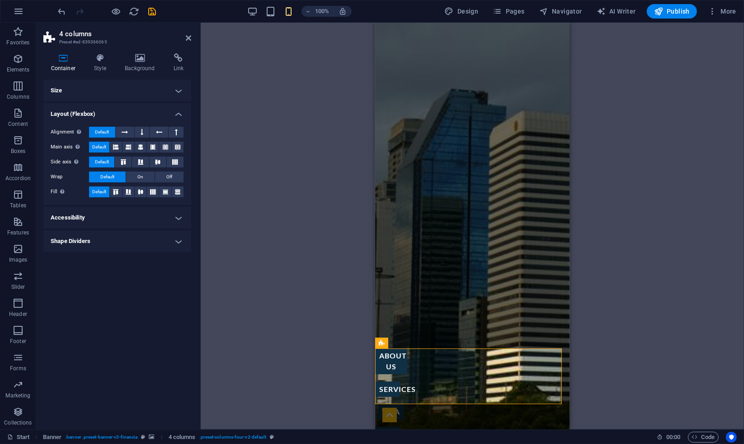
click at [240, 190] on div "Drag here to replace the existing content. Press “Ctrl” if you want to create a…" at bounding box center [473, 226] width 544 height 407
click at [406, 404] on div "visa" at bounding box center [390, 411] width 31 height 15
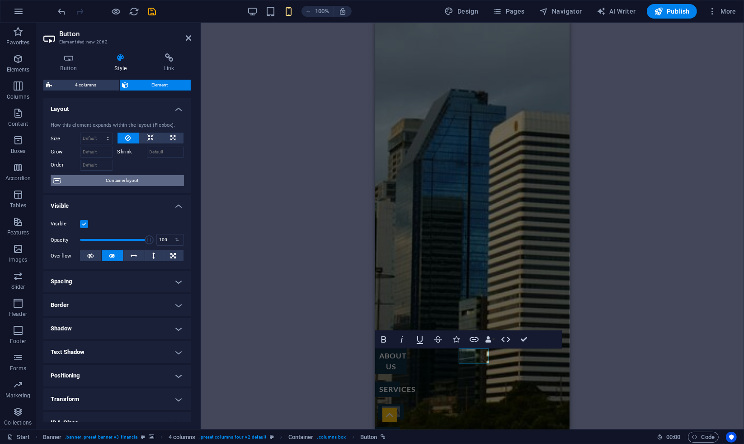
click at [101, 184] on span "Container layout" at bounding box center [122, 180] width 118 height 11
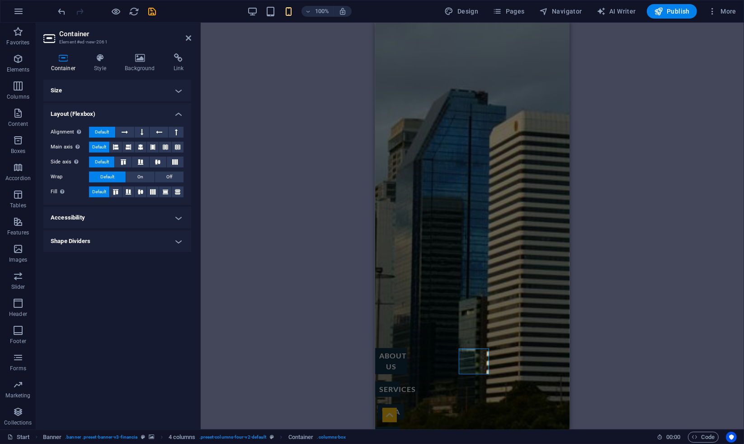
click at [105, 89] on h4 "Size" at bounding box center [117, 91] width 148 height 22
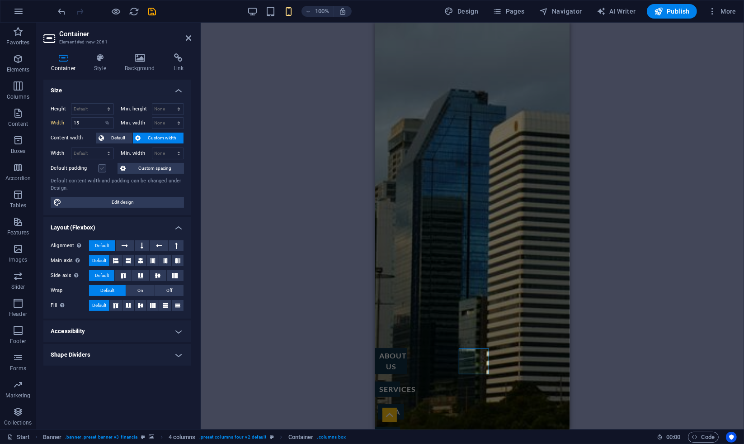
click at [104, 167] on label at bounding box center [102, 168] width 8 height 8
click at [0, 0] on input "Default padding" at bounding box center [0, 0] width 0 height 0
click at [156, 171] on span "Custom spacing" at bounding box center [154, 168] width 53 height 11
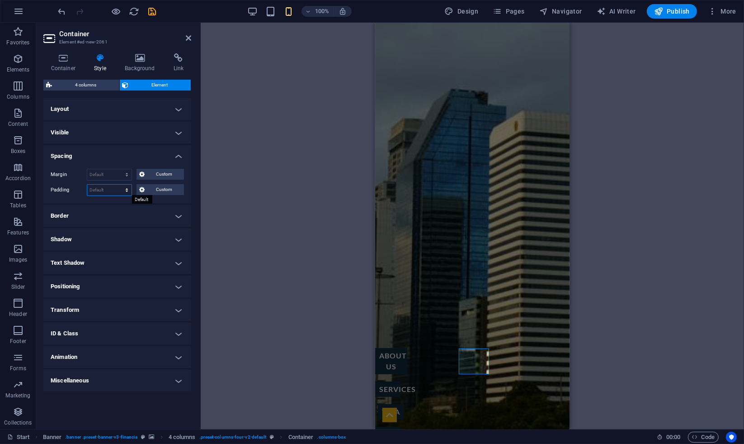
click at [116, 189] on select "Default px rem % vh vw Custom" at bounding box center [109, 190] width 44 height 11
select select "%"
click at [119, 185] on select "Default px rem % vh vw Custom" at bounding box center [109, 190] width 44 height 11
type input "100"
type input "0"
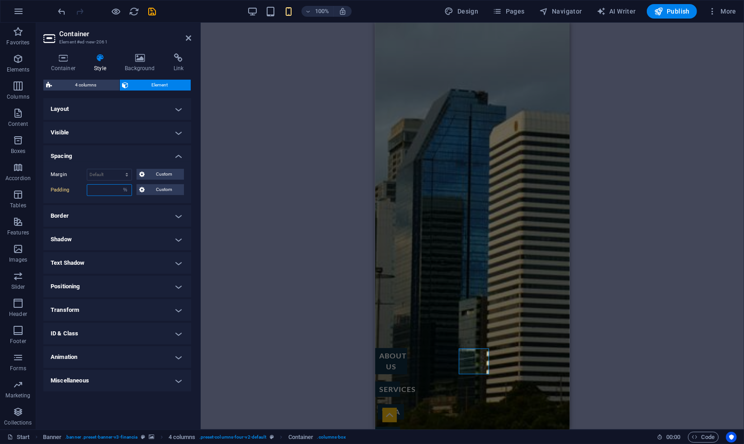
type input "5"
type input "6"
click at [114, 170] on select "Default auto px % rem vw vh Custom" at bounding box center [109, 174] width 44 height 11
click at [87, 169] on select "Default auto px % rem vw vh Custom" at bounding box center [109, 174] width 44 height 11
select select "DISABLED_OPTION_VALUE"
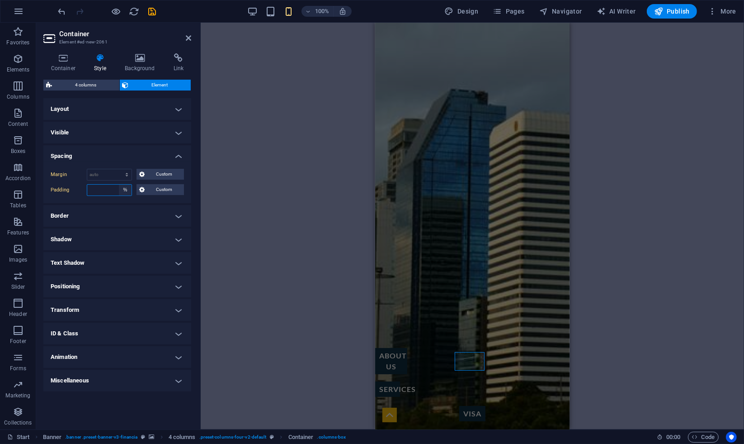
click at [127, 189] on select "Default px rem % vh vw Custom" at bounding box center [125, 190] width 13 height 11
click at [119, 185] on select "Default px rem % vh vw Custom" at bounding box center [125, 190] width 13 height 11
select select "DISABLED_OPTION_VALUE"
click at [128, 187] on select "Default px rem % vh vw Custom" at bounding box center [109, 190] width 44 height 11
click at [126, 188] on select "Default px rem % vh vw Custom" at bounding box center [109, 190] width 44 height 11
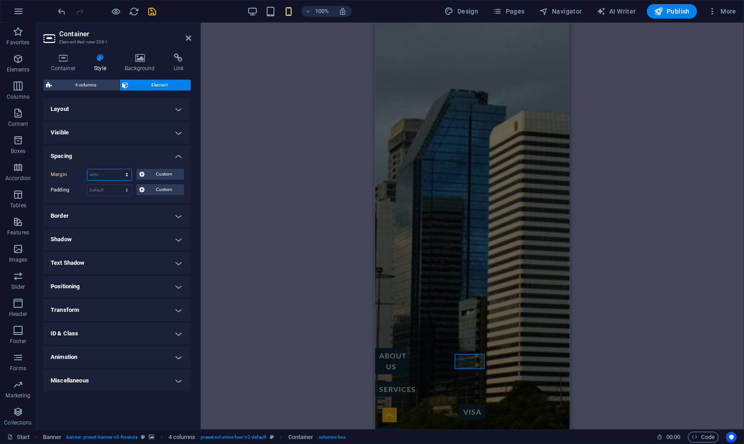
click at [118, 170] on select "Default auto px % rem vw vh Custom" at bounding box center [109, 174] width 44 height 11
click at [87, 169] on select "Default auto px % rem vw vh Custom" at bounding box center [109, 174] width 44 height 11
click at [108, 176] on select "Default auto px % rem vw vh Custom" at bounding box center [109, 174] width 44 height 11
click at [87, 169] on select "Default auto px % rem vw vh Custom" at bounding box center [109, 174] width 44 height 11
select select "DISABLED_OPTION_VALUE"
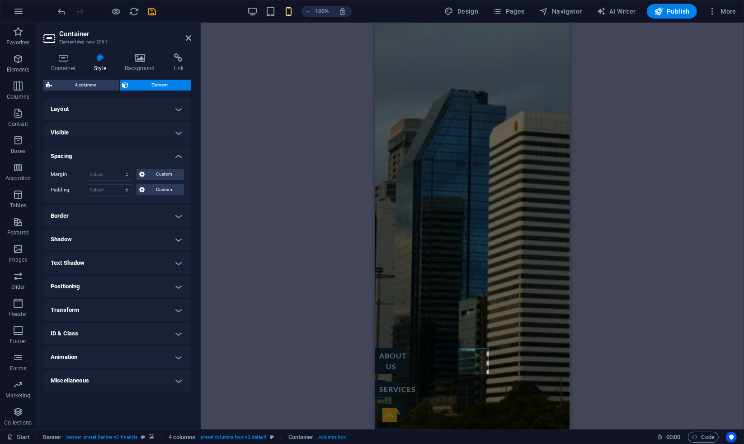
click at [206, 237] on div "H1 Banner Container Text H2 Spacer Text Preset Container H1 Container H2 Spacer…" at bounding box center [473, 226] width 544 height 407
click at [104, 215] on h4 "Border" at bounding box center [117, 216] width 148 height 22
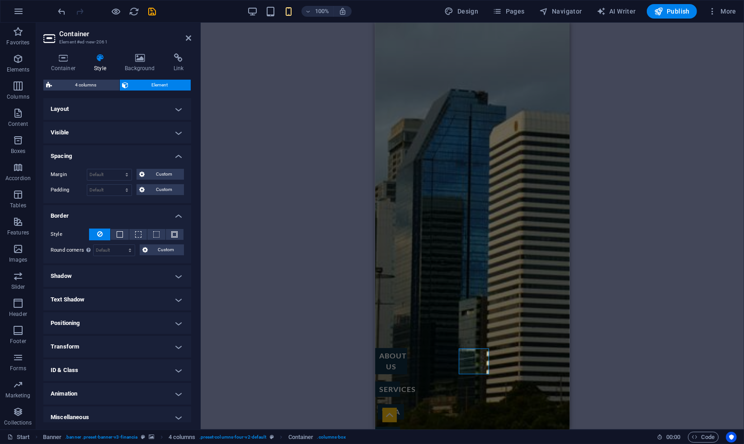
click at [69, 218] on h4 "Border" at bounding box center [117, 213] width 148 height 16
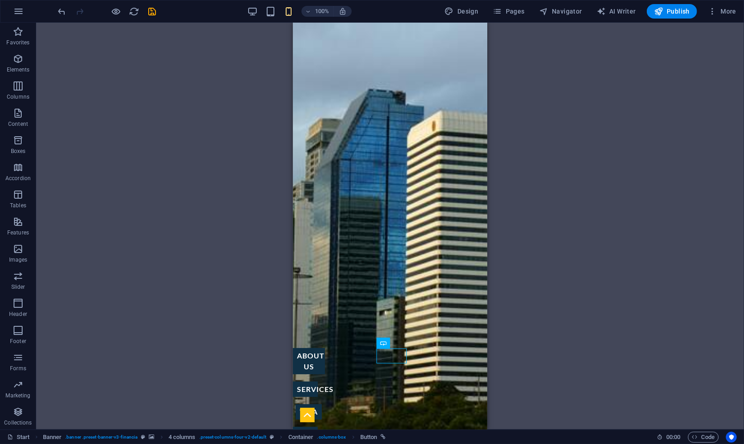
drag, startPoint x: 386, startPoint y: 358, endPoint x: 487, endPoint y: 354, distance: 100.9
click at [324, 404] on div "visa" at bounding box center [308, 411] width 31 height 15
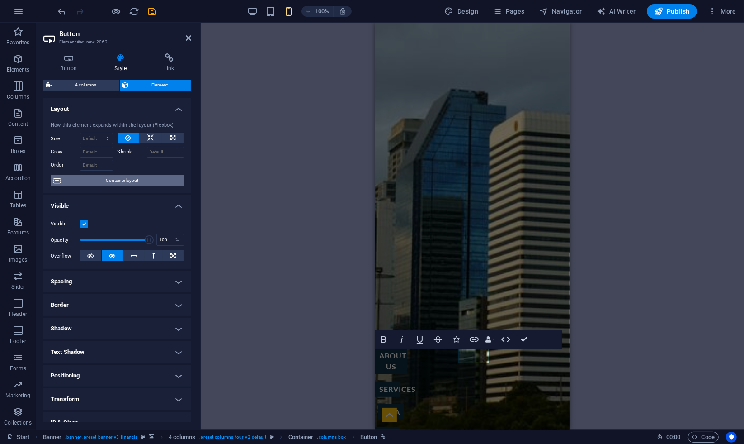
click at [133, 185] on span "Container layout" at bounding box center [122, 180] width 118 height 11
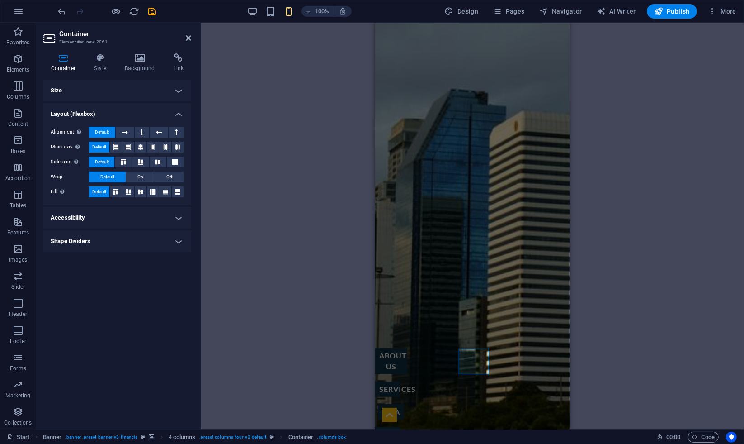
click at [125, 82] on h4 "Size" at bounding box center [117, 91] width 148 height 22
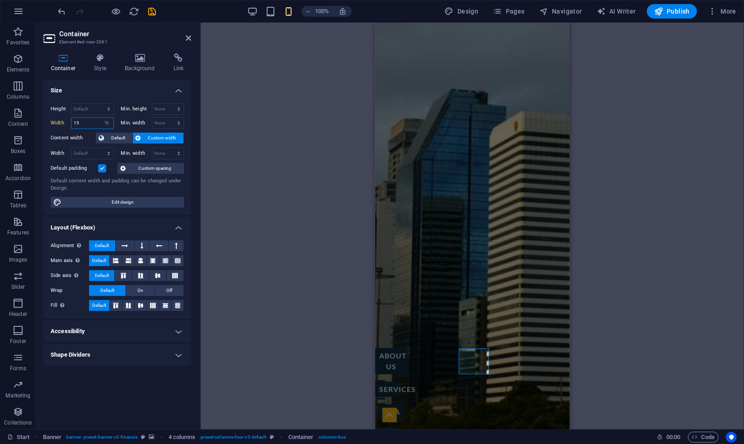
click at [99, 123] on input "15" at bounding box center [92, 123] width 42 height 11
click at [124, 90] on h4 "Size" at bounding box center [117, 88] width 148 height 16
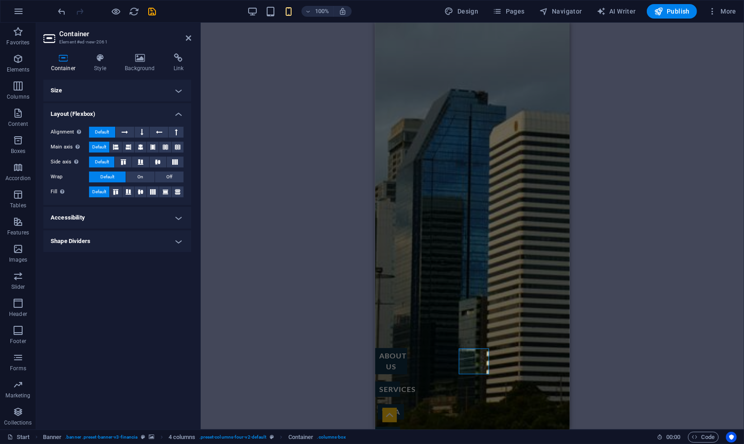
click at [120, 84] on h4 "Size" at bounding box center [117, 91] width 148 height 22
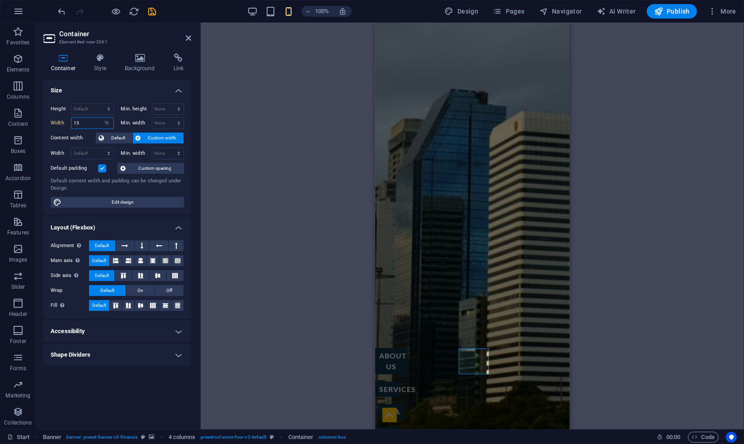
click at [97, 122] on input "15" at bounding box center [92, 123] width 42 height 11
type input "1"
type input "7"
click at [289, 273] on div "H1 Banner Container Text H2 Spacer Text Preset Container H1 Container H2 Spacer…" at bounding box center [473, 226] width 544 height 407
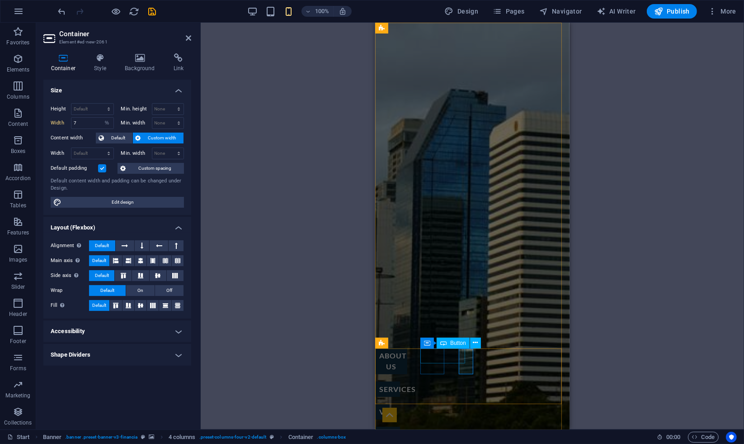
click at [400, 381] on div "services" at bounding box center [387, 388] width 25 height 15
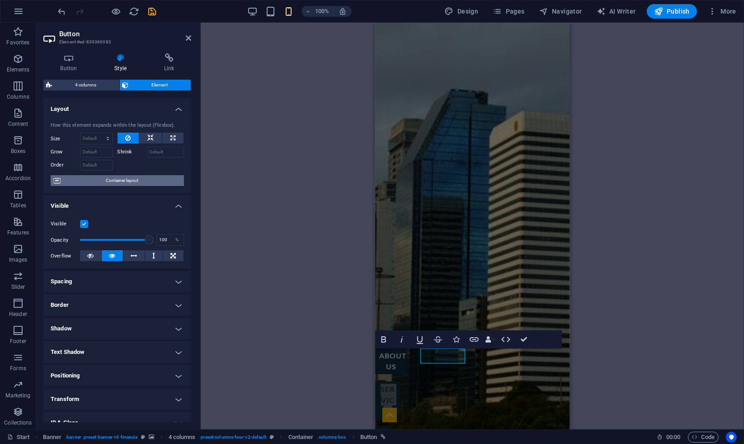
click at [99, 177] on span "Container layout" at bounding box center [122, 180] width 118 height 11
select select "%"
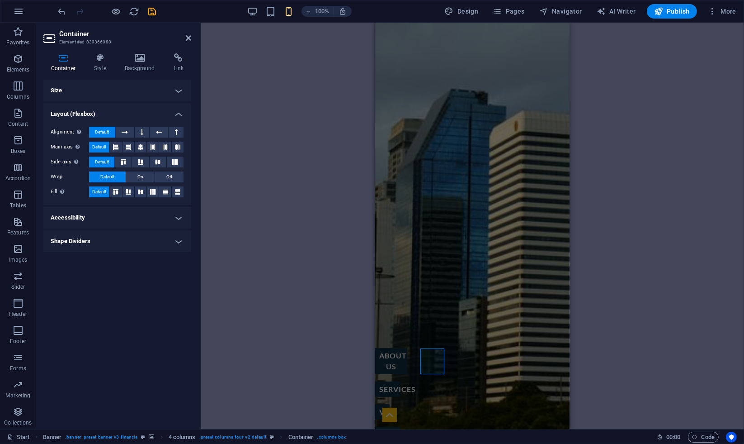
click at [100, 94] on h4 "Size" at bounding box center [117, 91] width 148 height 22
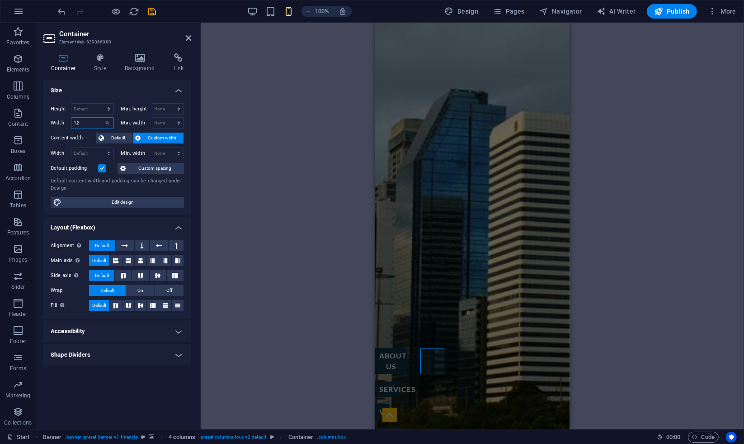
click at [93, 120] on input "12" at bounding box center [92, 123] width 42 height 11
type input "16"
click at [663, 311] on div "H1 Banner Container Text H2 Spacer Text Preset Container H1 Container H2 Spacer…" at bounding box center [473, 226] width 544 height 407
click at [337, 356] on div "H1 Banner Container Text H2 Spacer Text Preset Container H1 Container H2 Spacer…" at bounding box center [473, 226] width 544 height 407
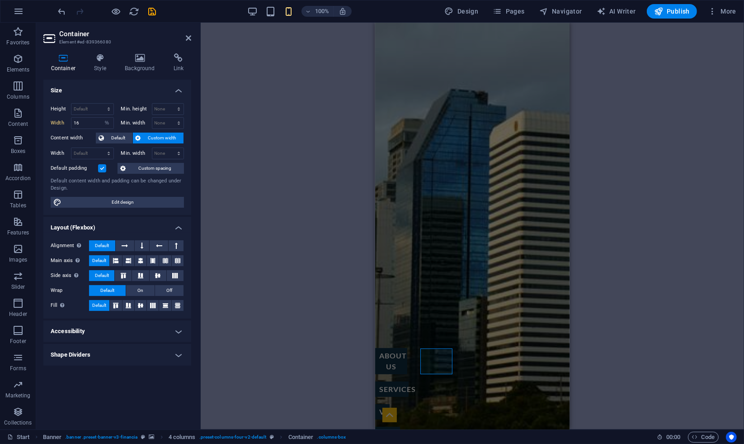
click at [337, 356] on div "H1 Banner Container Text H2 Spacer Text Preset Container H1 Container H2 Spacer…" at bounding box center [473, 226] width 544 height 407
click at [658, 348] on div "H1 Banner Container Text H2 Spacer Text Preset Container H1 Container H2 Spacer…" at bounding box center [473, 226] width 544 height 407
click at [189, 38] on icon at bounding box center [188, 37] width 5 height 7
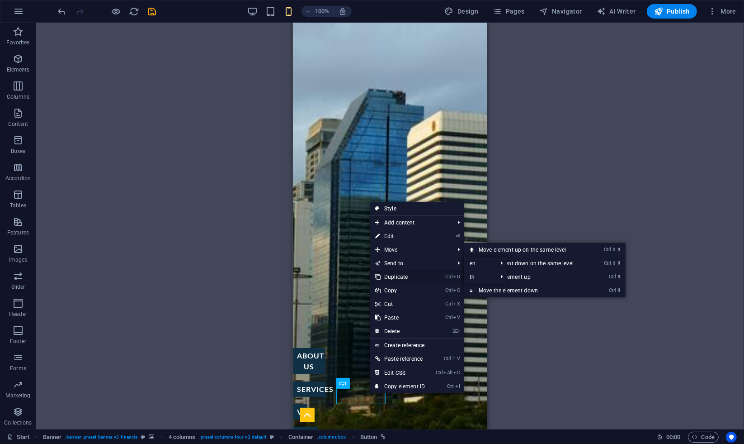
click at [396, 277] on link "Ctrl D Duplicate" at bounding box center [400, 277] width 61 height 14
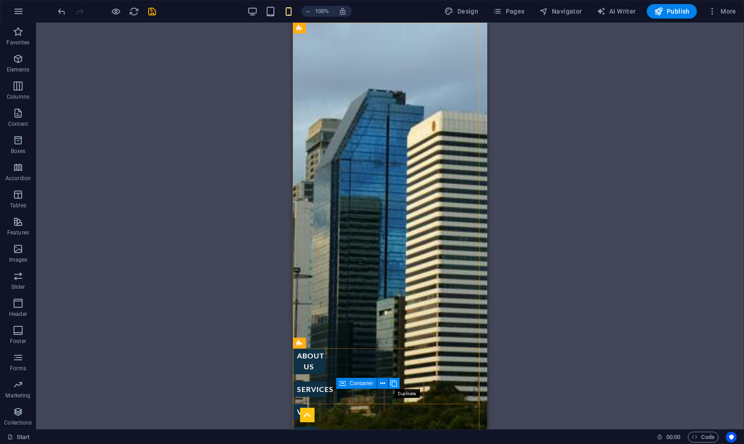
click at [396, 384] on icon at bounding box center [394, 383] width 6 height 9
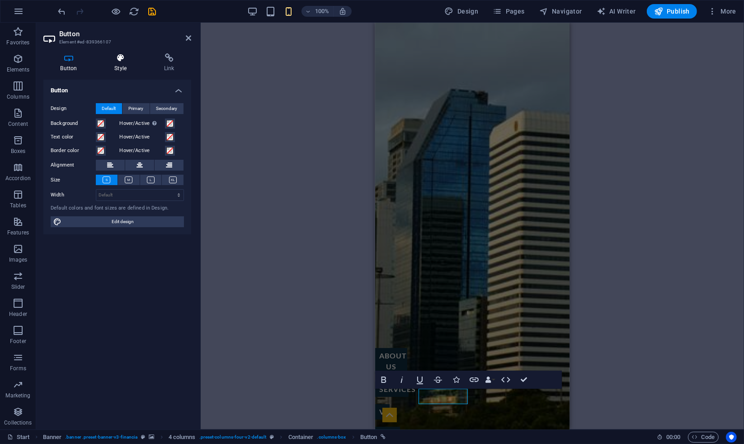
click at [125, 65] on h4 "Style" at bounding box center [123, 62] width 50 height 19
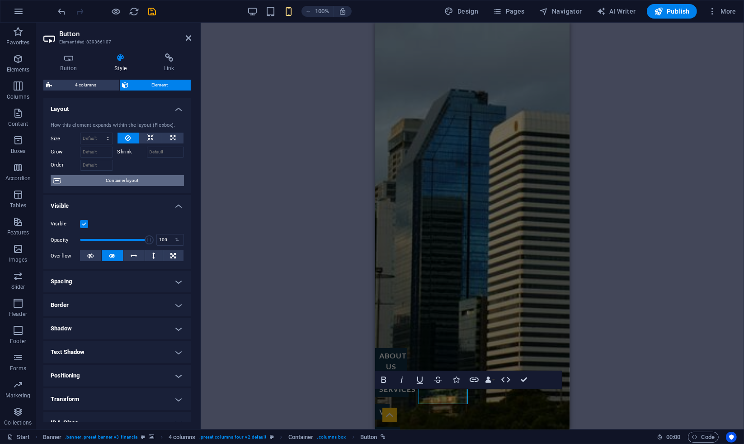
click at [105, 181] on span "Container layout" at bounding box center [122, 180] width 118 height 11
select select "%"
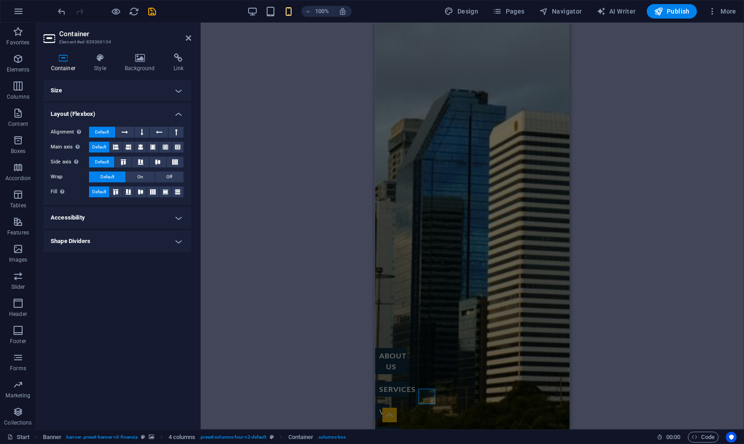
click at [118, 94] on h4 "Size" at bounding box center [117, 91] width 148 height 22
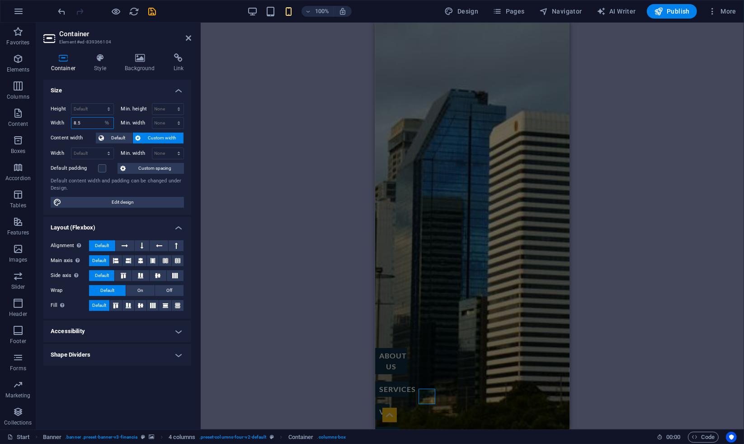
click at [87, 123] on input "8.5" at bounding box center [92, 123] width 42 height 11
type input "1"
type input "2"
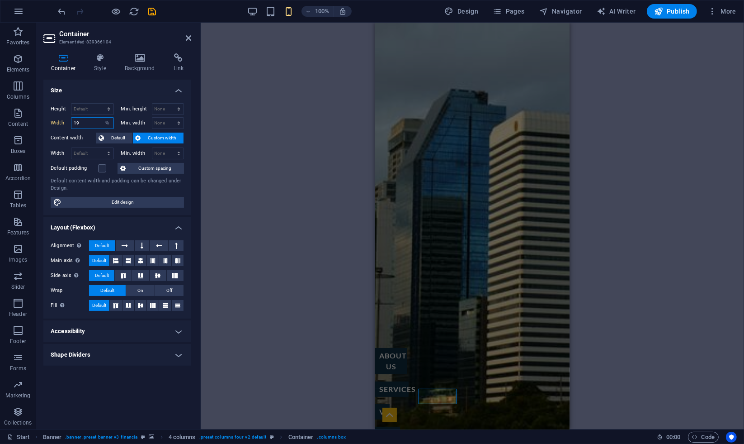
type input "1"
type input "22"
click at [363, 352] on div "H1 Banner Container Text H2 Spacer Text Preset Container H1 Container H2 Spacer…" at bounding box center [473, 226] width 544 height 407
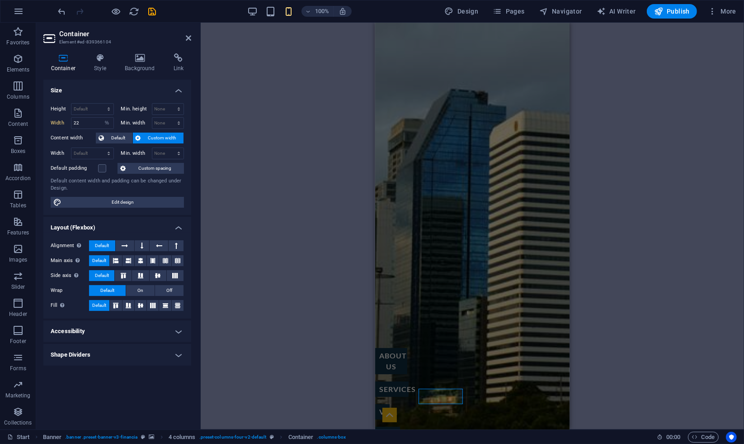
drag, startPoint x: 363, startPoint y: 352, endPoint x: 334, endPoint y: 353, distance: 29.0
click at [334, 353] on div "H1 Banner Container Text H2 Spacer Text Preset Container H1 Container H2 Spacer…" at bounding box center [473, 226] width 544 height 407
click at [692, 326] on div "H1 Banner Container Text H2 Spacer Text Preset Container H1 Container H2 Spacer…" at bounding box center [473, 226] width 544 height 407
click at [184, 35] on h2 "Container" at bounding box center [125, 34] width 132 height 8
click at [187, 37] on icon at bounding box center [188, 37] width 5 height 7
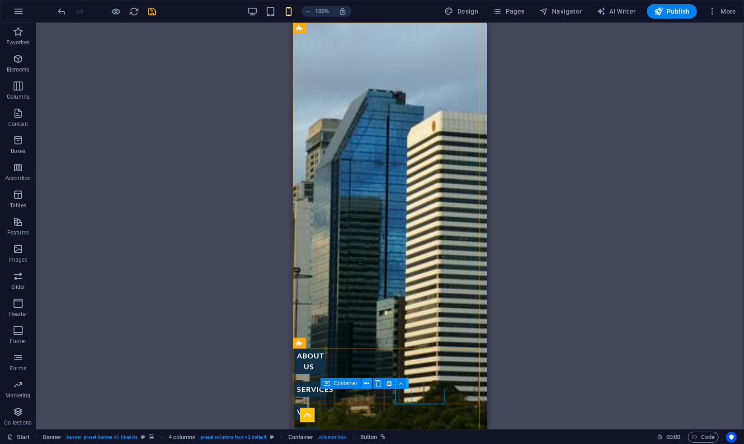
click at [363, 382] on button at bounding box center [367, 383] width 11 height 11
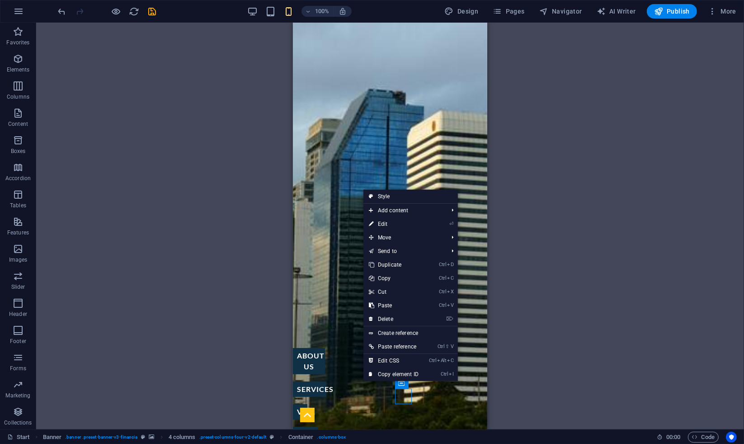
drag, startPoint x: 531, startPoint y: 373, endPoint x: 525, endPoint y: 373, distance: 5.9
click at [531, 373] on div "H1 Banner Container Text H2 Spacer Text Preset Container H1 Container H2 Spacer…" at bounding box center [390, 226] width 708 height 407
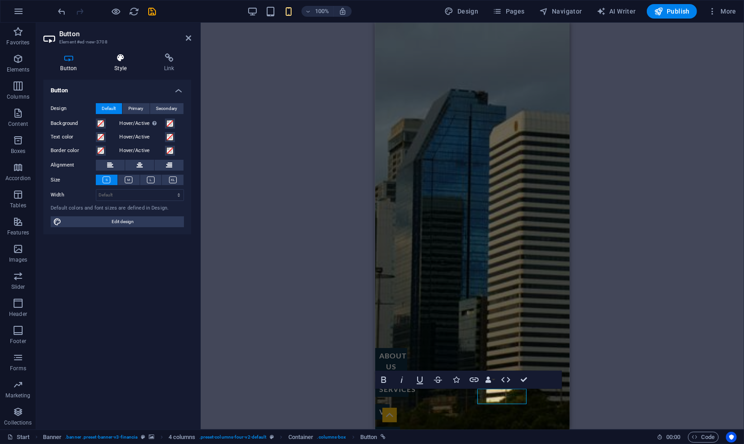
click at [119, 62] on icon at bounding box center [121, 57] width 46 height 9
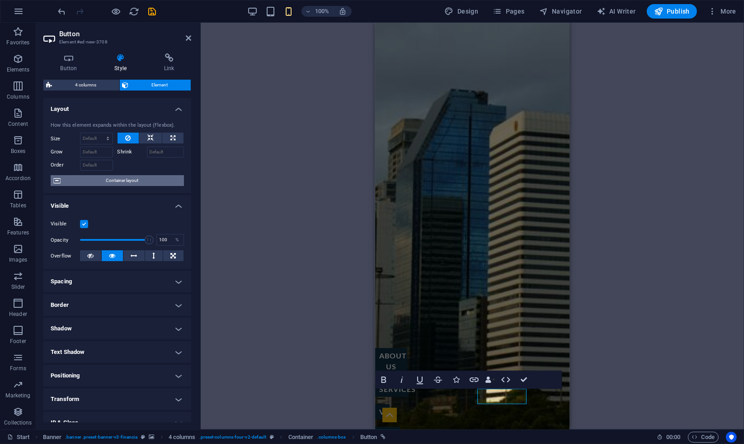
click at [95, 180] on span "Container layout" at bounding box center [122, 180] width 118 height 11
select select "%"
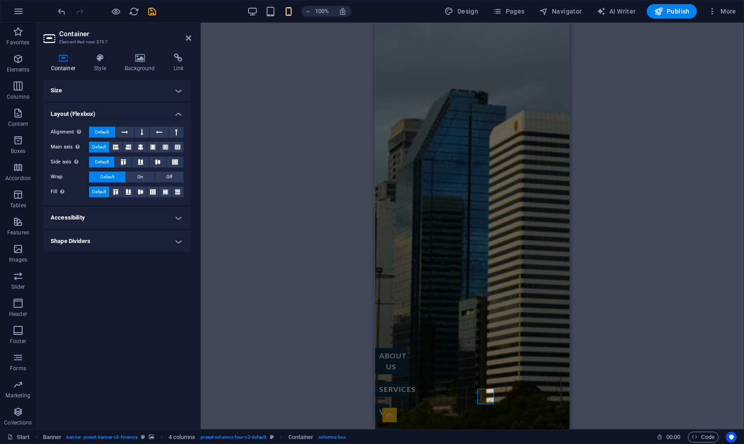
click at [109, 95] on h4 "Size" at bounding box center [117, 91] width 148 height 22
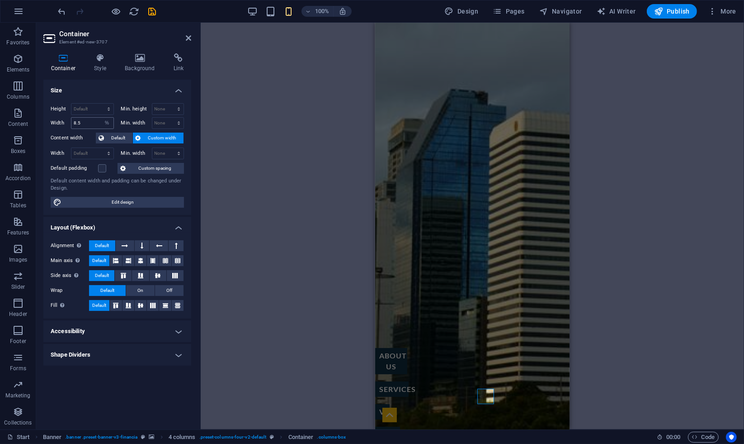
click at [95, 117] on div "8.5 Default px rem % em vh vw" at bounding box center [92, 123] width 43 height 12
click at [102, 58] on icon at bounding box center [100, 57] width 27 height 9
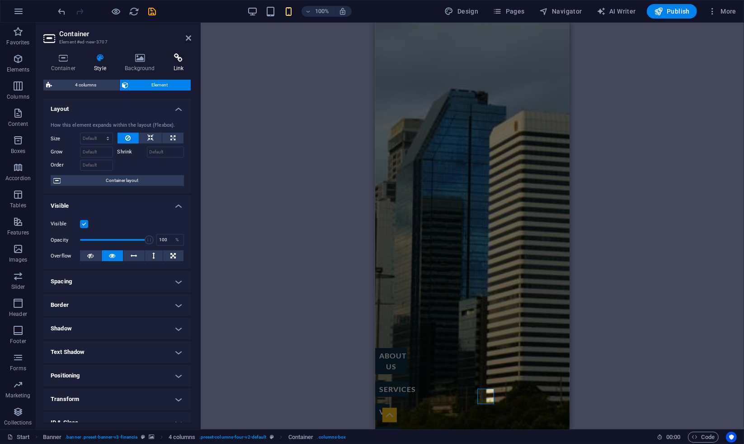
click at [174, 63] on h4 "Link" at bounding box center [178, 62] width 25 height 19
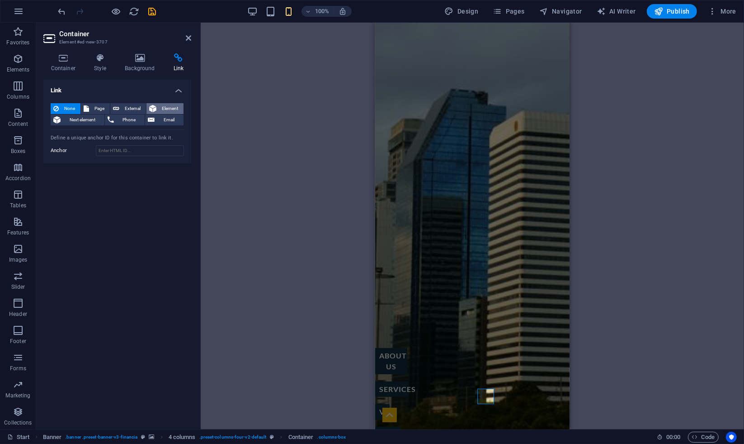
click at [159, 108] on span "Element" at bounding box center [170, 108] width 22 height 11
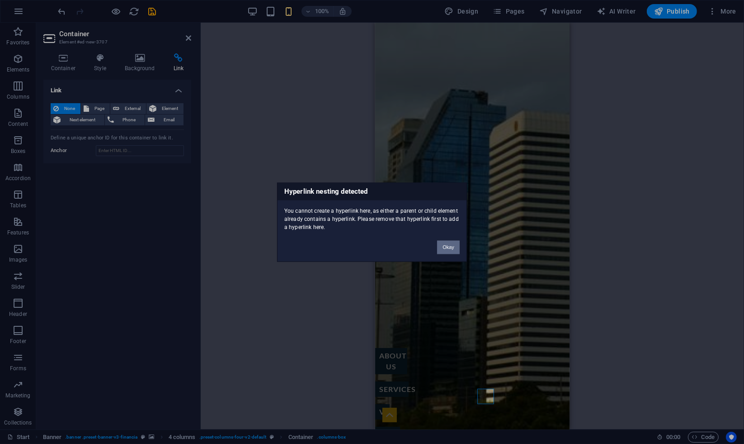
click at [444, 250] on button "Okay" at bounding box center [448, 247] width 23 height 14
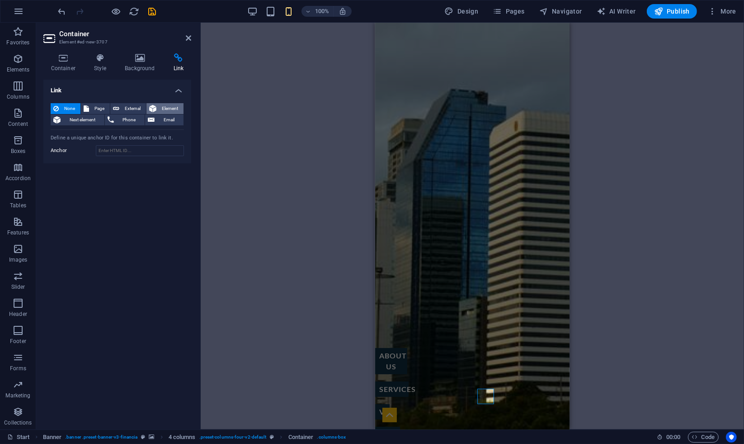
click at [171, 108] on span "Element" at bounding box center [170, 108] width 22 height 11
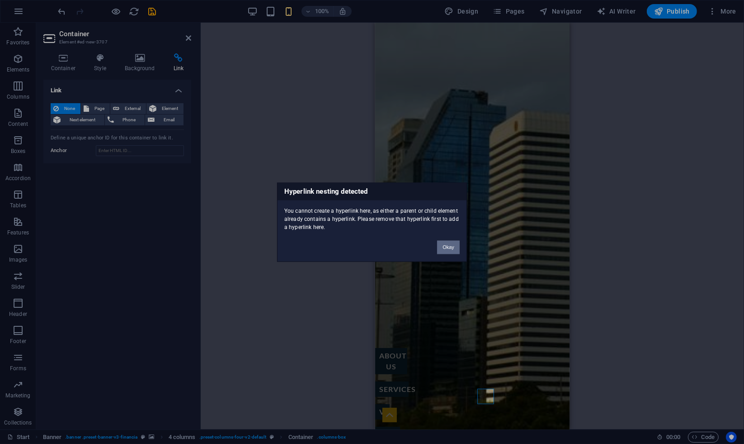
click at [444, 248] on button "Okay" at bounding box center [448, 247] width 23 height 14
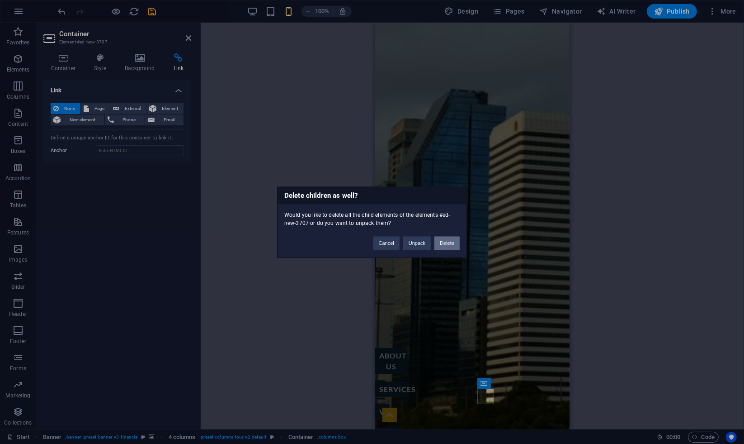
click at [444, 245] on button "Delete" at bounding box center [447, 243] width 25 height 14
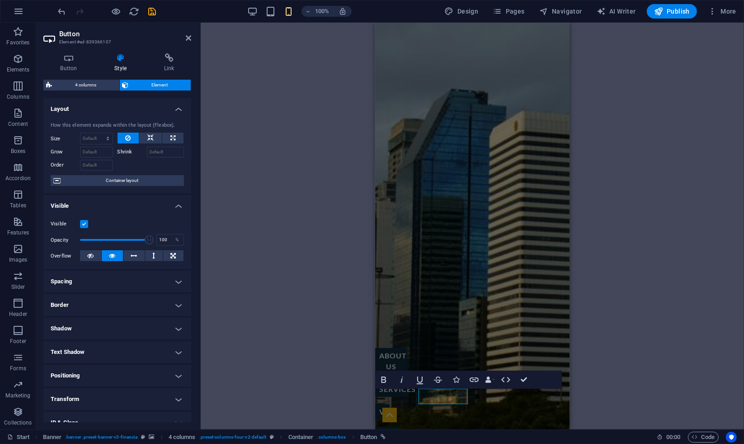
click at [162, 52] on div "Button Style Link Button Design Default Primary Secondary Background Hover/Acti…" at bounding box center [117, 237] width 162 height 383
click at [166, 62] on icon at bounding box center [169, 57] width 44 height 9
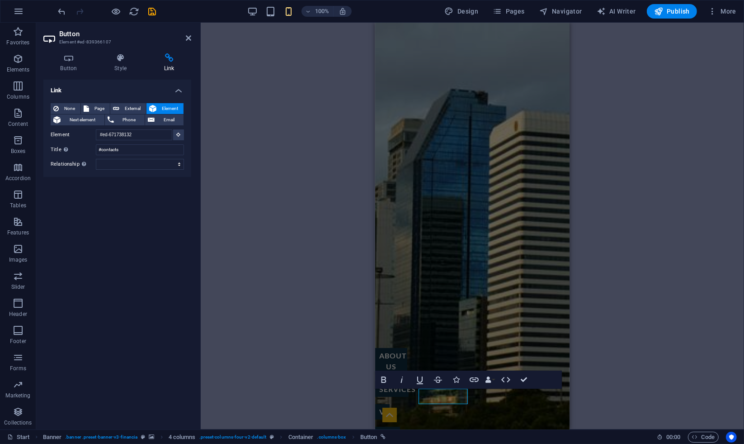
click at [261, 258] on div "H1 Banner Container Text H2 Spacer Text Preset Container H1 Container H2 Spacer…" at bounding box center [473, 226] width 544 height 407
click at [483, 398] on div "about us services visa notary staff contacts" at bounding box center [472, 423] width 194 height 150
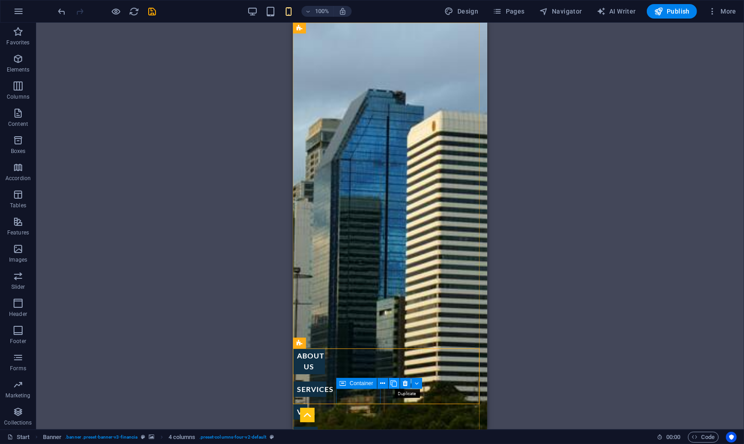
click at [392, 383] on icon at bounding box center [394, 383] width 6 height 9
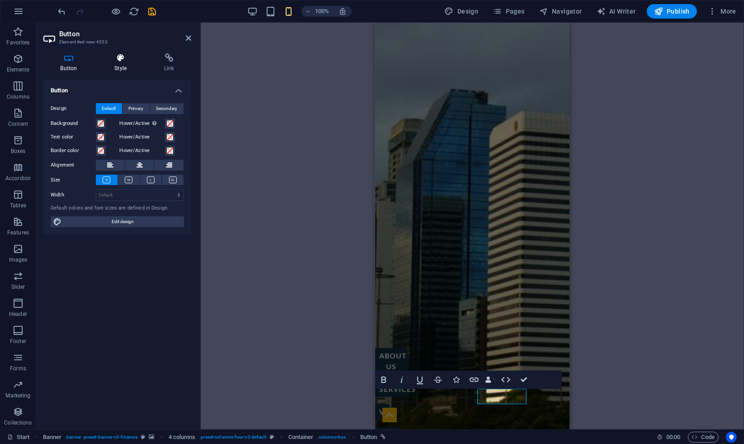
click at [112, 57] on icon at bounding box center [121, 57] width 46 height 9
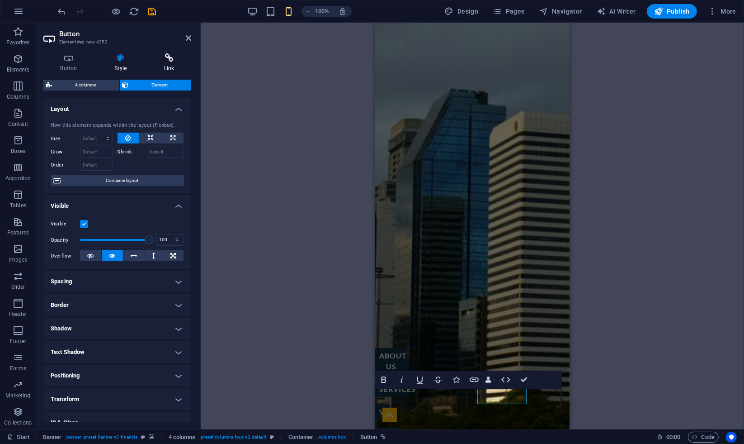
click at [162, 57] on icon at bounding box center [169, 57] width 44 height 9
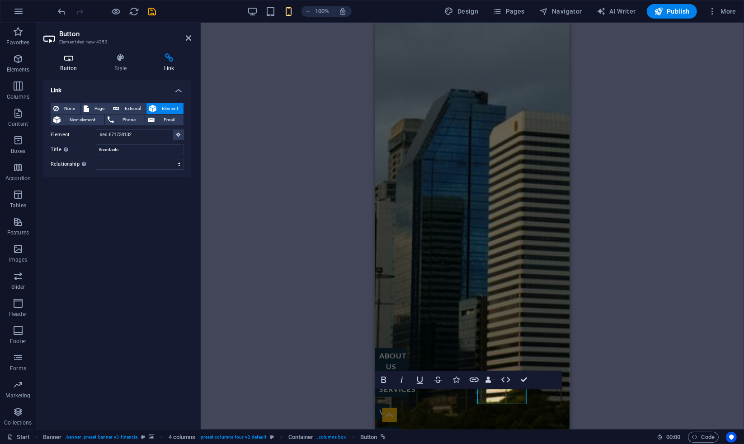
click at [66, 58] on icon at bounding box center [68, 57] width 51 height 9
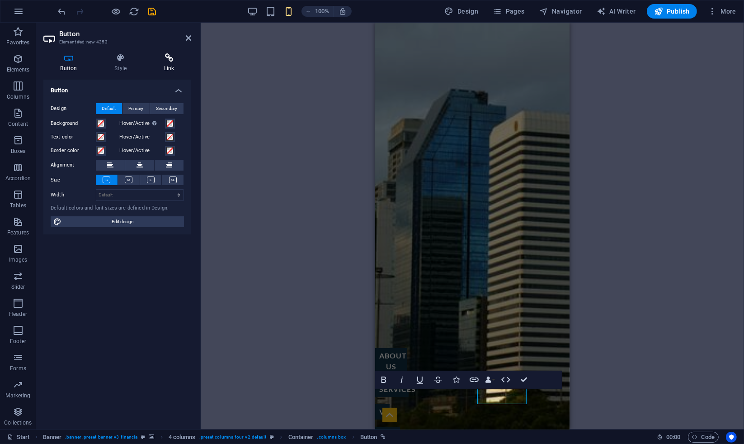
click at [173, 65] on h4 "Link" at bounding box center [169, 62] width 44 height 19
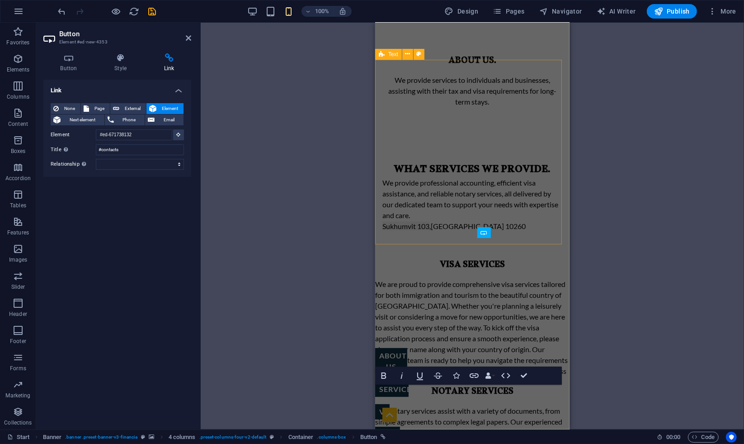
scroll to position [603, 0]
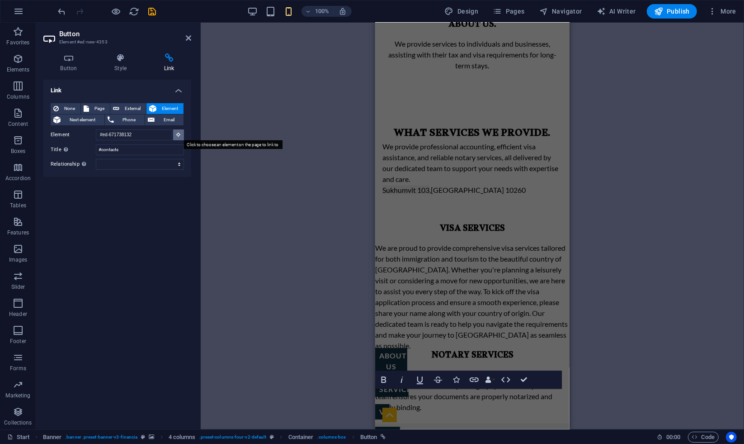
click at [183, 135] on button at bounding box center [178, 134] width 11 height 11
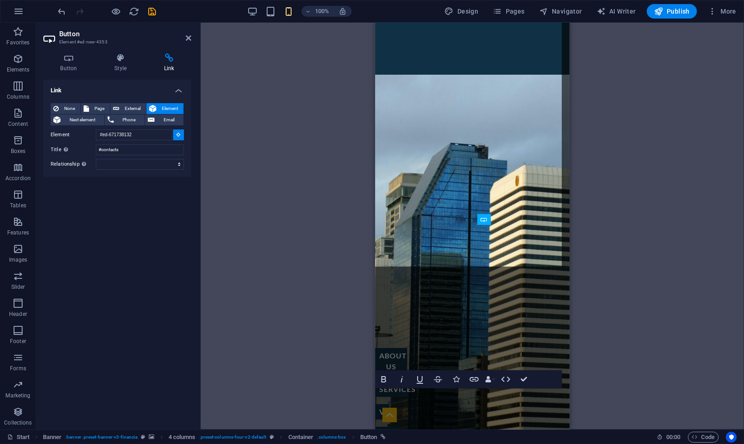
scroll to position [1520, 0]
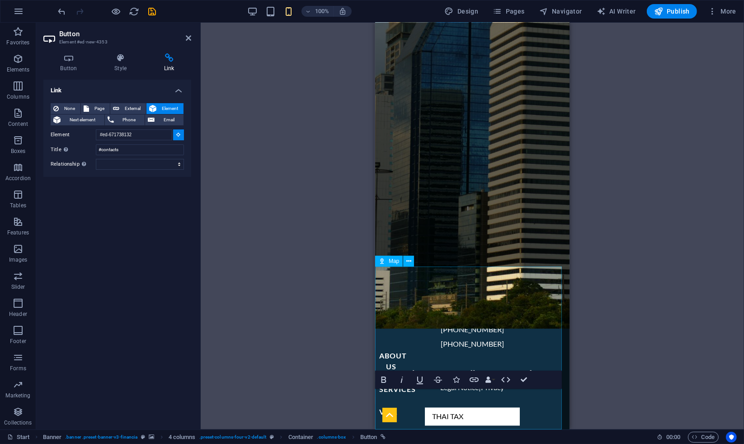
type input "#ed-787287306"
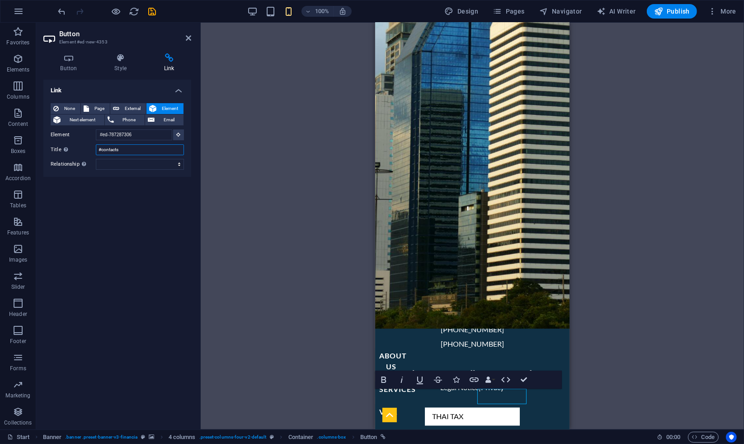
drag, startPoint x: 126, startPoint y: 151, endPoint x: 101, endPoint y: 151, distance: 24.4
click at [101, 151] on input "#contacts" at bounding box center [140, 149] width 88 height 11
type input "#location"
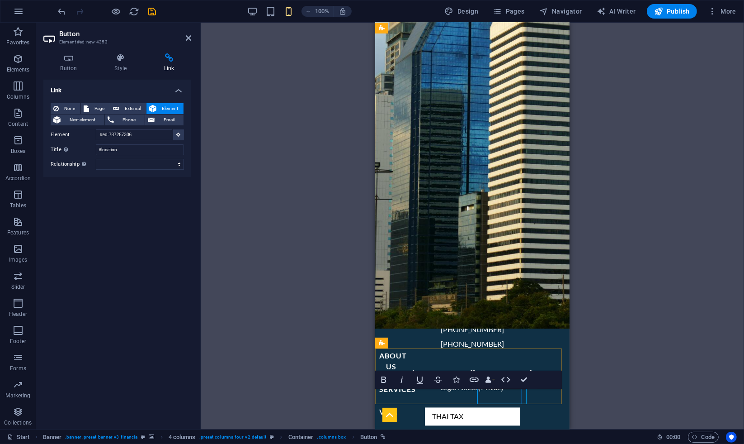
click at [620, 346] on div "Drag here to replace the existing content. Press “Ctrl” if you want to create a…" at bounding box center [473, 226] width 544 height 407
click at [630, 341] on div "Drag here to replace the existing content. Press “Ctrl” if you want to create a…" at bounding box center [473, 226] width 544 height 407
click at [187, 37] on icon at bounding box center [188, 37] width 5 height 7
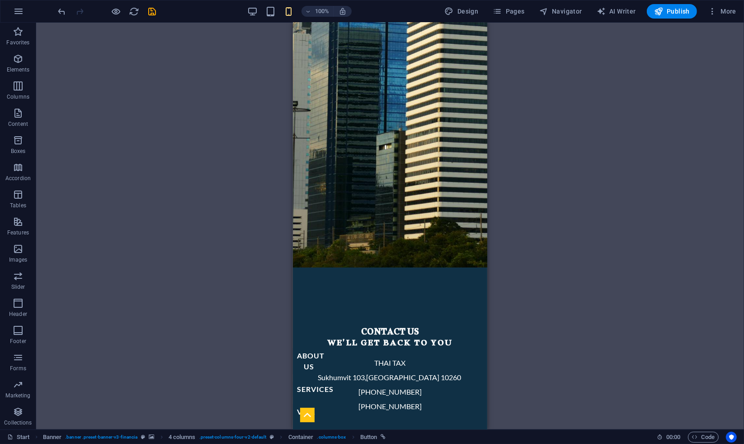
scroll to position [1269, 0]
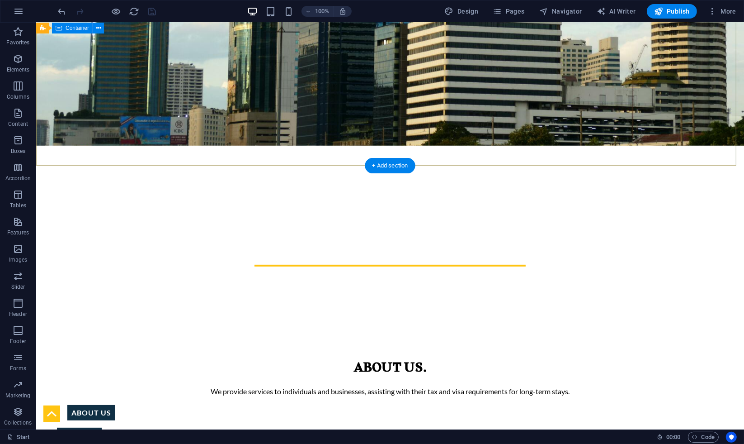
scroll to position [246, 0]
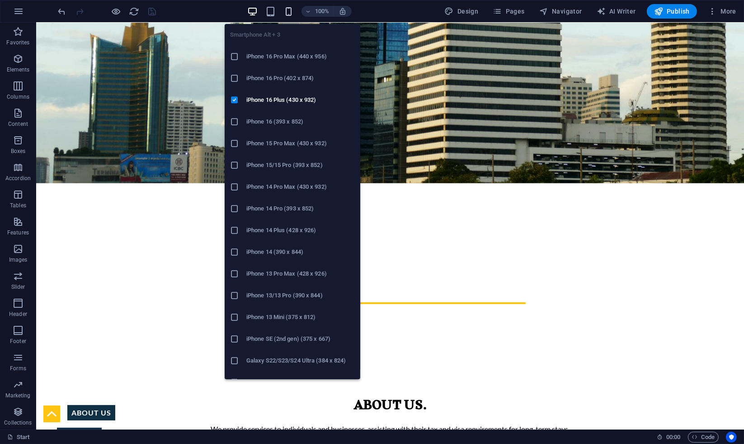
click at [292, 14] on icon "button" at bounding box center [289, 11] width 10 height 10
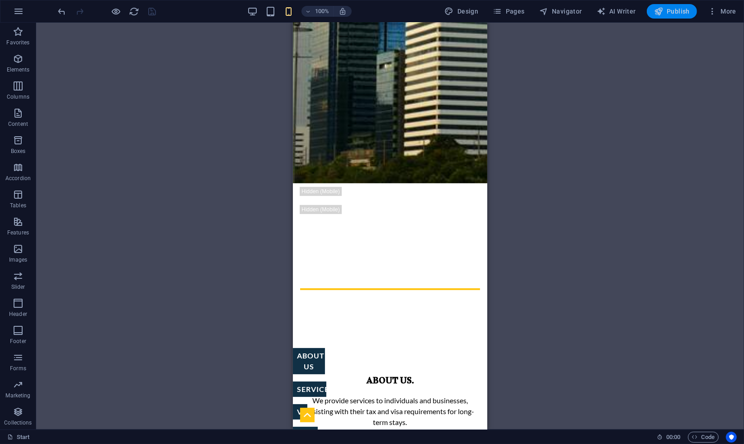
click at [658, 16] on button "Publish" at bounding box center [672, 11] width 50 height 14
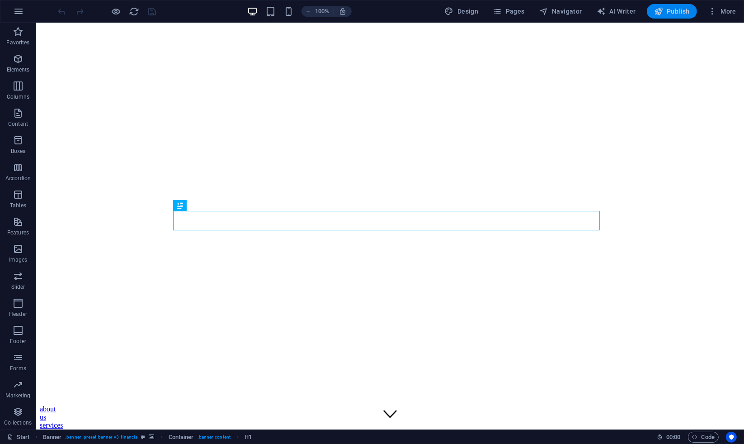
click at [667, 14] on span "Publish" at bounding box center [672, 11] width 36 height 9
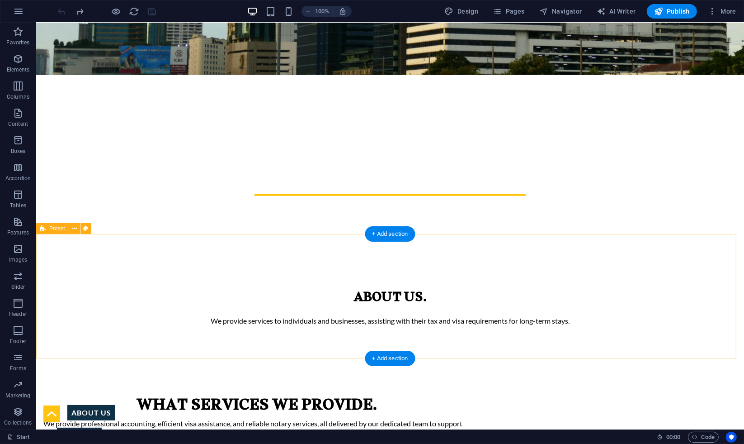
scroll to position [402, 0]
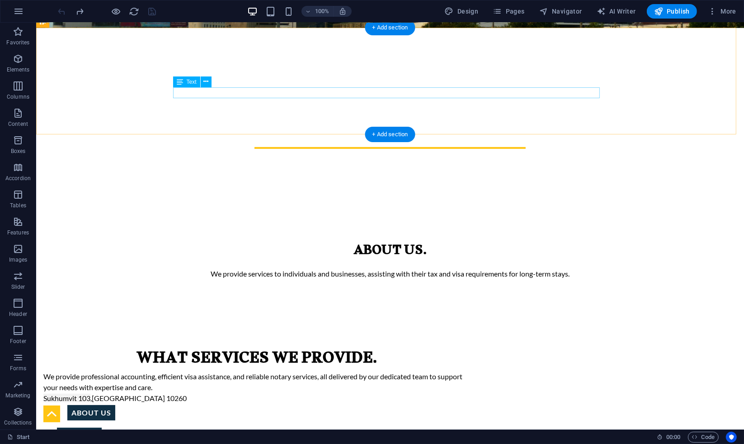
click at [462, 268] on div "We provide services to individuals and businesses, assisting with their tax and…" at bounding box center [389, 273] width 427 height 11
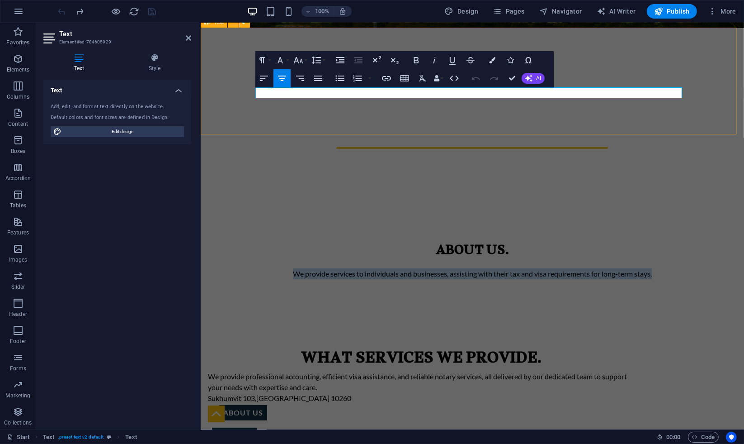
drag, startPoint x: 651, startPoint y: 95, endPoint x: 288, endPoint y: 98, distance: 363.2
click at [288, 208] on div "About us. We provide services to individuals and businesses, assisting with the…" at bounding box center [472, 261] width 544 height 107
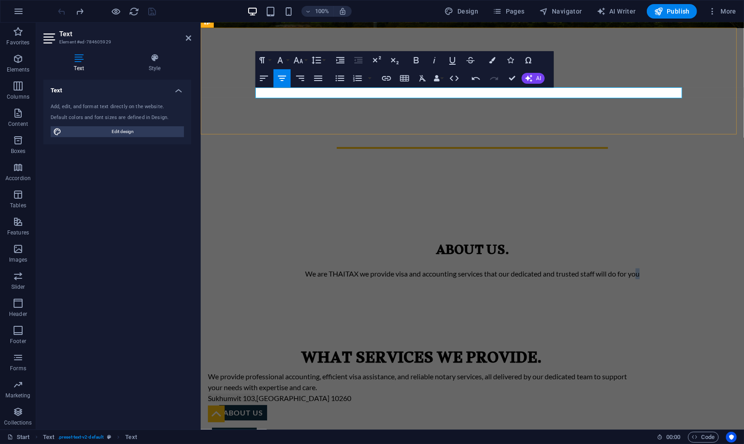
drag, startPoint x: 648, startPoint y: 95, endPoint x: 634, endPoint y: 94, distance: 14.5
click at [634, 268] on p "We are THAITAX we provide visa and accounting services that our dedicated and t…" at bounding box center [472, 273] width 427 height 11
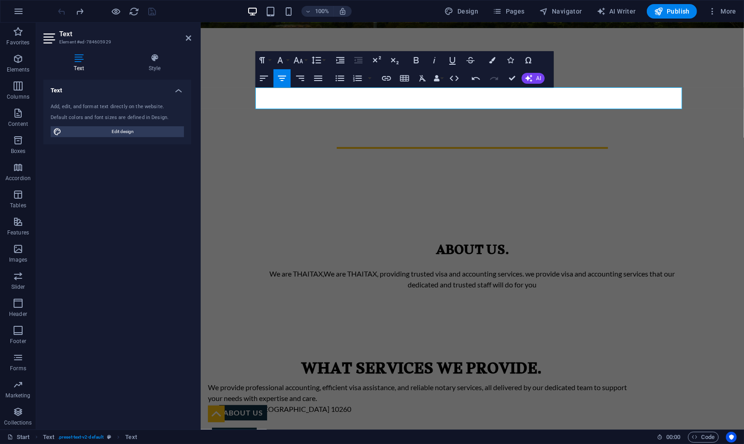
scroll to position [149, 0]
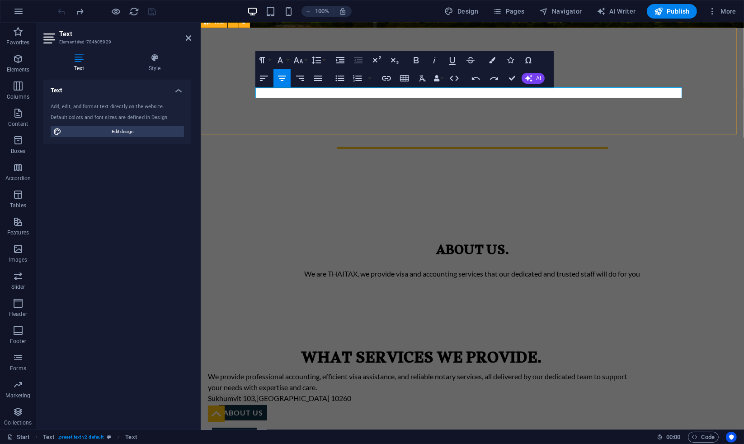
click at [412, 208] on div "About us. We are THAITAX, we provide visa and accounting services that our dedi…" at bounding box center [472, 261] width 544 height 107
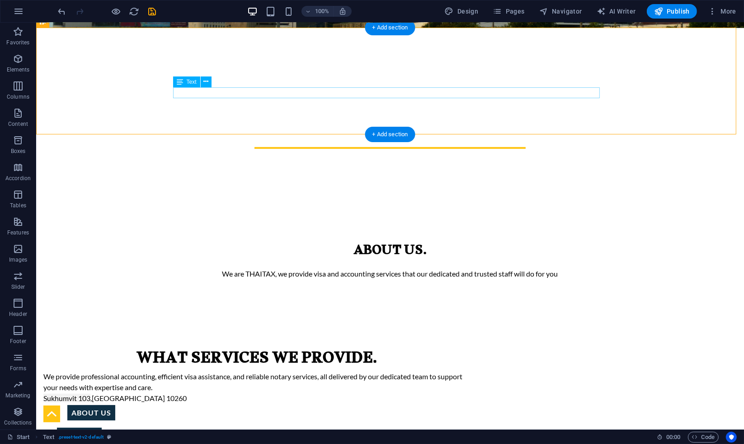
click at [560, 268] on div "We are THAITAX, we provide visa and accounting services that our dedicated and …" at bounding box center [389, 273] width 427 height 11
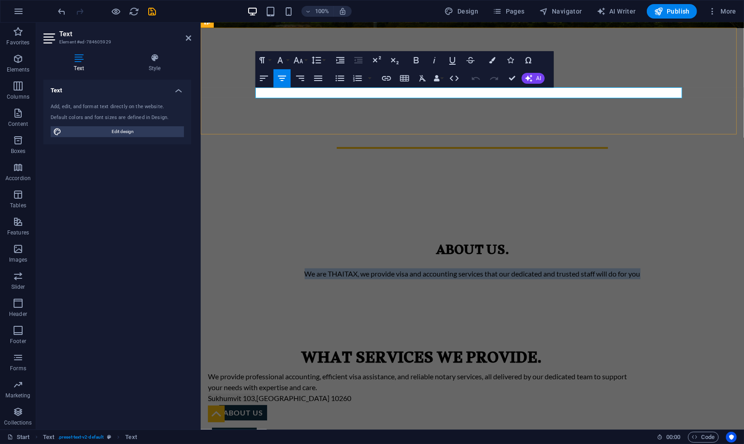
drag, startPoint x: 644, startPoint y: 94, endPoint x: 301, endPoint y: 90, distance: 343.3
click at [301, 268] on p "We are THAITAX, we provide visa and accounting services that our dedicated and …" at bounding box center [472, 273] width 427 height 11
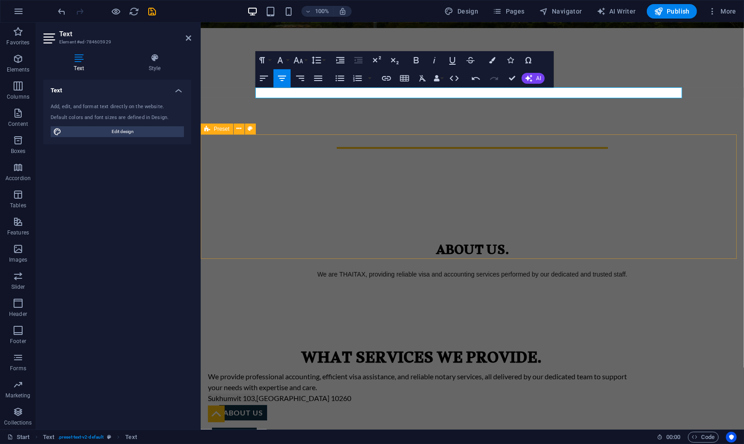
click at [691, 315] on div "What services we provide. We provide professional accounting, efficient visa as…" at bounding box center [472, 377] width 544 height 124
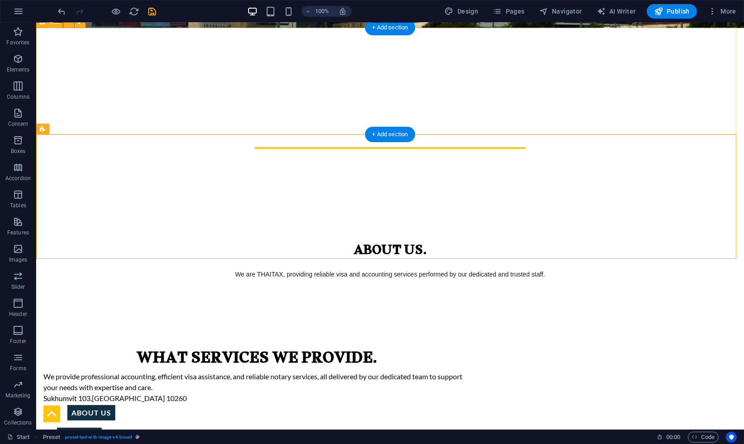
click at [478, 268] on div "We are THAITAX, providing reliable visa and accounting services performed by ou…" at bounding box center [389, 273] width 427 height 11
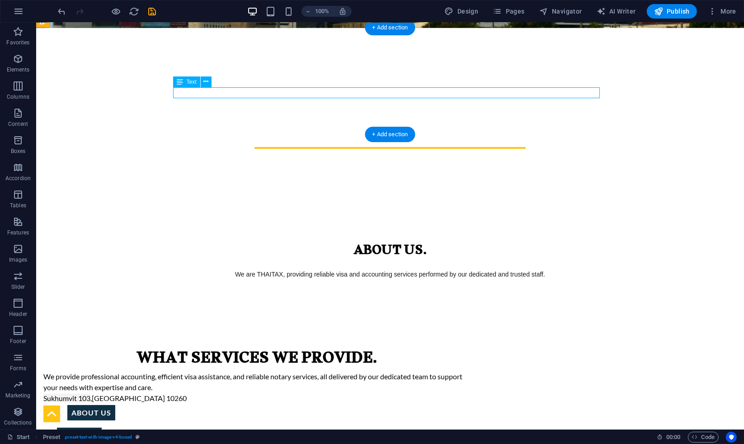
click at [478, 268] on div "We are THAITAX, providing reliable visa and accounting services performed by ou…" at bounding box center [389, 273] width 427 height 11
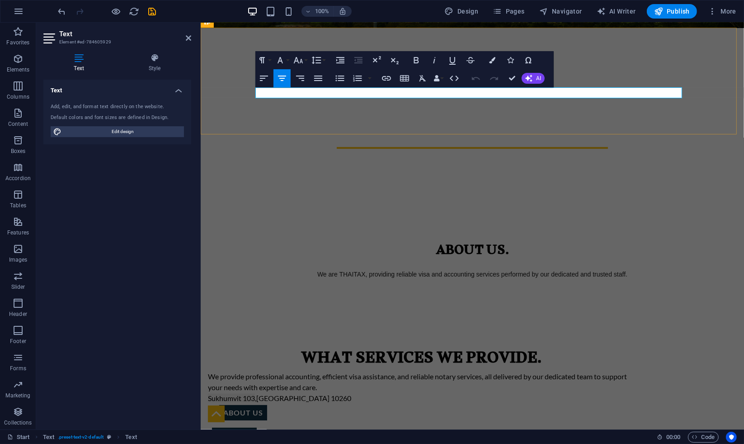
click at [632, 268] on p "We are THAITAX, providing reliable visa and accounting services performed by ou…" at bounding box center [472, 273] width 427 height 11
drag, startPoint x: 471, startPoint y: 95, endPoint x: 413, endPoint y: 97, distance: 58.4
click at [413, 268] on p "We are THAITAX, providing reliable visa and accounting services performed by ou…" at bounding box center [472, 273] width 427 height 11
click at [612, 268] on p "We are THAITAX, providing reliable services performed by our dedicated and trus…" at bounding box center [472, 273] width 427 height 11
click at [270, 83] on button "Align Left" at bounding box center [264, 78] width 17 height 18
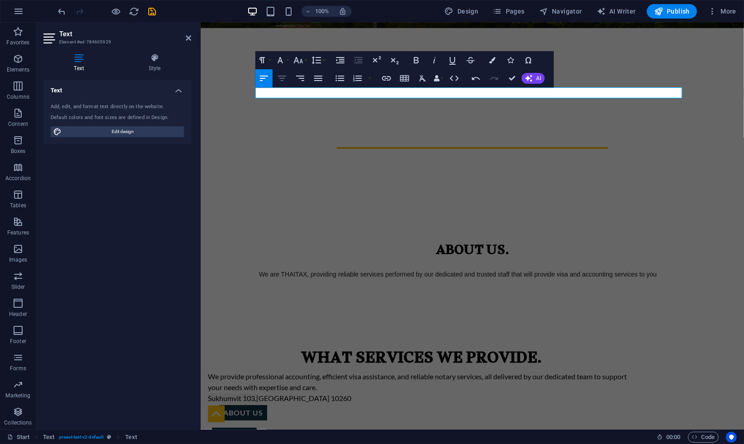
click at [282, 77] on icon "button" at bounding box center [282, 78] width 11 height 11
